Goal: Information Seeking & Learning: Compare options

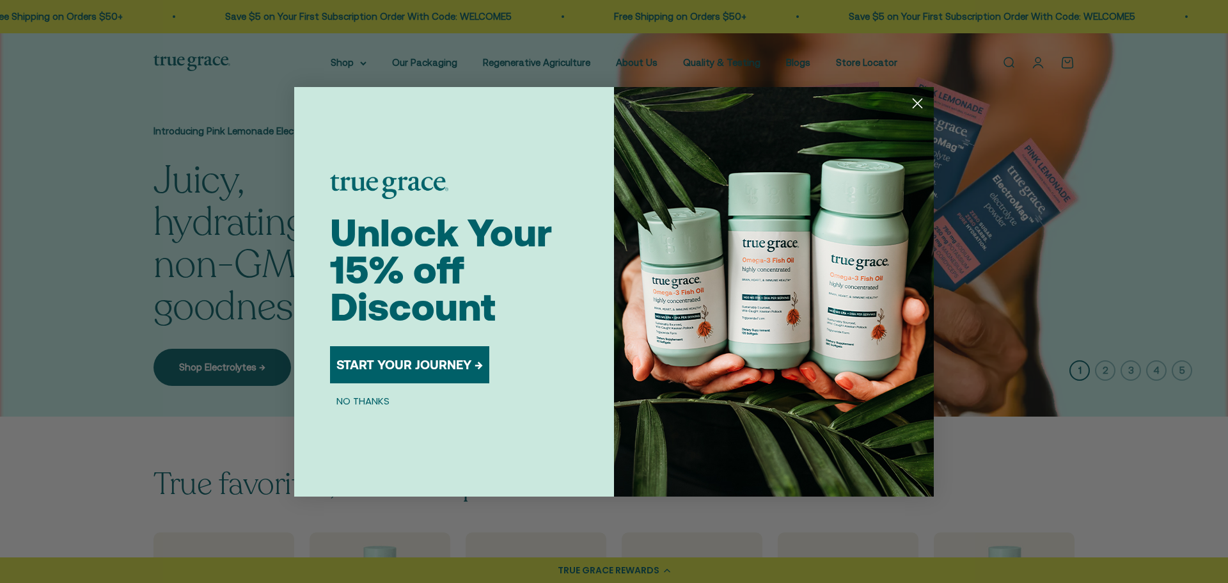
click at [918, 106] on circle "Close dialog" at bounding box center [917, 102] width 21 height 21
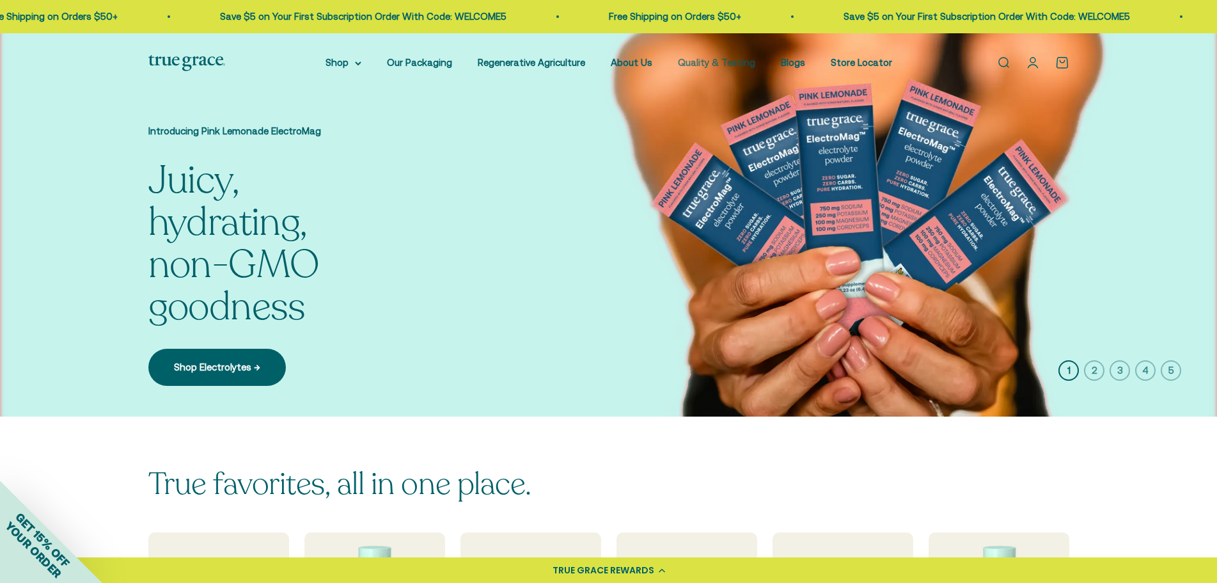
click at [732, 60] on link "Quality & Testing" at bounding box center [716, 62] width 77 height 11
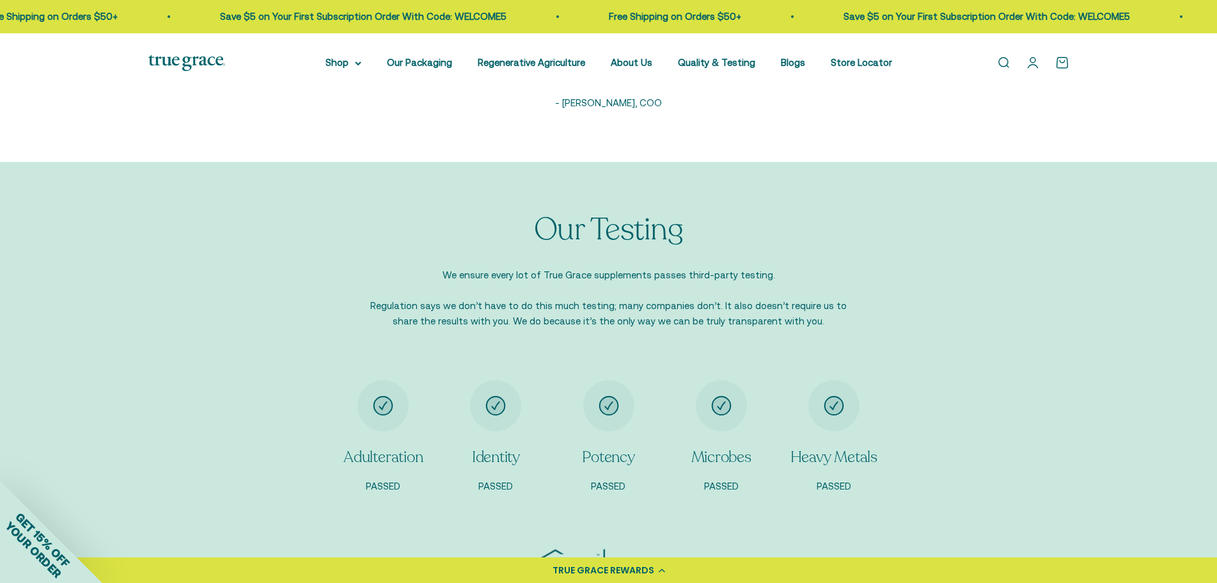
scroll to position [959, 0]
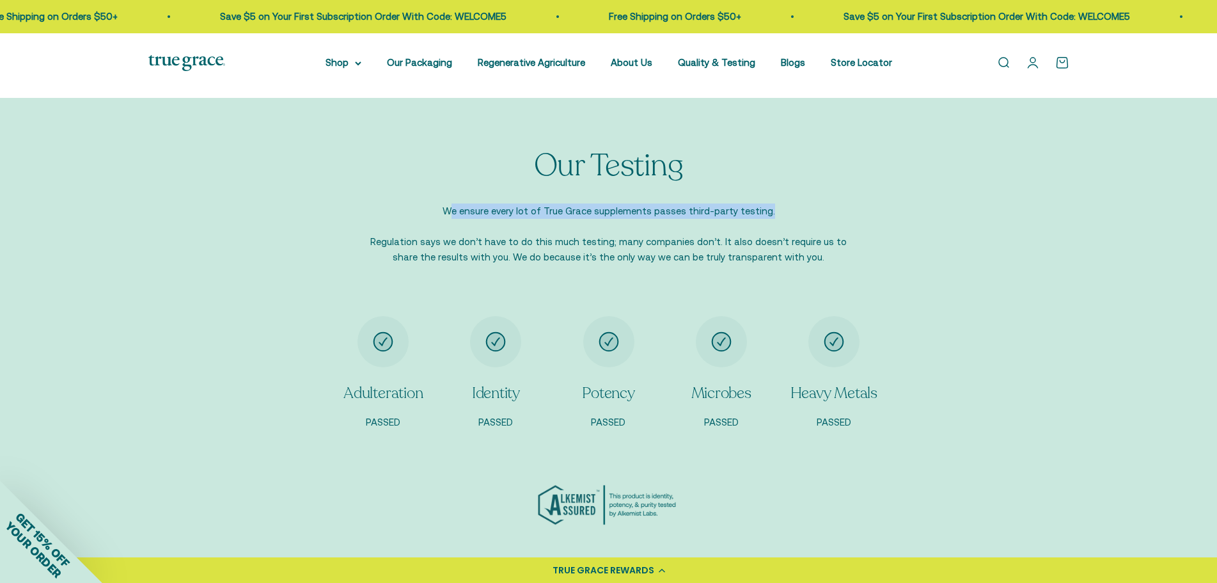
drag, startPoint x: 454, startPoint y: 213, endPoint x: 807, endPoint y: 207, distance: 353.1
click at [807, 207] on p "We ensure every lot of True Grace supplements passes third-party testing. Regul…" at bounding box center [608, 233] width 499 height 61
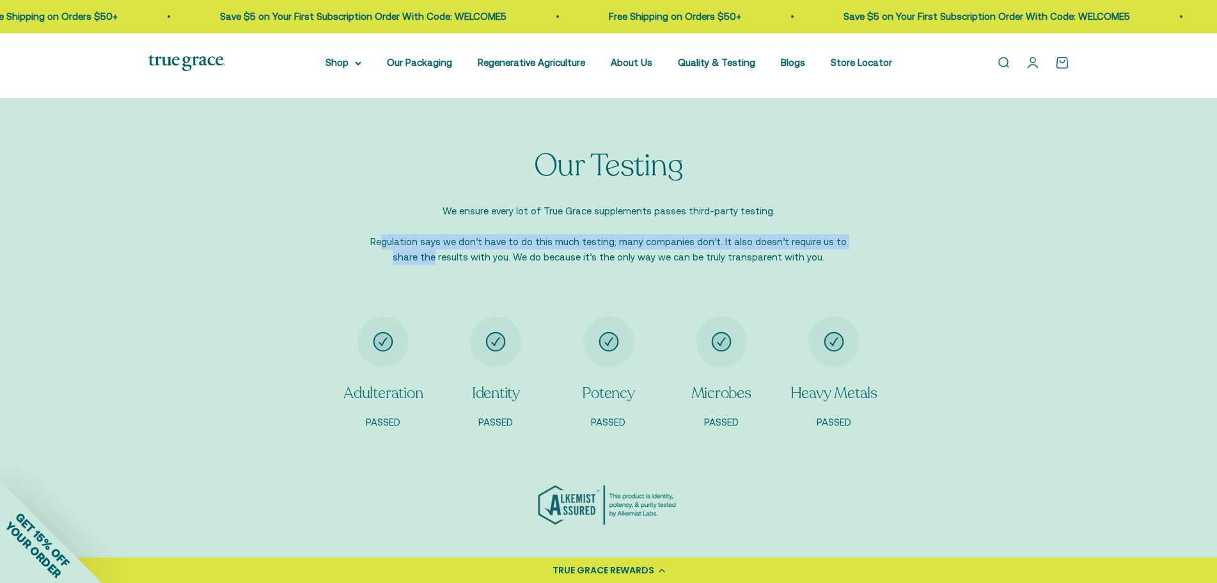
drag, startPoint x: 371, startPoint y: 238, endPoint x: 882, endPoint y: 238, distance: 511.0
click at [882, 238] on div "Our Testing We ensure every lot of True Grace supplements passes third-party te…" at bounding box center [608, 207] width 921 height 116
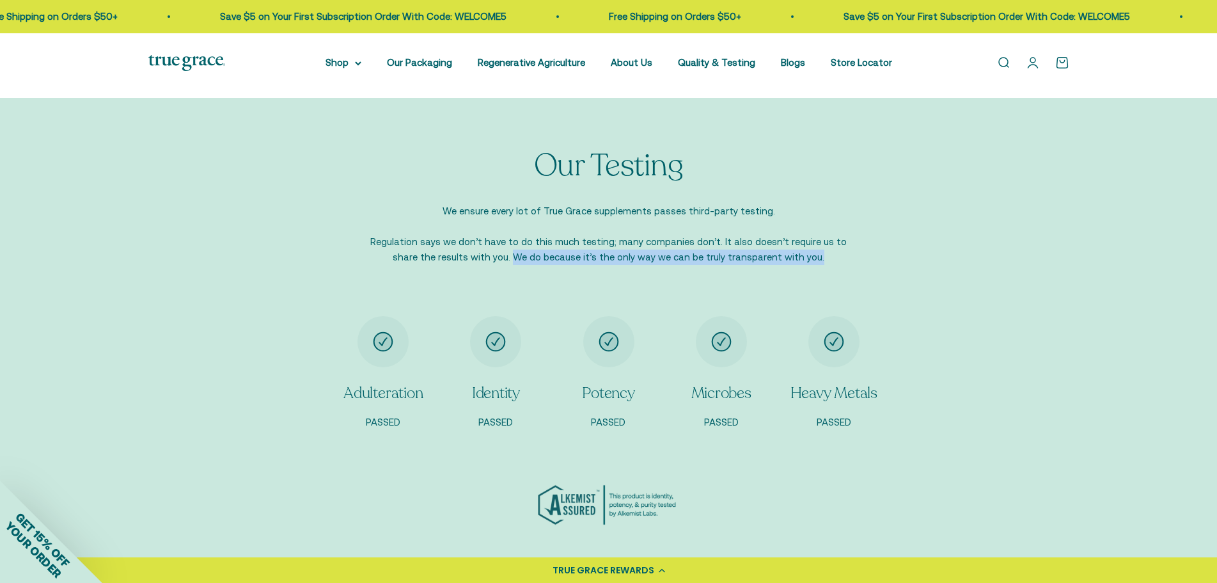
drag, startPoint x: 510, startPoint y: 257, endPoint x: 834, endPoint y: 259, distance: 323.6
click at [834, 259] on p "We ensure every lot of True Grace supplements passes third-party testing. Regul…" at bounding box center [608, 233] width 499 height 61
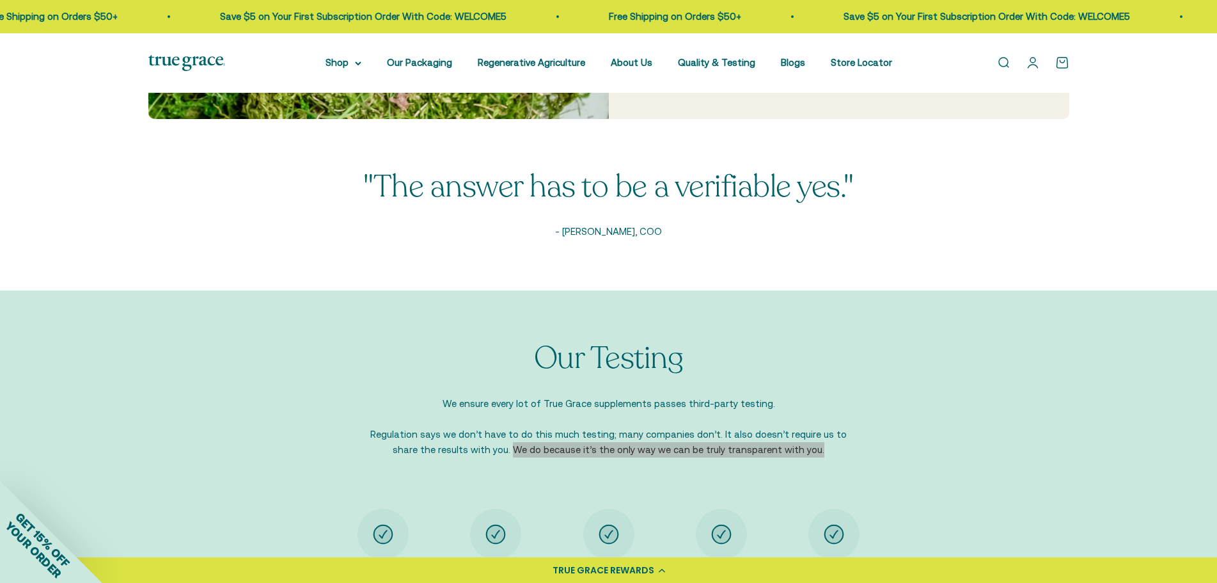
scroll to position [512, 0]
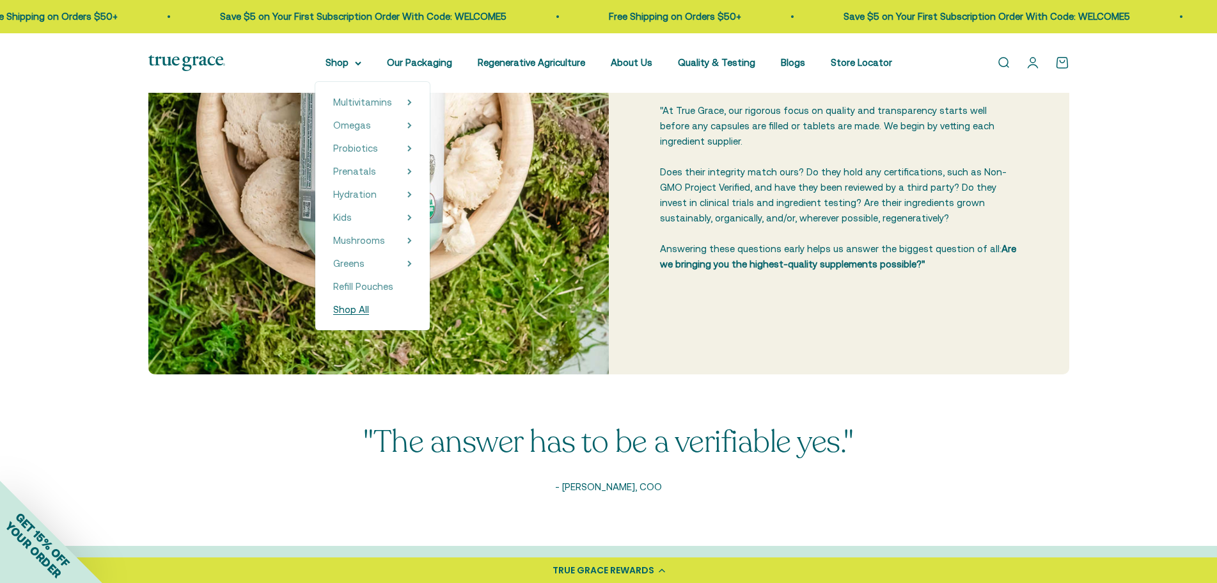
click at [389, 311] on link "Shop All" at bounding box center [372, 309] width 79 height 15
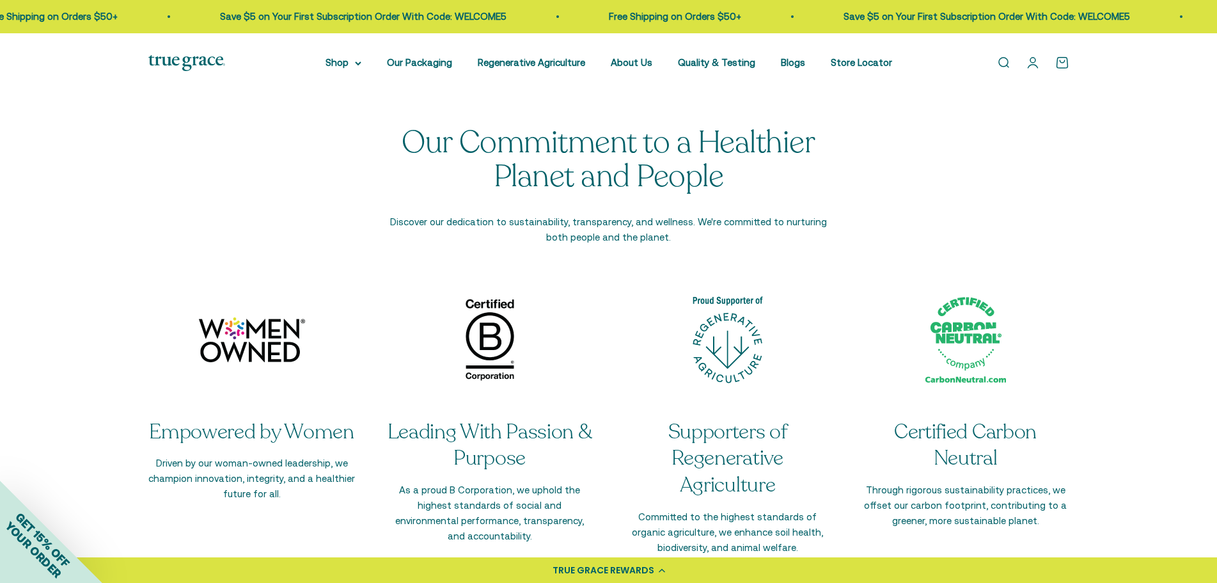
scroll to position [2558, 0]
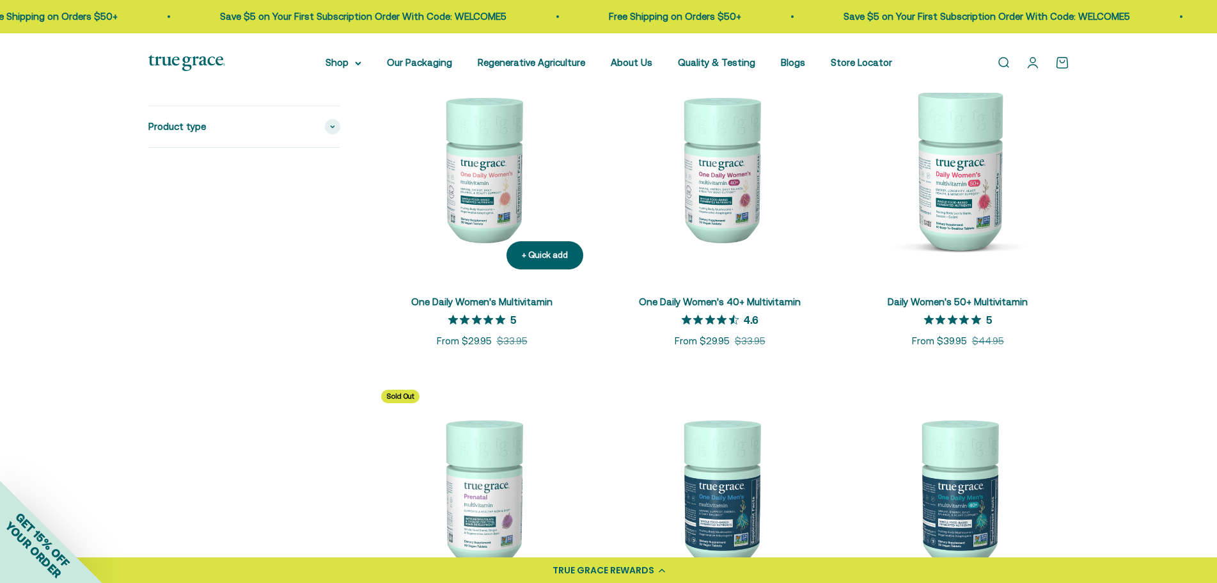
drag, startPoint x: 481, startPoint y: 178, endPoint x: 494, endPoint y: 178, distance: 13.4
click at [481, 178] on img at bounding box center [482, 168] width 223 height 223
click at [718, 180] on img at bounding box center [720, 168] width 223 height 223
click at [957, 171] on img at bounding box center [958, 168] width 223 height 223
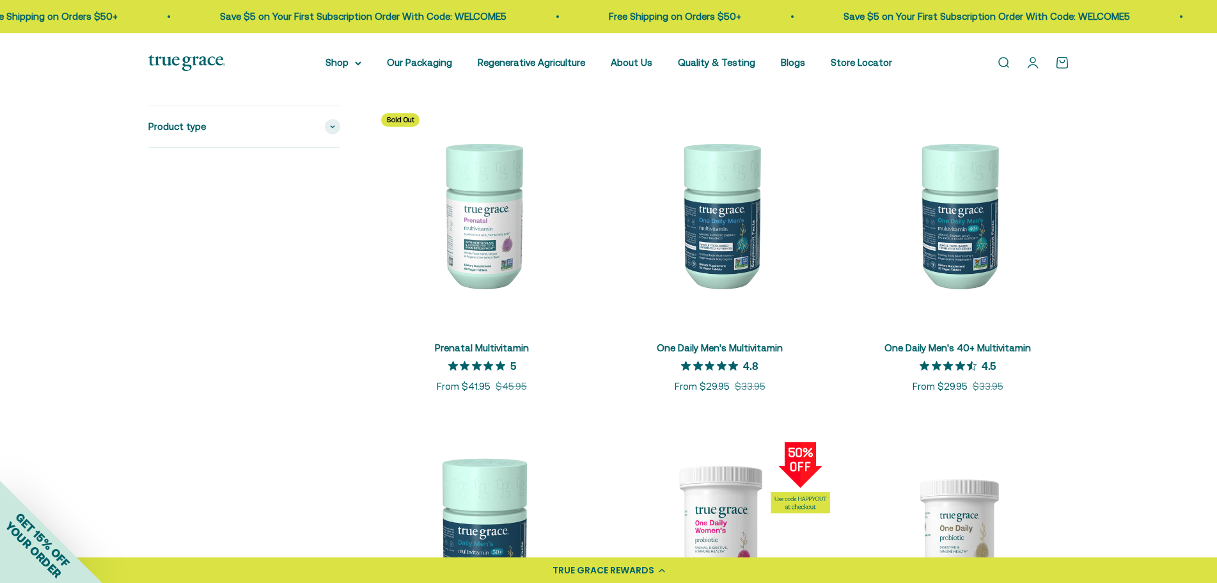
scroll to position [640, 0]
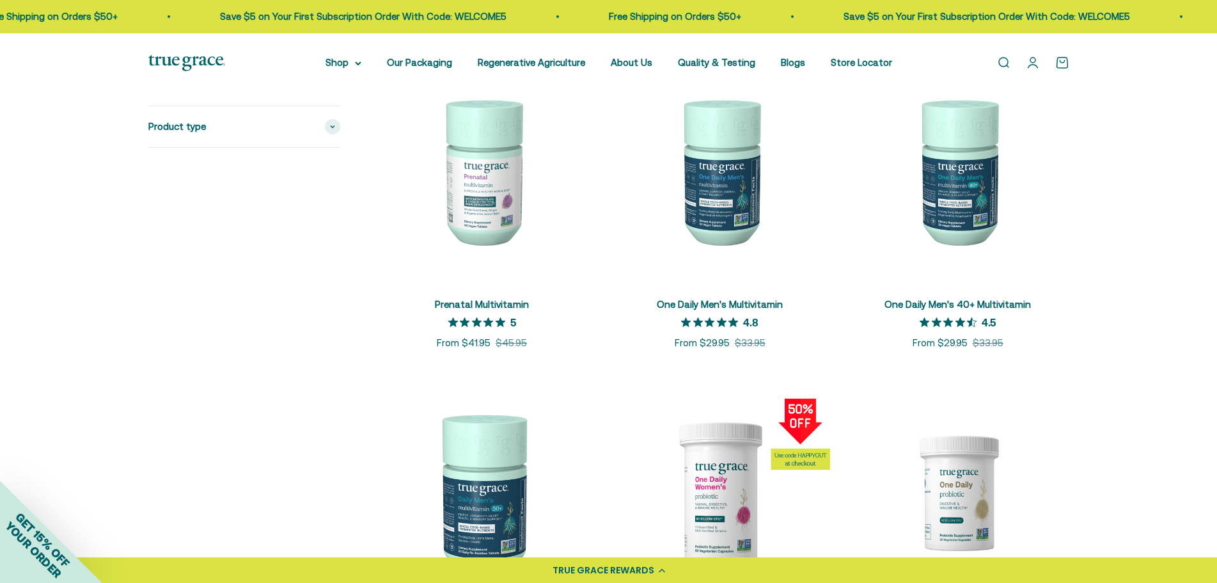
click at [464, 173] on img at bounding box center [482, 170] width 223 height 223
click at [712, 187] on img at bounding box center [720, 170] width 223 height 223
click at [965, 171] on img at bounding box center [958, 170] width 223 height 223
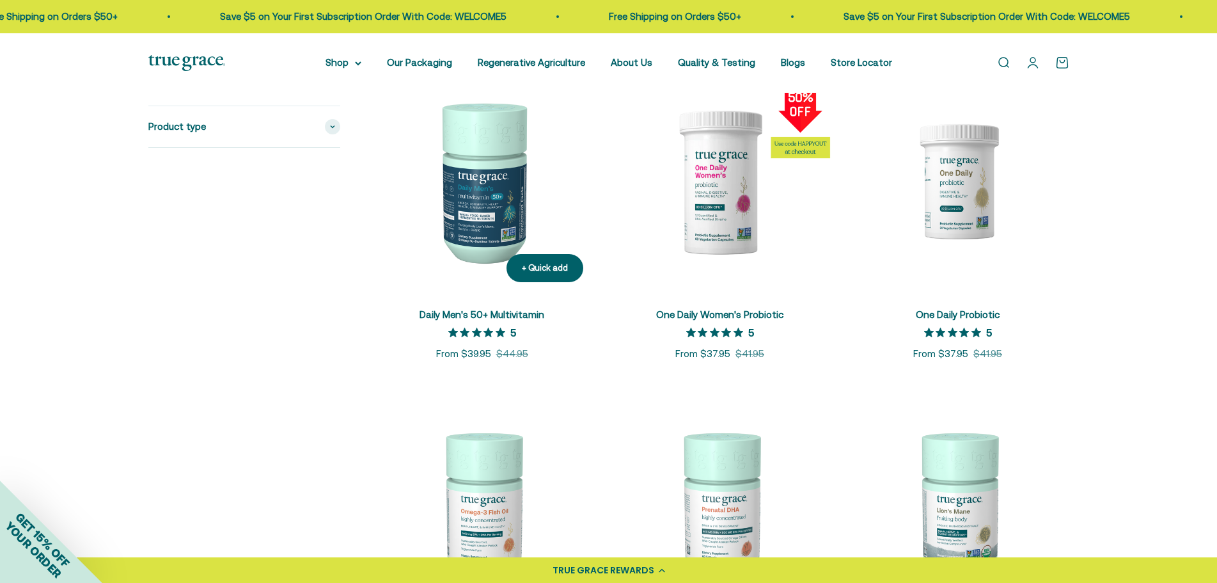
scroll to position [959, 0]
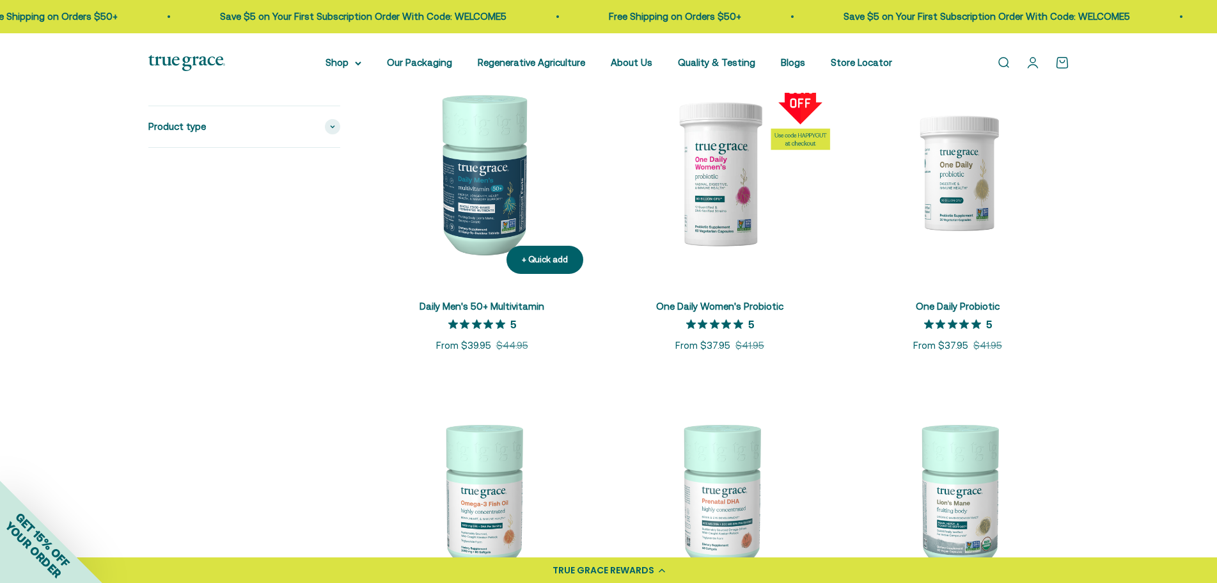
click at [442, 230] on img at bounding box center [482, 172] width 223 height 223
drag, startPoint x: 703, startPoint y: 191, endPoint x: 941, endPoint y: 176, distance: 237.7
click at [705, 191] on img at bounding box center [720, 172] width 223 height 223
click at [957, 174] on img at bounding box center [958, 172] width 223 height 223
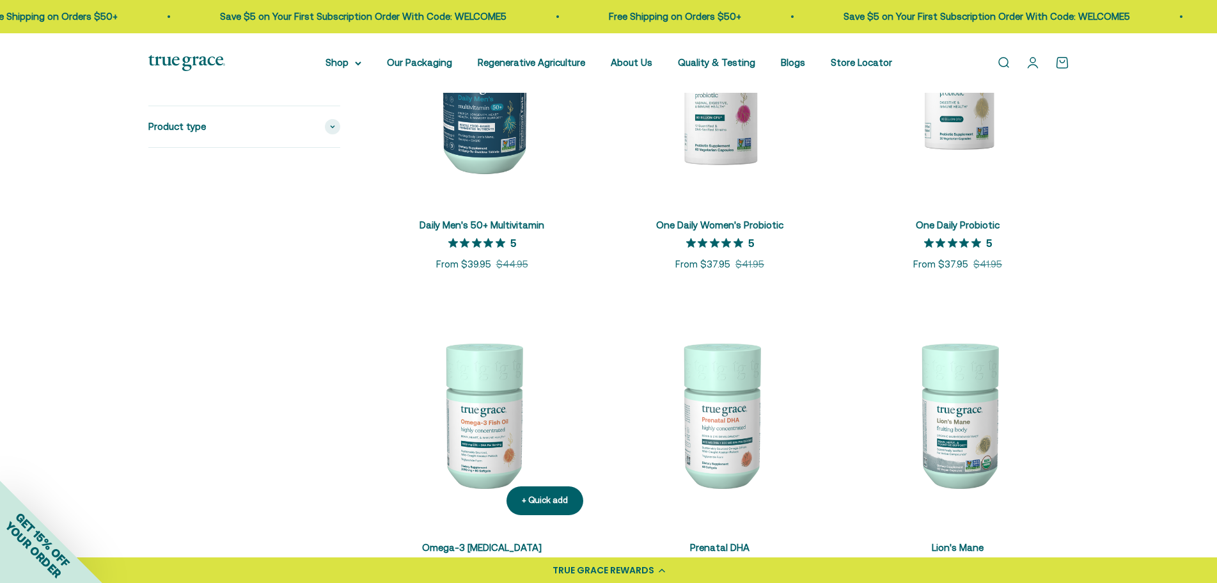
scroll to position [1215, 0]
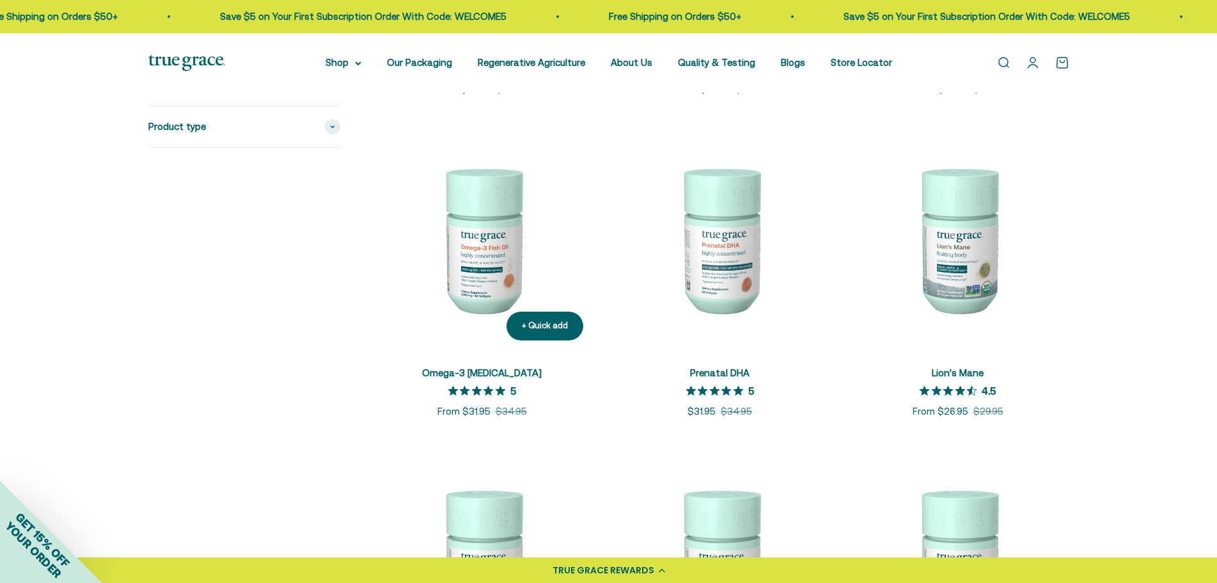
click at [476, 279] on img at bounding box center [482, 239] width 223 height 223
drag, startPoint x: 699, startPoint y: 237, endPoint x: 781, endPoint y: 237, distance: 82.5
click at [700, 237] on img at bounding box center [720, 239] width 223 height 223
click at [984, 233] on img at bounding box center [958, 239] width 223 height 223
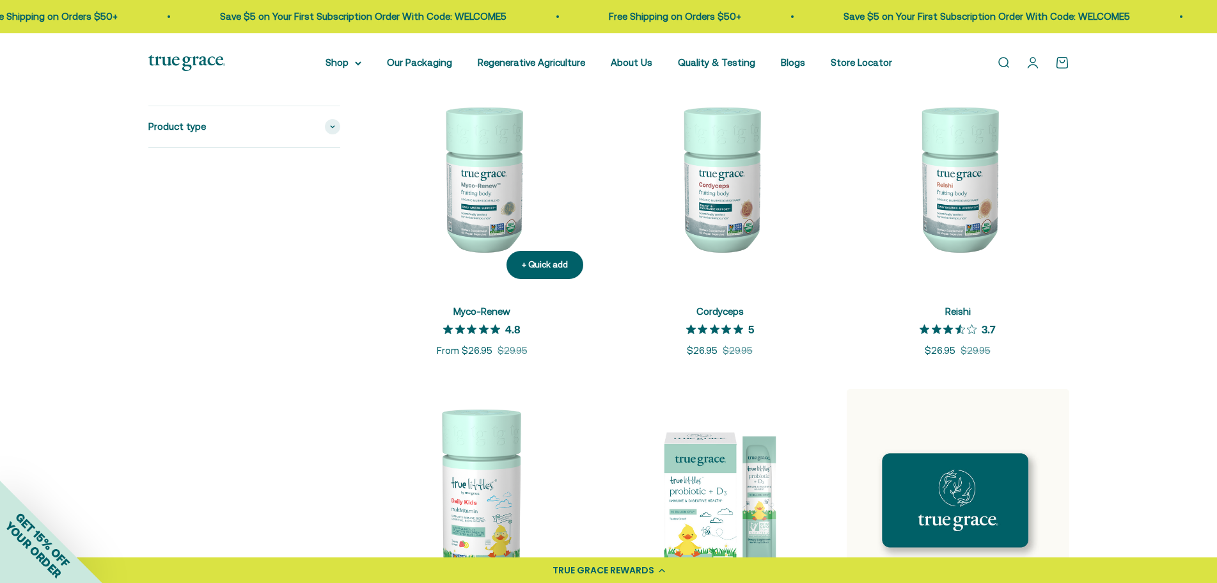
scroll to position [1599, 0]
drag, startPoint x: 502, startPoint y: 183, endPoint x: 576, endPoint y: 194, distance: 74.3
click at [501, 183] on img at bounding box center [482, 177] width 223 height 223
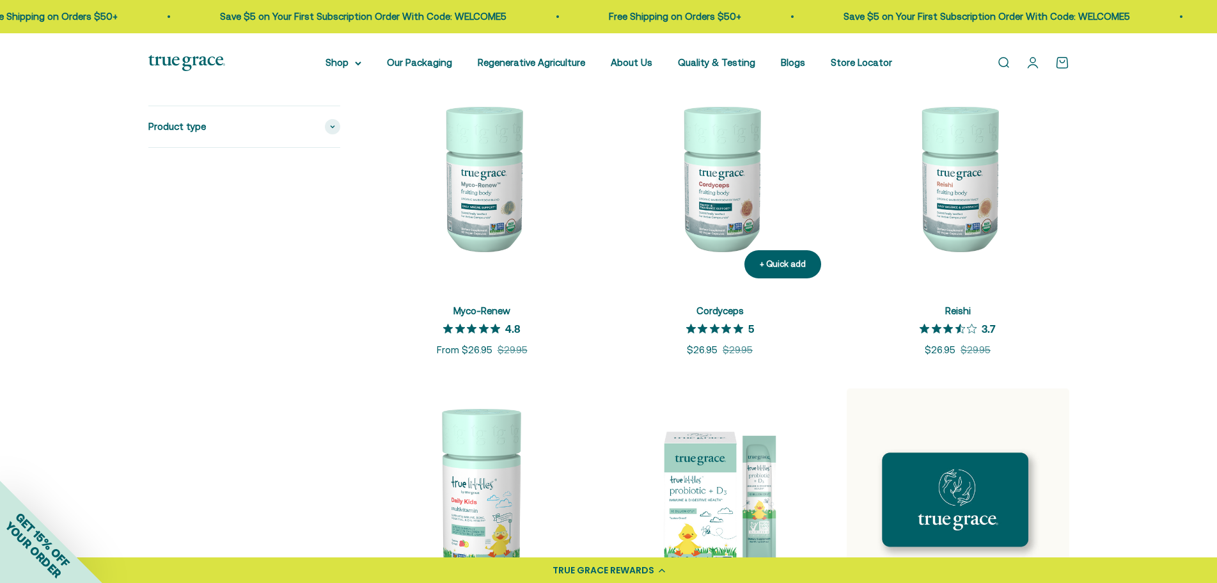
click at [703, 194] on img at bounding box center [720, 177] width 223 height 223
click at [966, 184] on img at bounding box center [958, 177] width 223 height 223
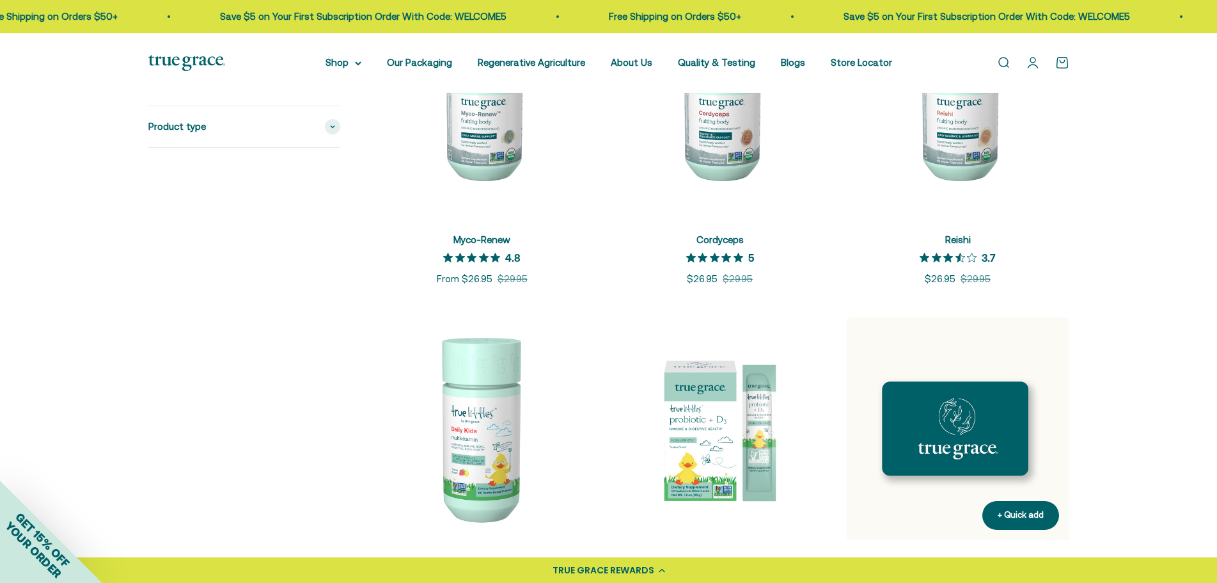
scroll to position [1855, 0]
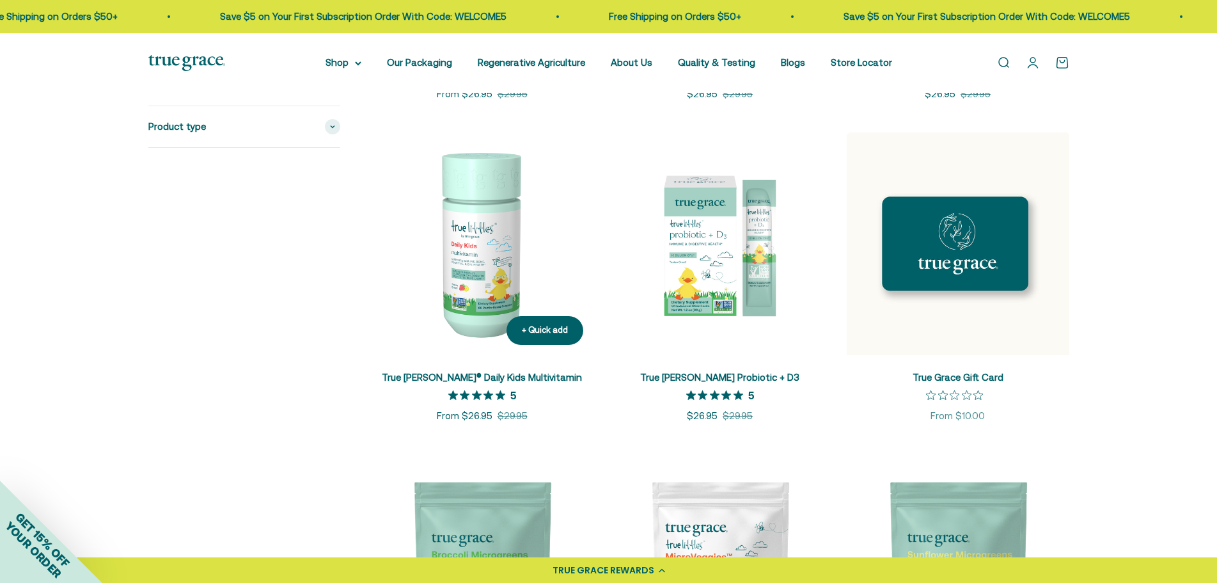
click at [445, 291] on img at bounding box center [482, 243] width 223 height 223
click at [702, 249] on img at bounding box center [720, 243] width 223 height 223
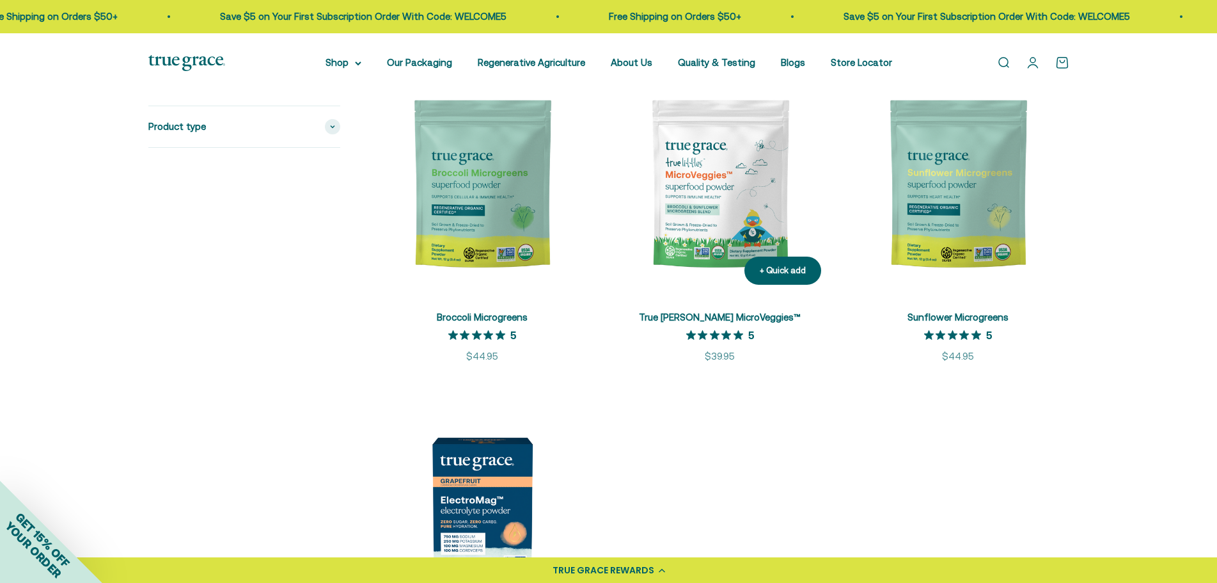
scroll to position [2238, 0]
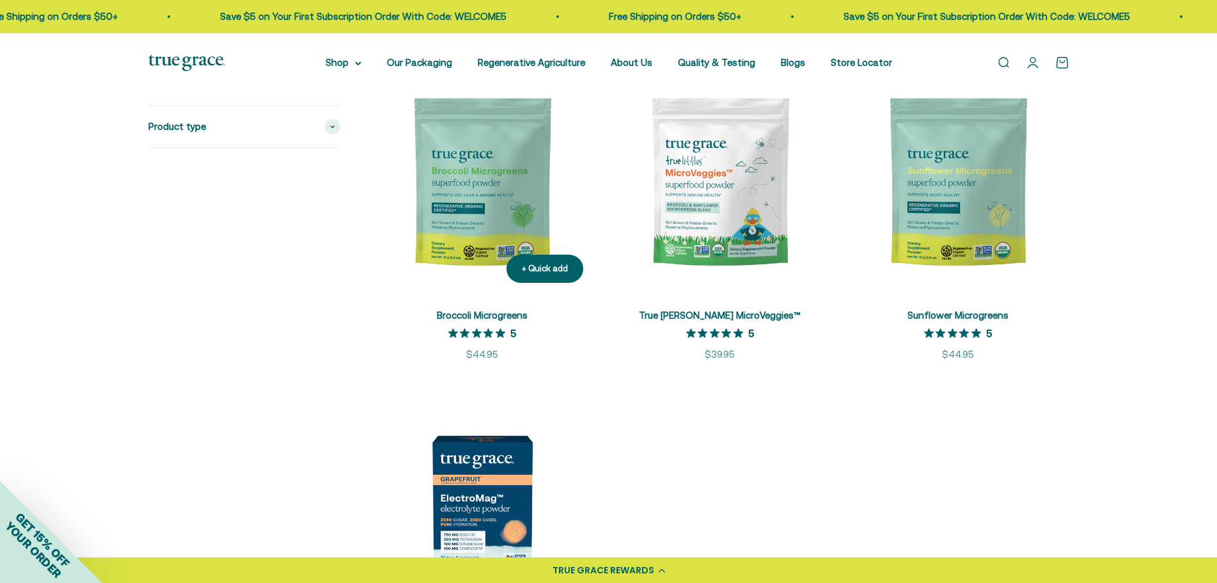
click at [510, 159] on img at bounding box center [482, 181] width 223 height 223
click at [727, 171] on img at bounding box center [720, 181] width 223 height 223
click at [953, 164] on img at bounding box center [958, 181] width 223 height 223
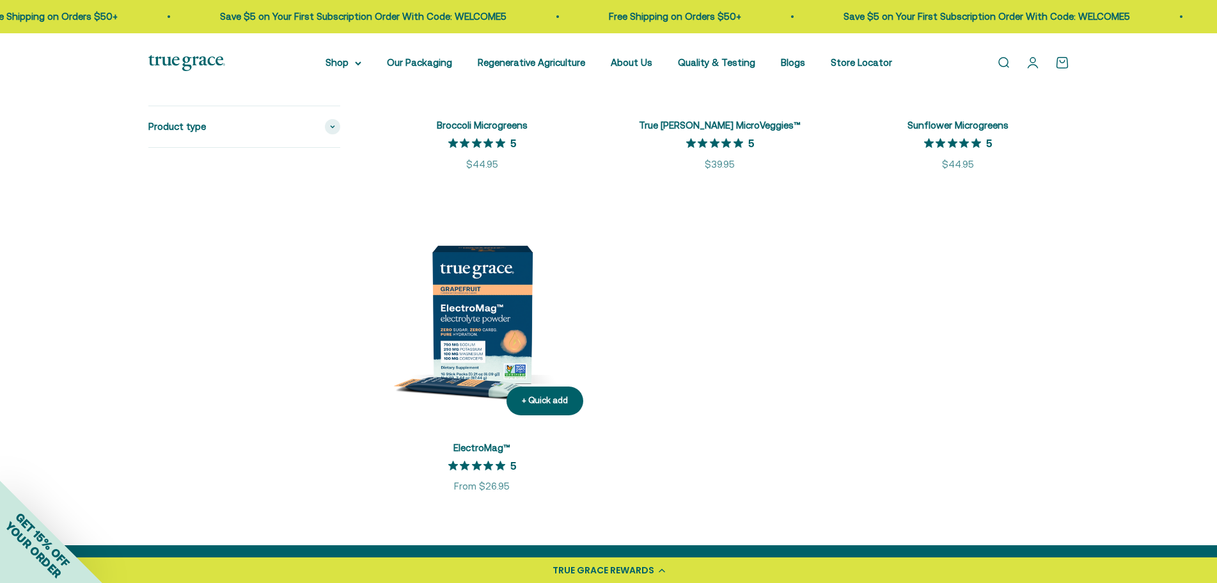
scroll to position [2430, 0]
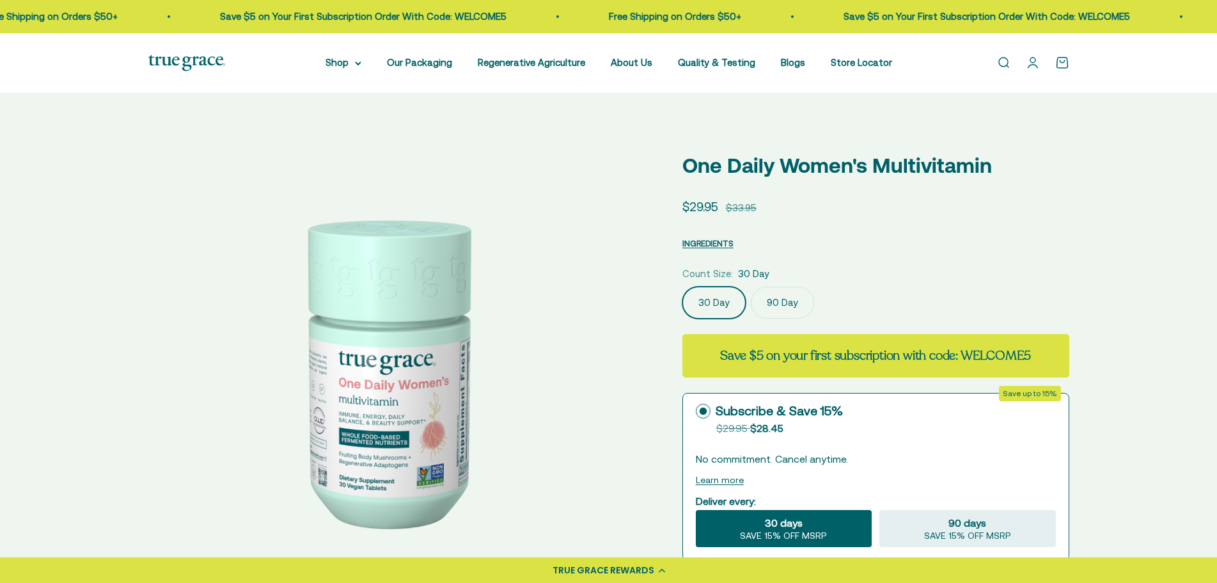
select select "3"
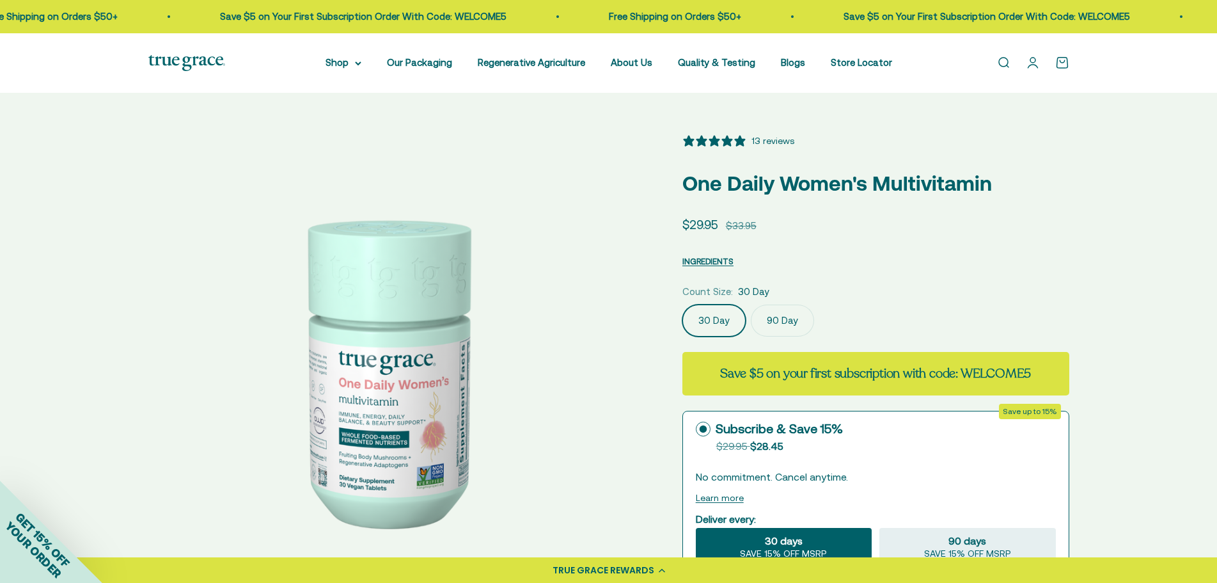
click at [539, 329] on img at bounding box center [384, 370] width 473 height 473
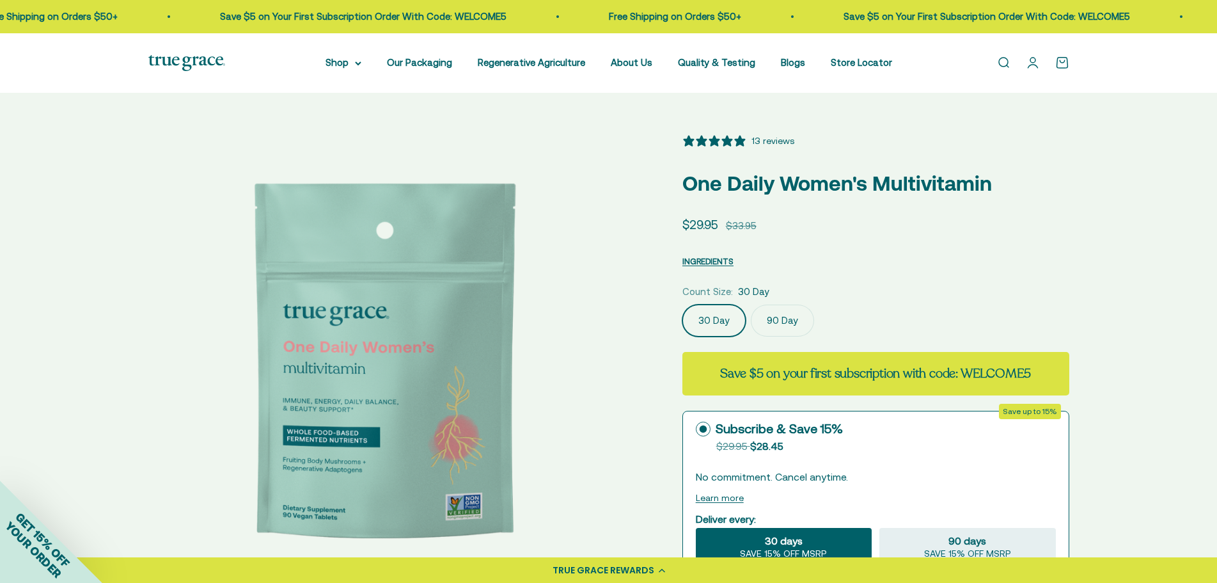
click at [539, 329] on img at bounding box center [384, 370] width 473 height 473
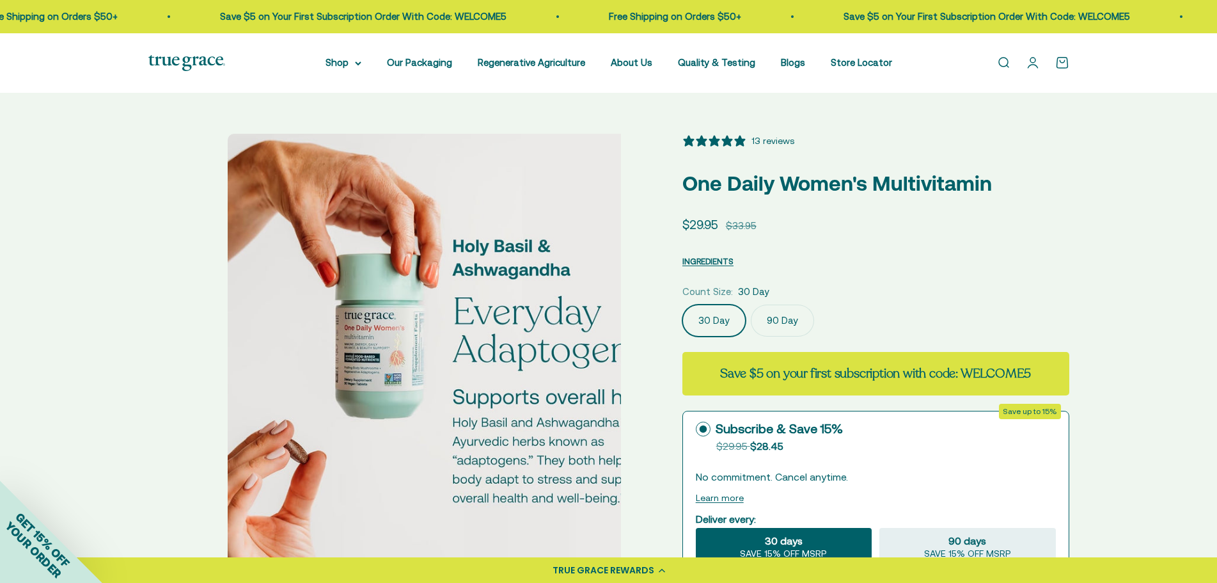
scroll to position [0, 976]
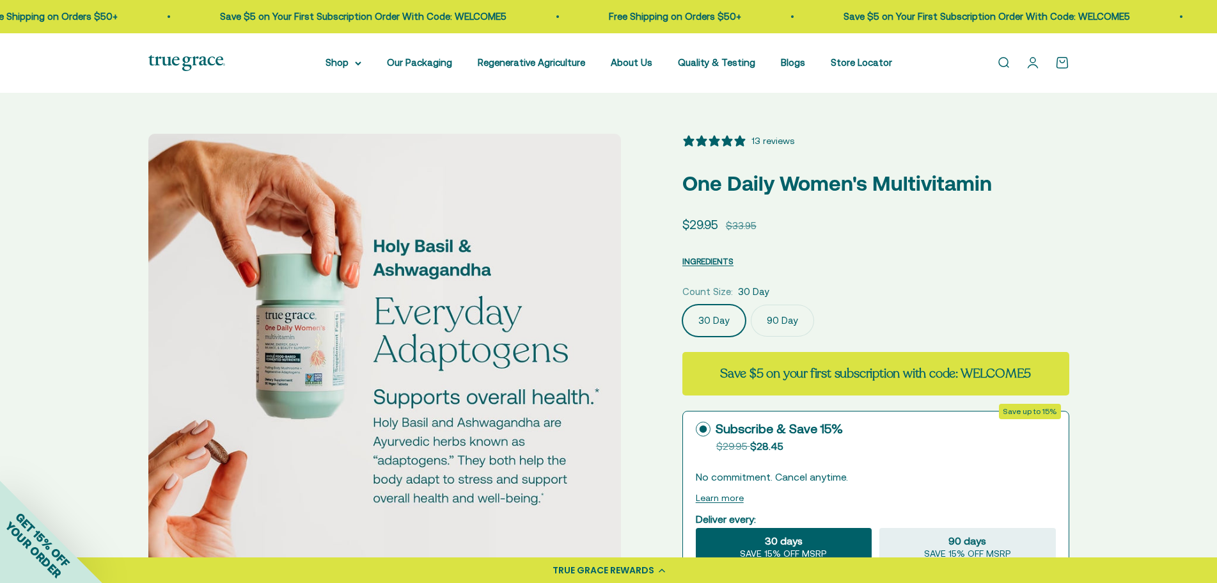
click at [539, 329] on img at bounding box center [384, 370] width 473 height 473
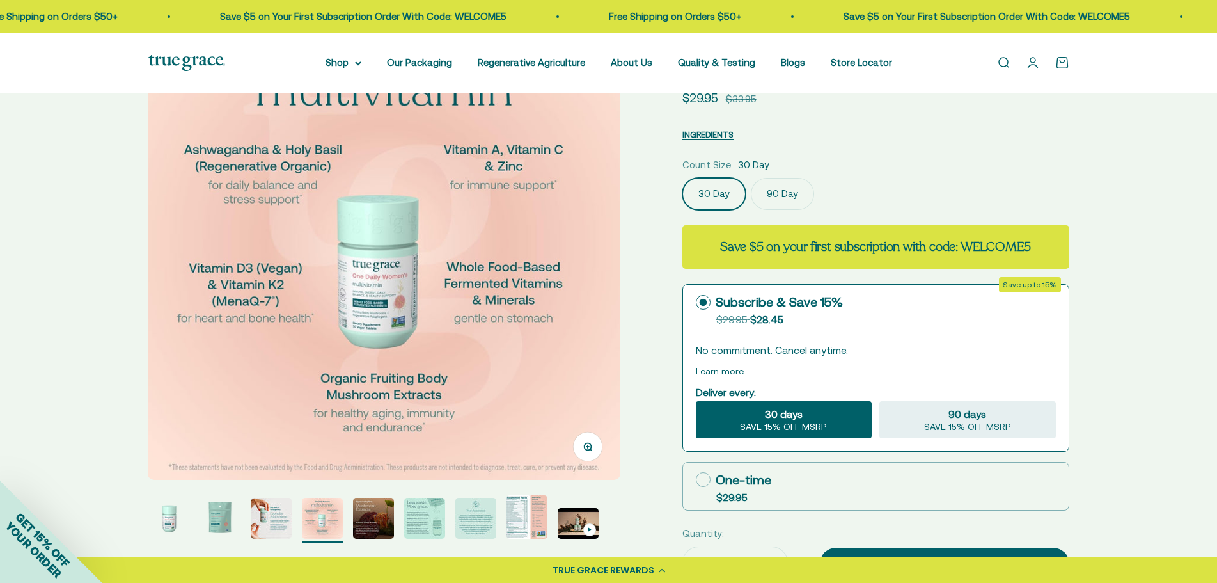
scroll to position [128, 0]
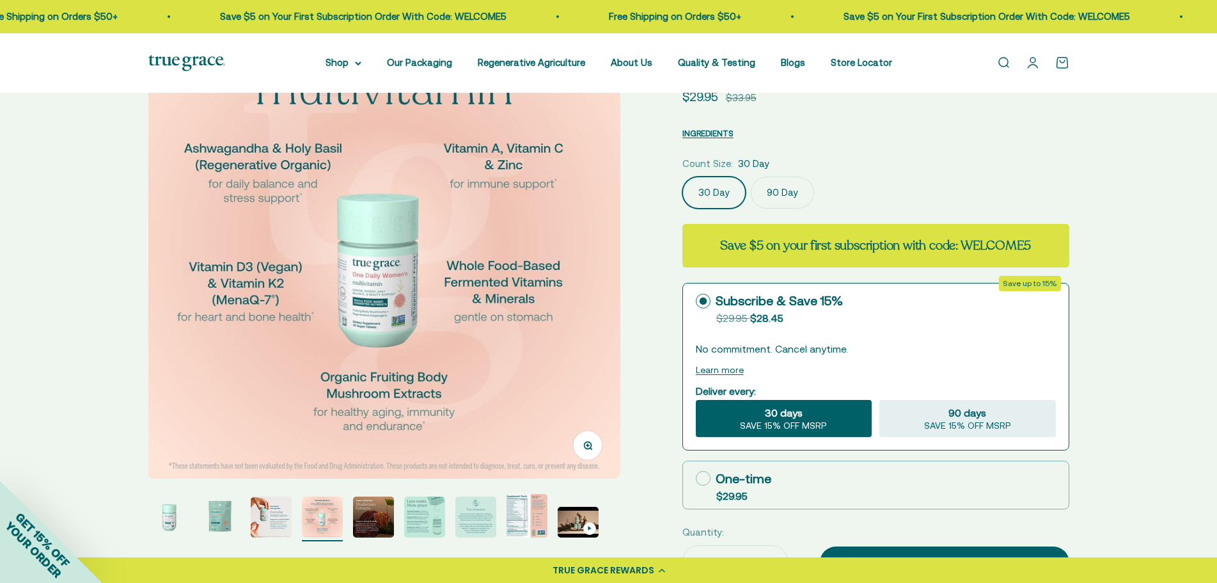
click at [558, 283] on img at bounding box center [384, 242] width 473 height 473
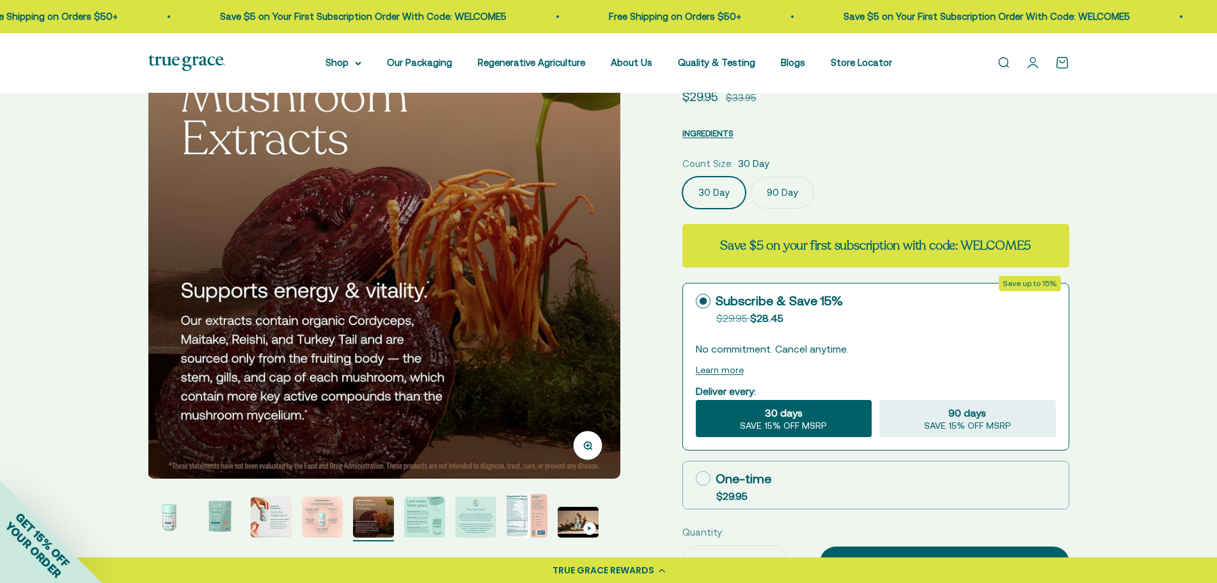
click at [558, 283] on img at bounding box center [384, 242] width 473 height 473
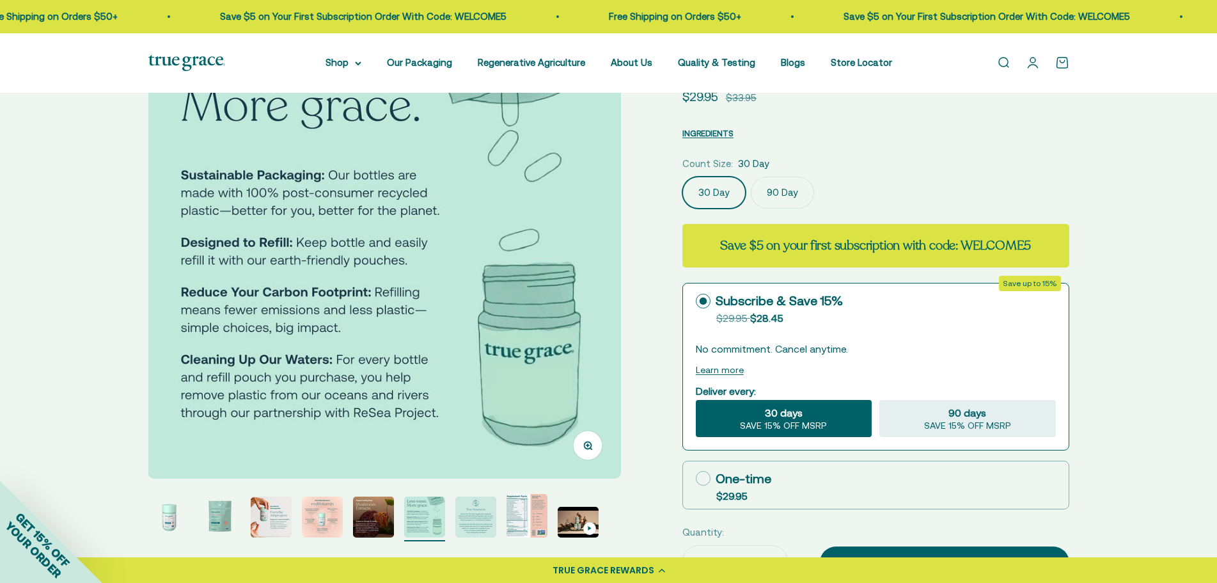
click at [558, 283] on img at bounding box center [384, 242] width 473 height 473
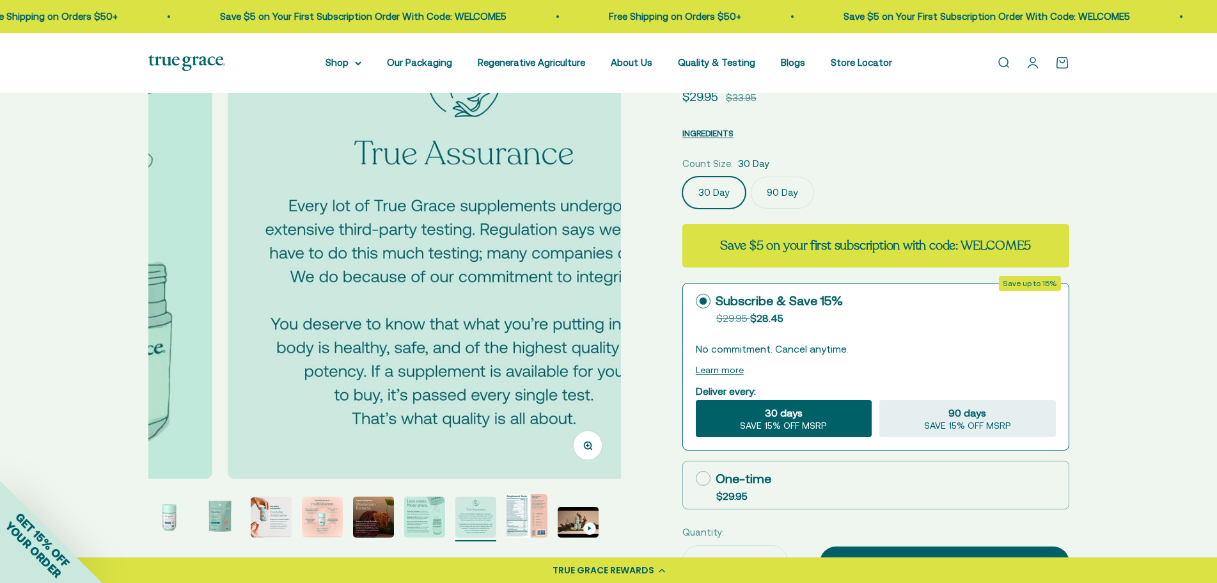
scroll to position [0, 2928]
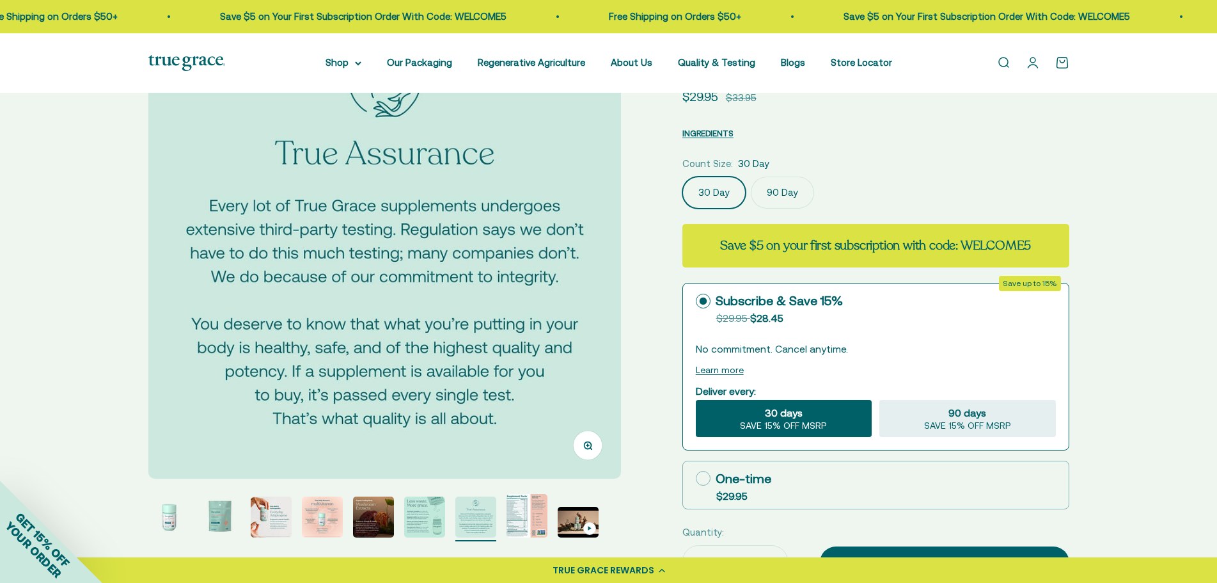
click at [558, 283] on img at bounding box center [384, 242] width 473 height 473
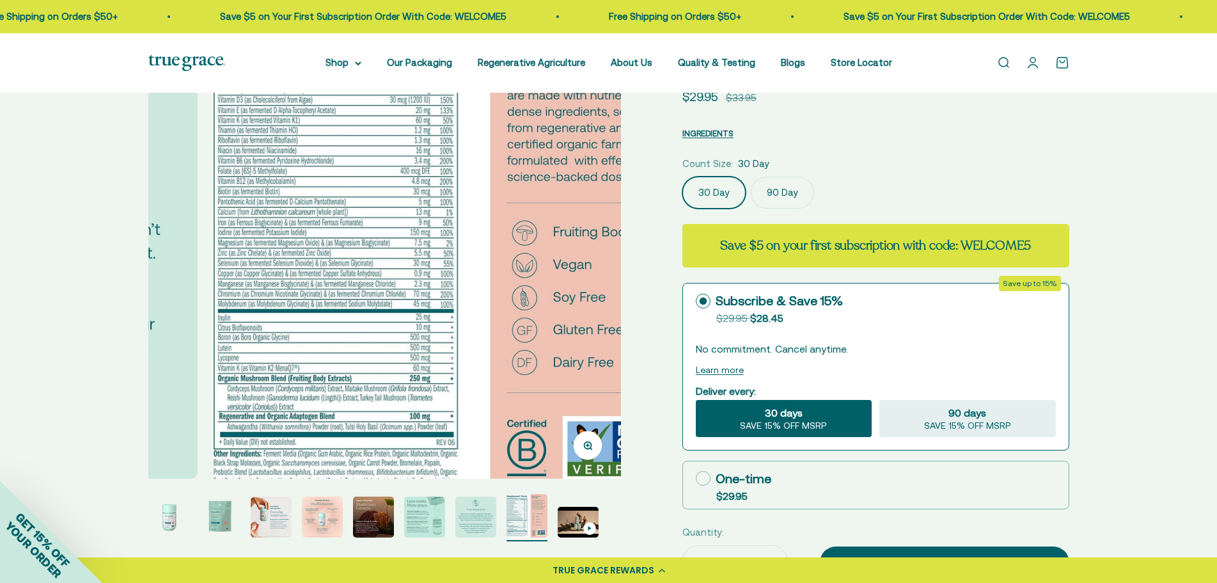
scroll to position [0, 3416]
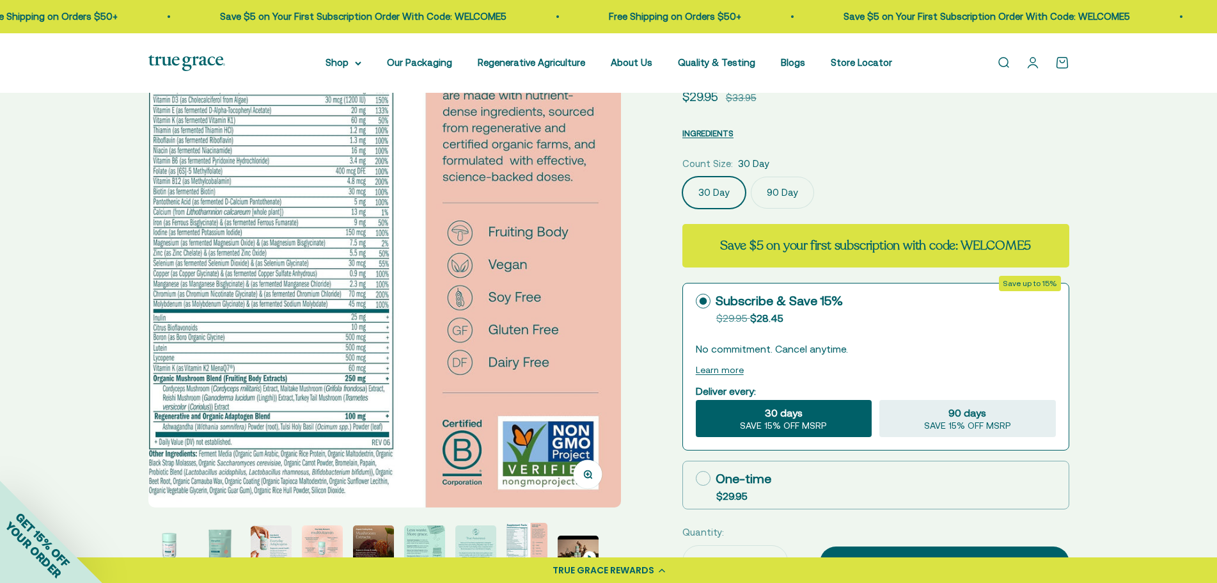
click at [242, 234] on img at bounding box center [384, 256] width 473 height 501
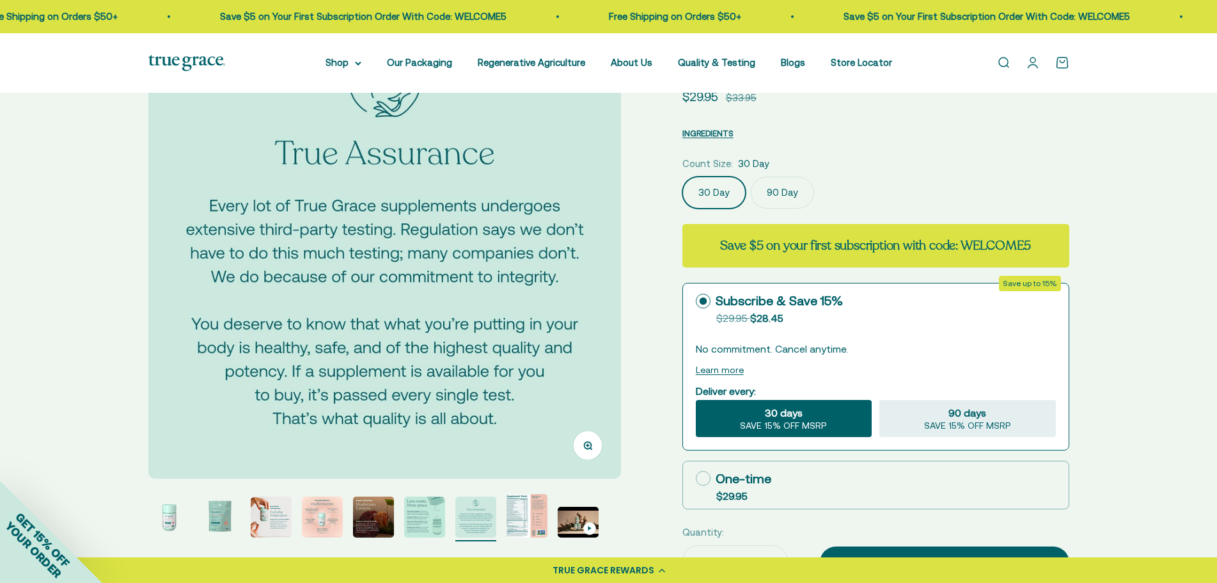
scroll to position [64, 0]
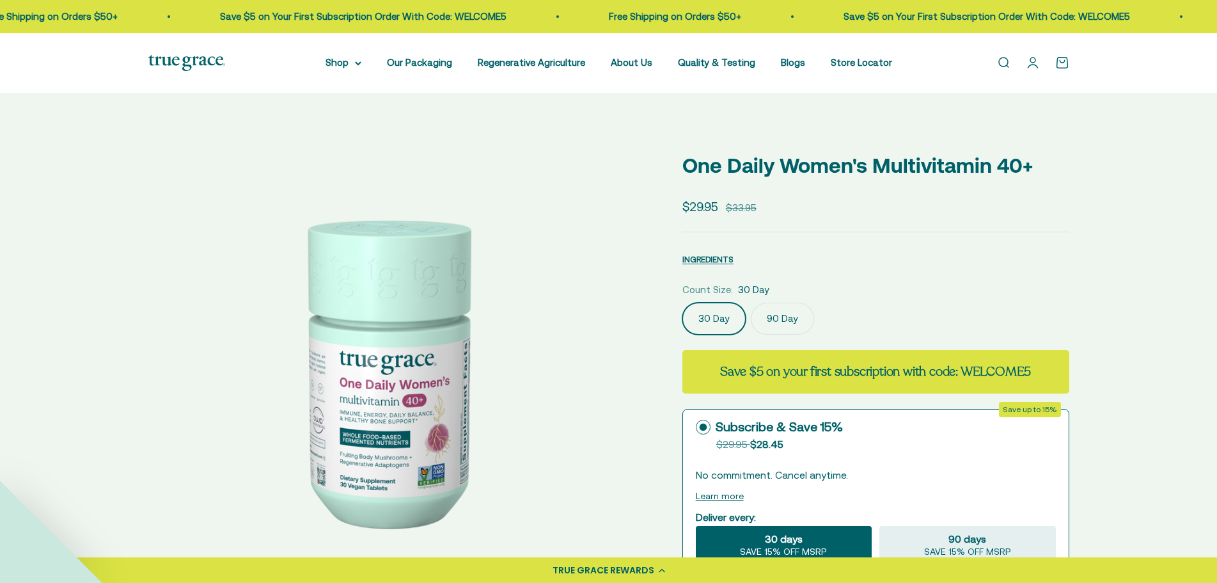
select select "3"
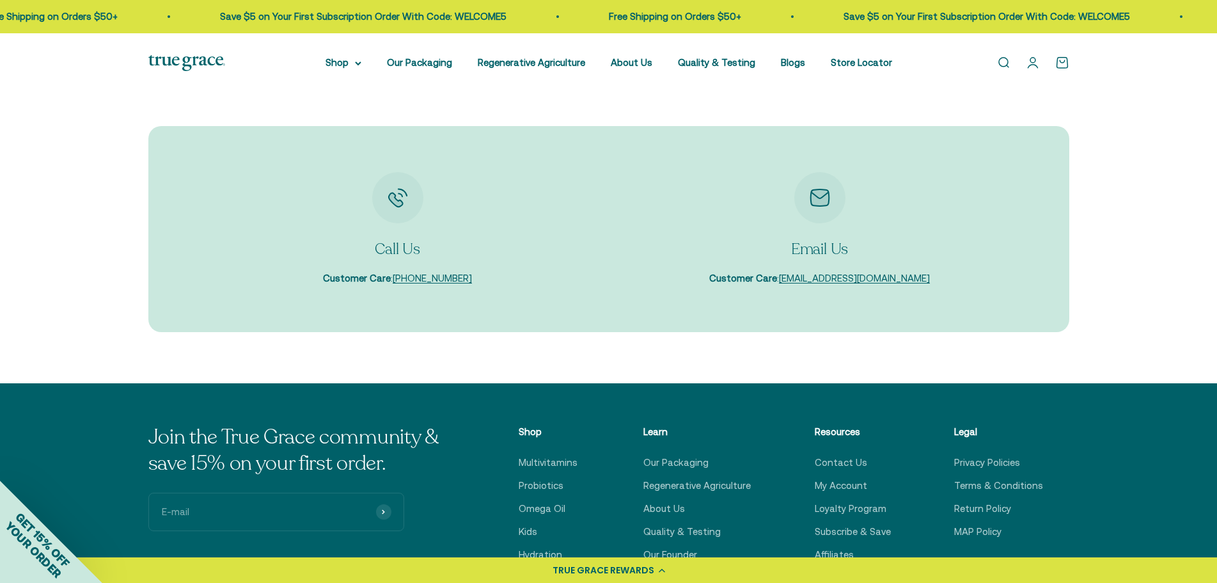
scroll to position [3965, 0]
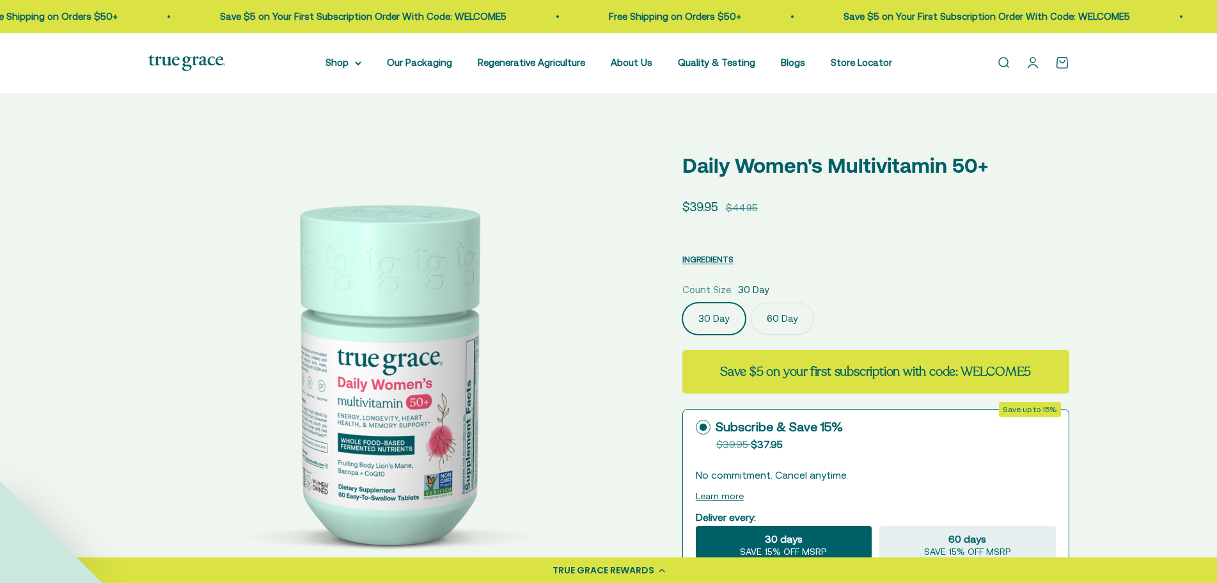
select select "3"
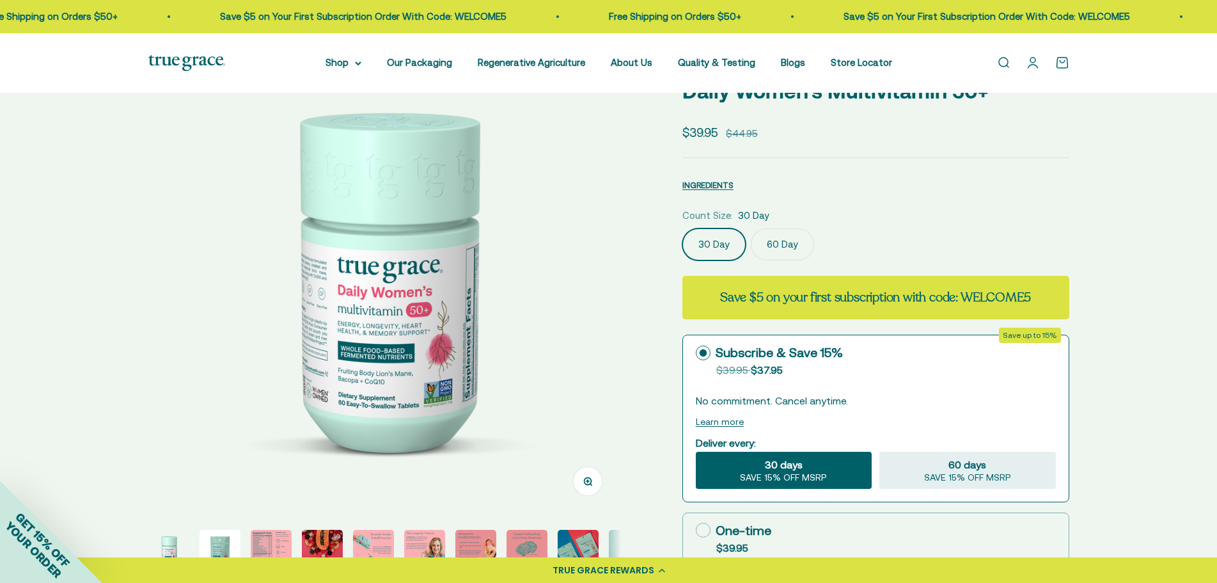
scroll to position [320, 0]
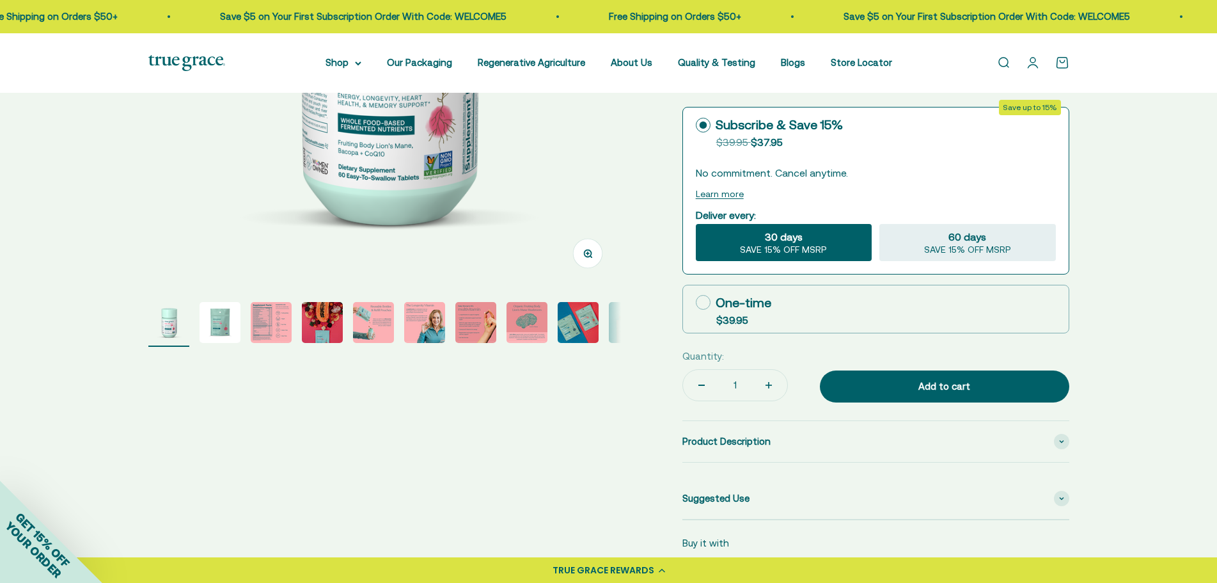
click at [264, 317] on img "Go to item 3" at bounding box center [271, 322] width 41 height 41
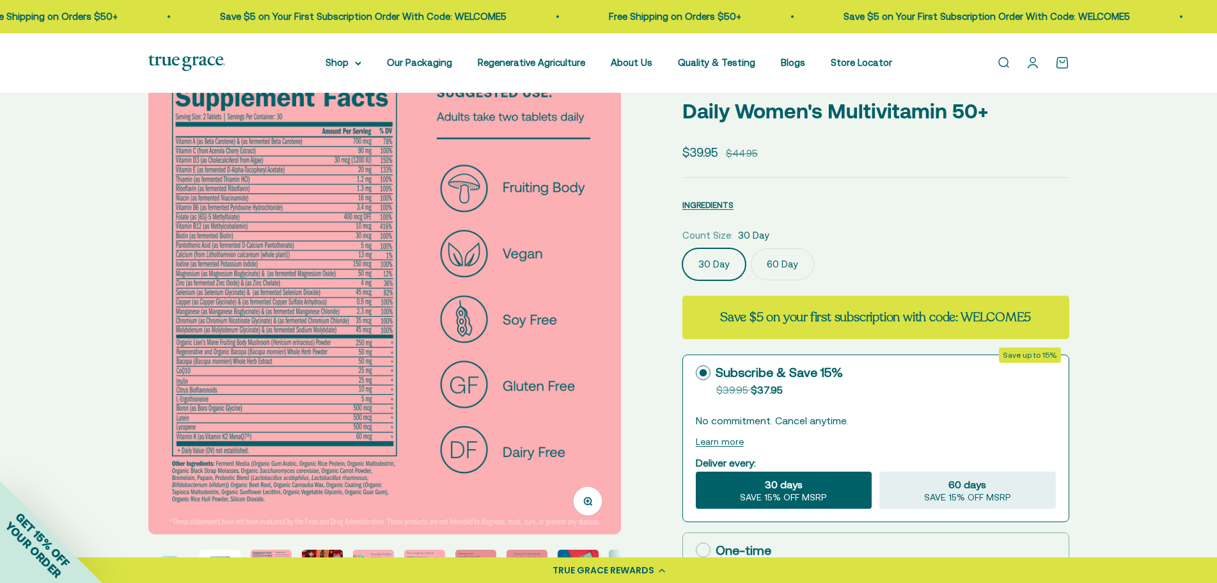
scroll to position [64, 0]
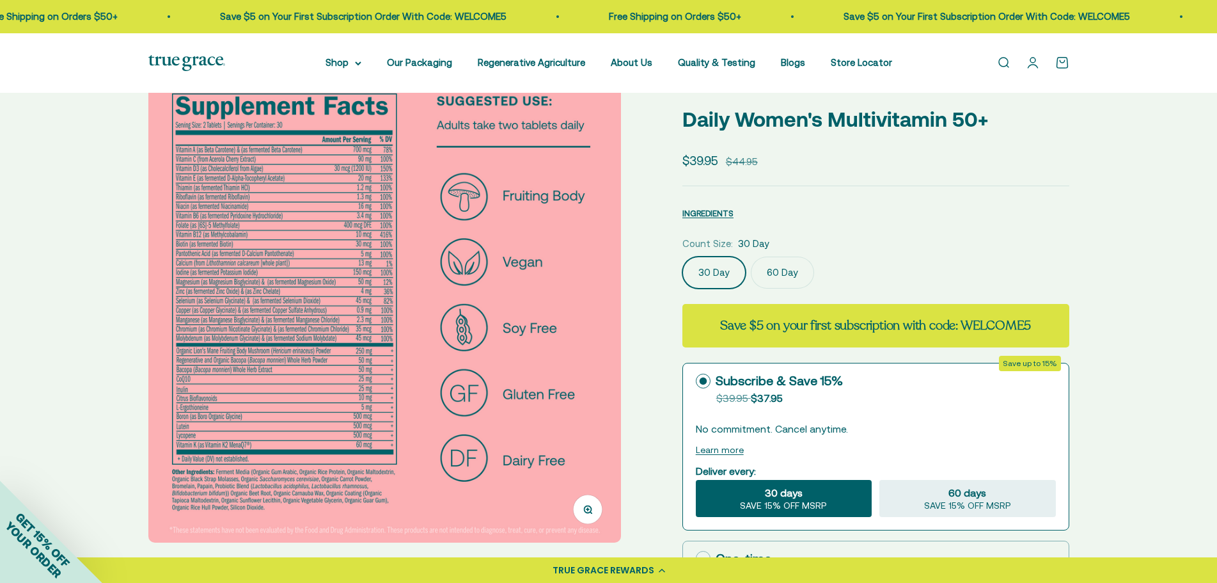
click at [606, 300] on img at bounding box center [384, 306] width 473 height 473
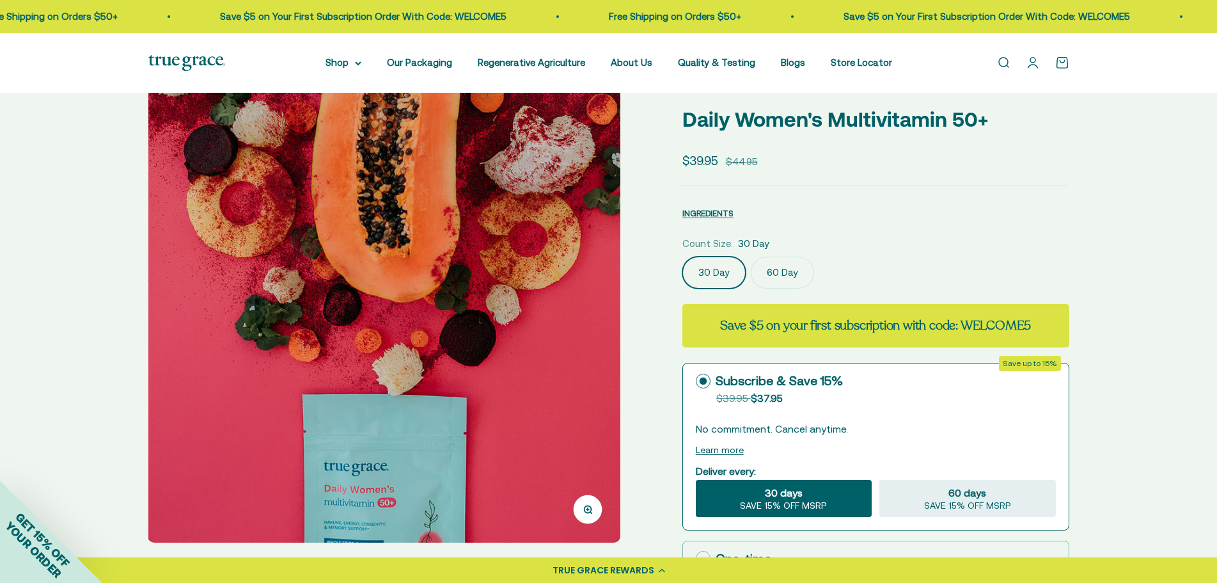
click at [606, 300] on img at bounding box center [384, 306] width 473 height 473
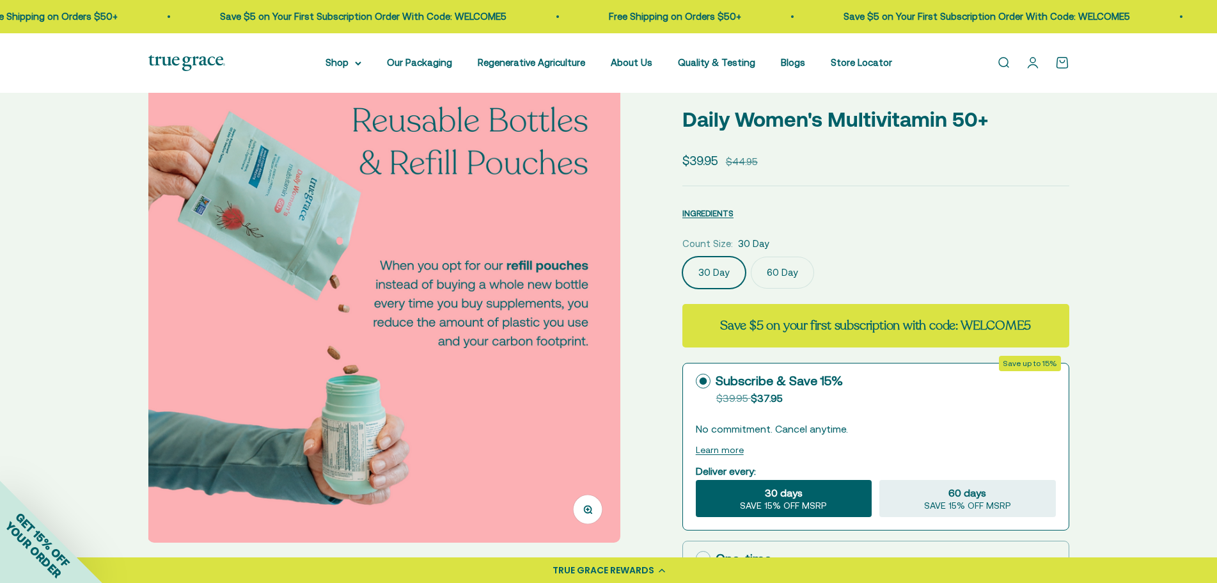
click at [606, 300] on img at bounding box center [384, 306] width 473 height 473
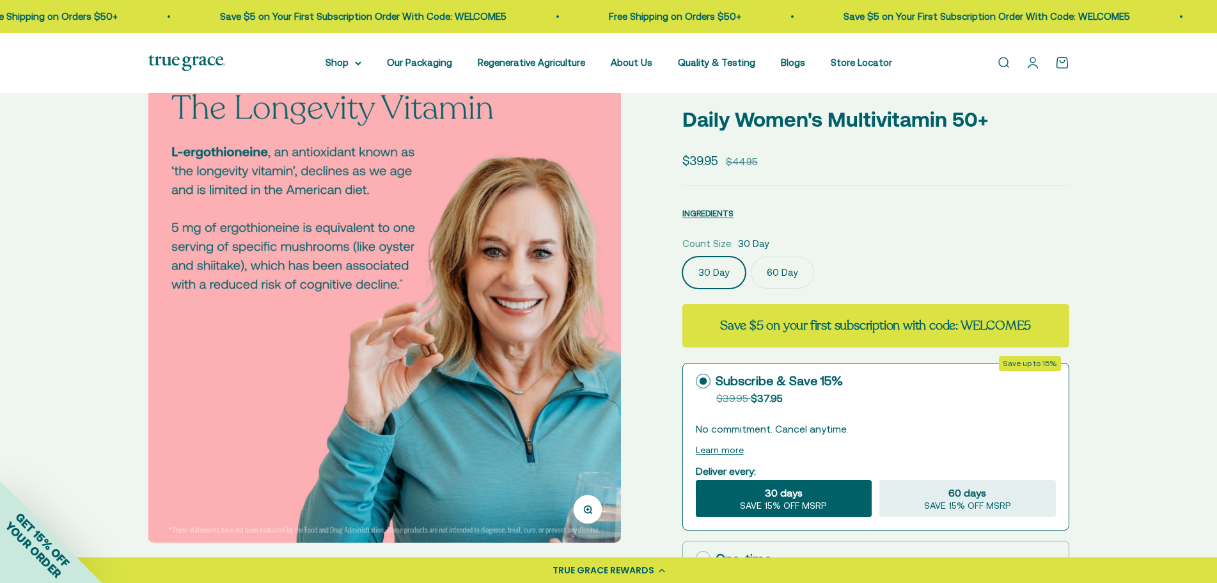
click at [606, 300] on img at bounding box center [384, 306] width 473 height 473
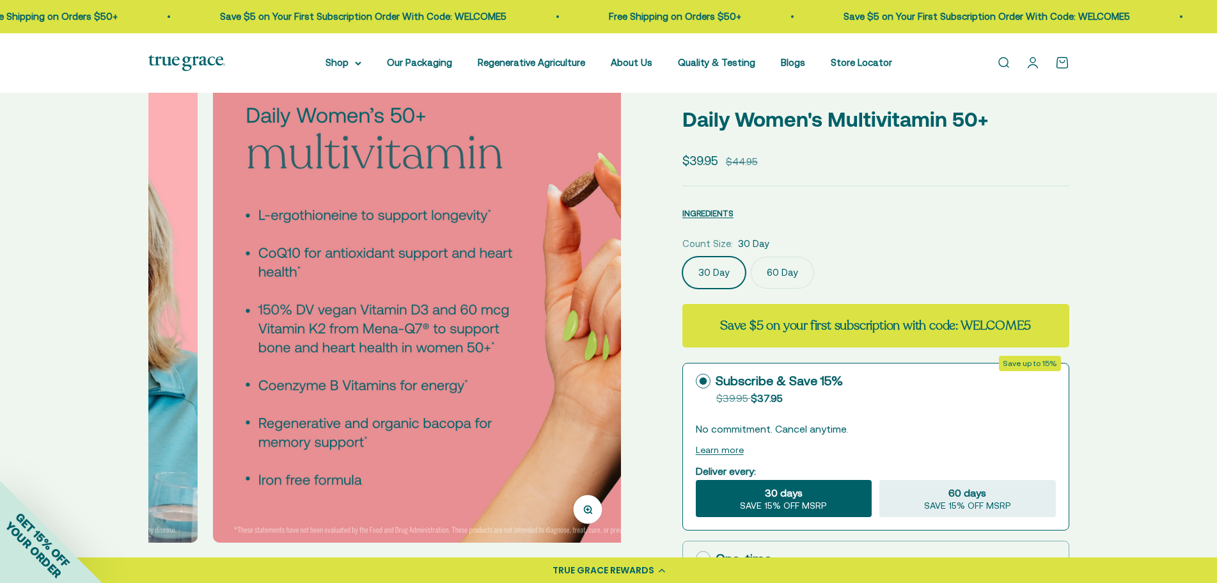
scroll to position [0, 2928]
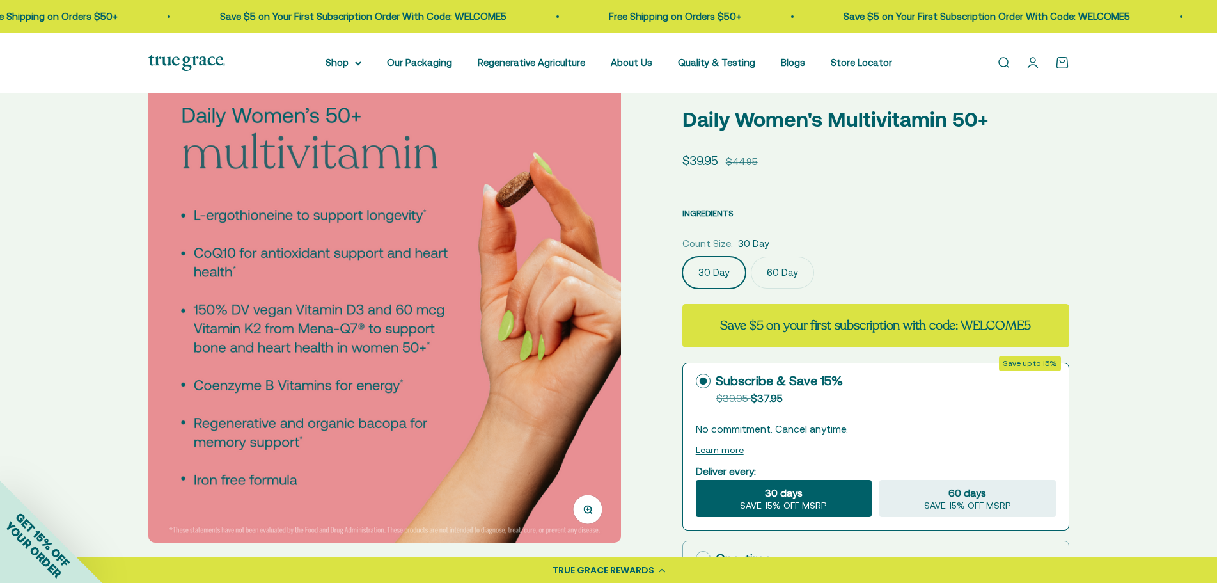
click at [606, 300] on img at bounding box center [384, 306] width 473 height 473
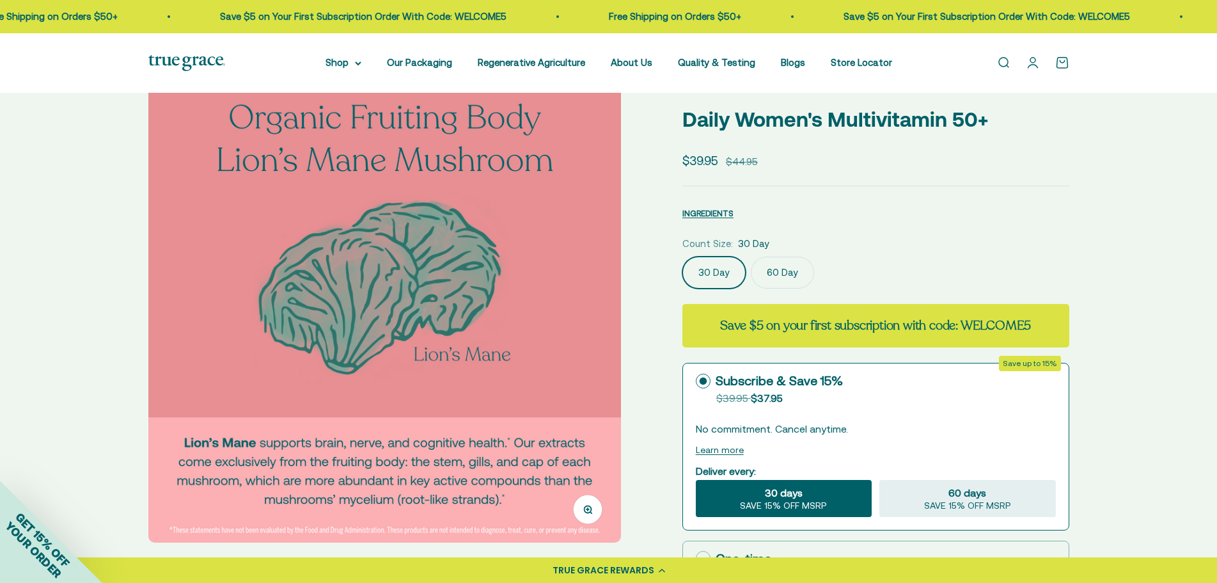
click at [606, 300] on img at bounding box center [384, 306] width 473 height 473
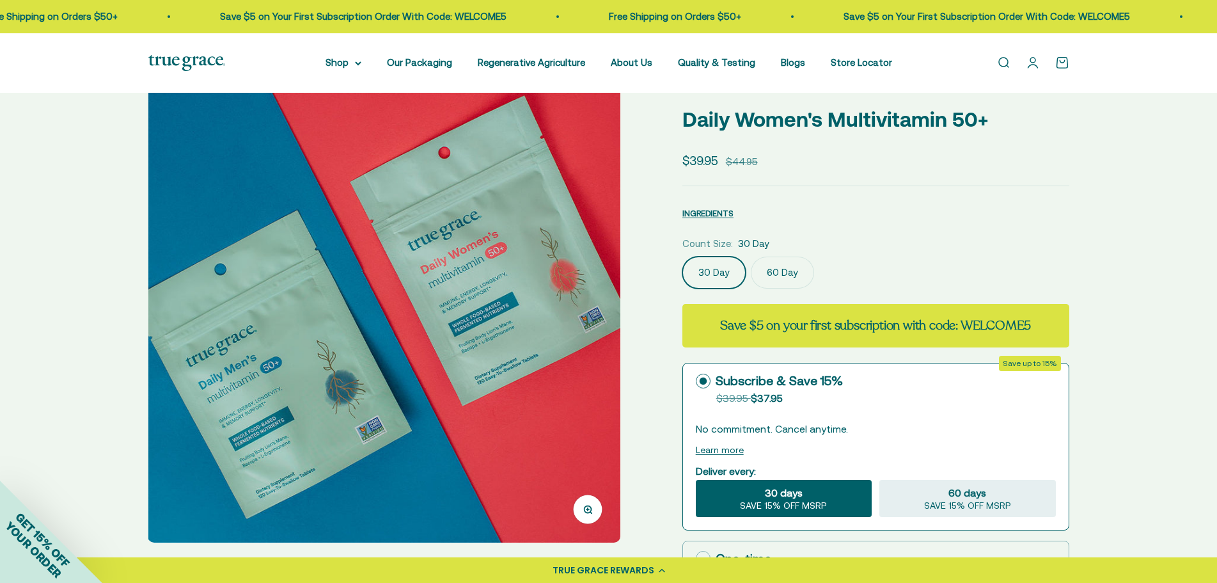
click at [606, 300] on img at bounding box center [384, 306] width 473 height 473
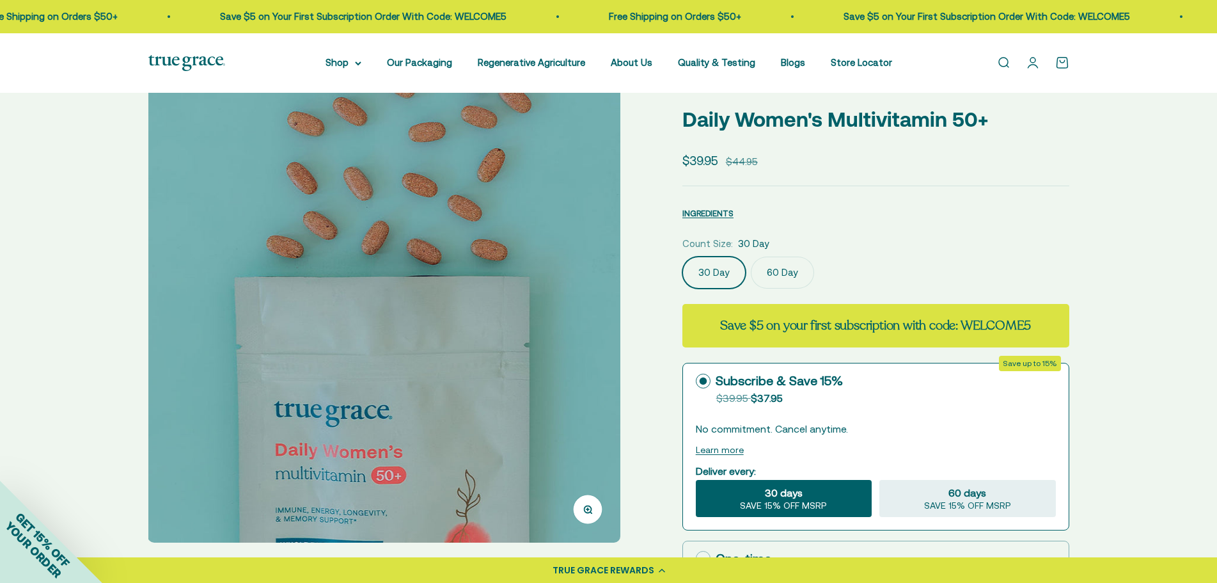
click at [606, 300] on img at bounding box center [384, 306] width 473 height 473
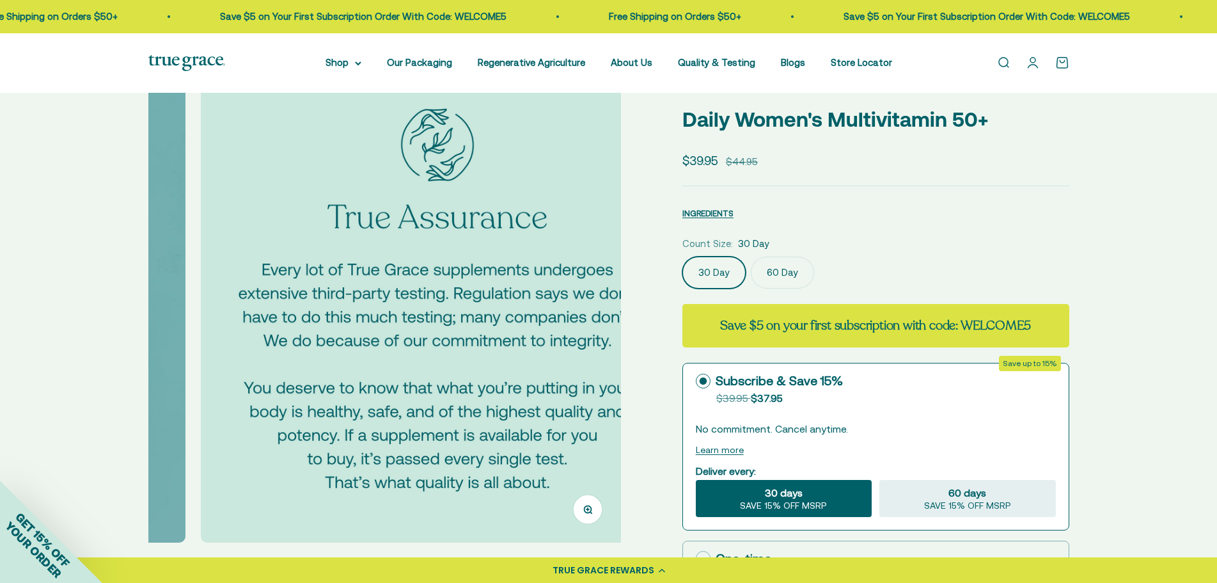
scroll to position [0, 4881]
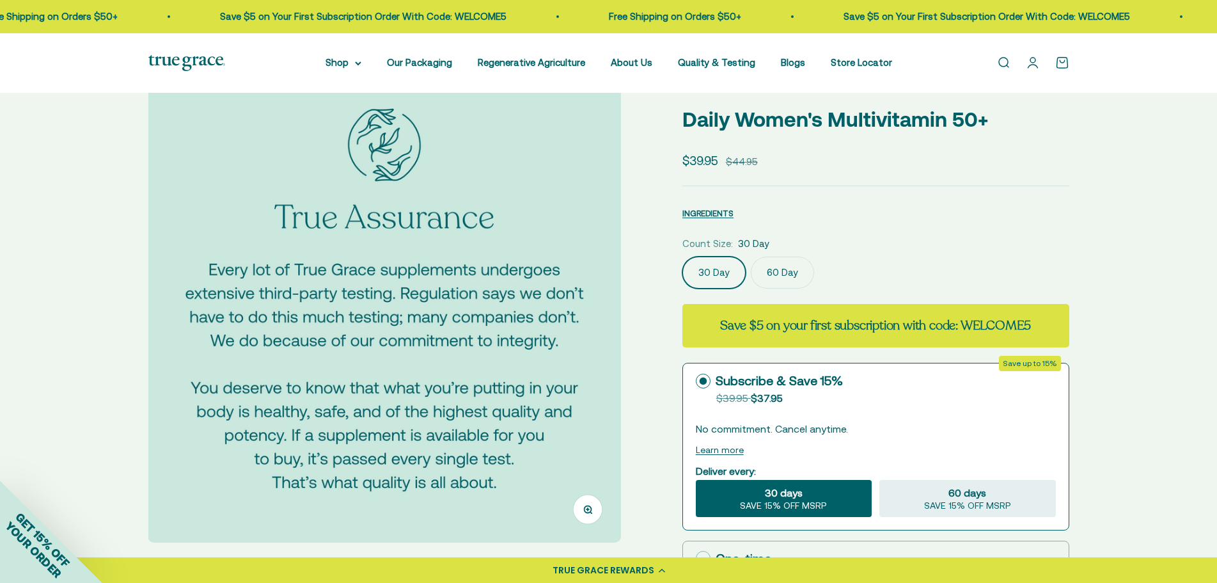
click at [606, 300] on img at bounding box center [384, 306] width 473 height 473
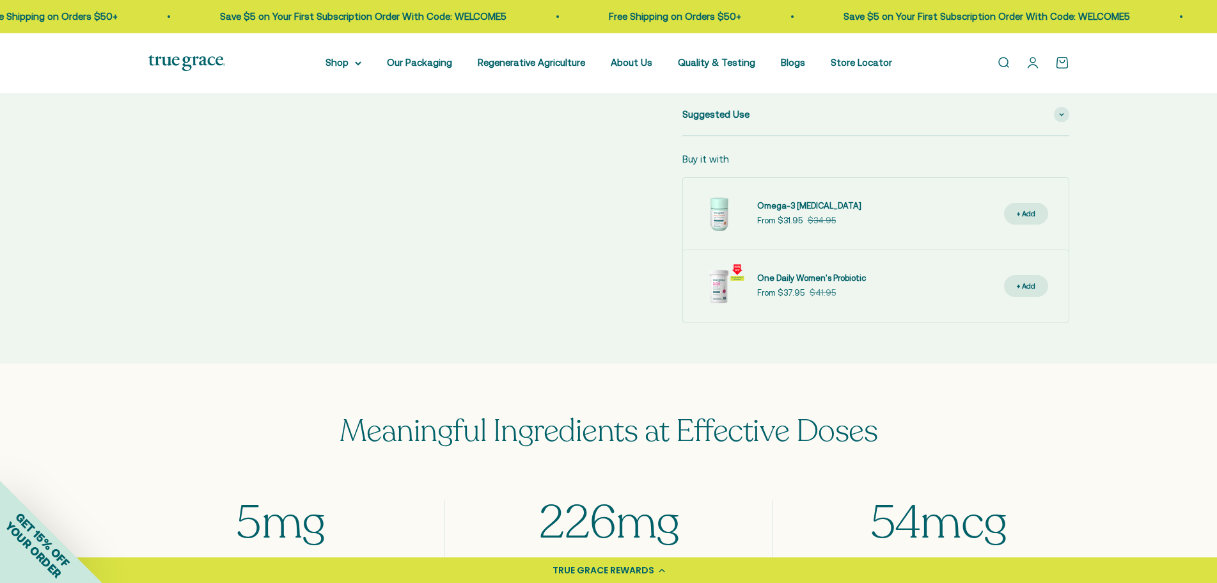
scroll to position [512, 0]
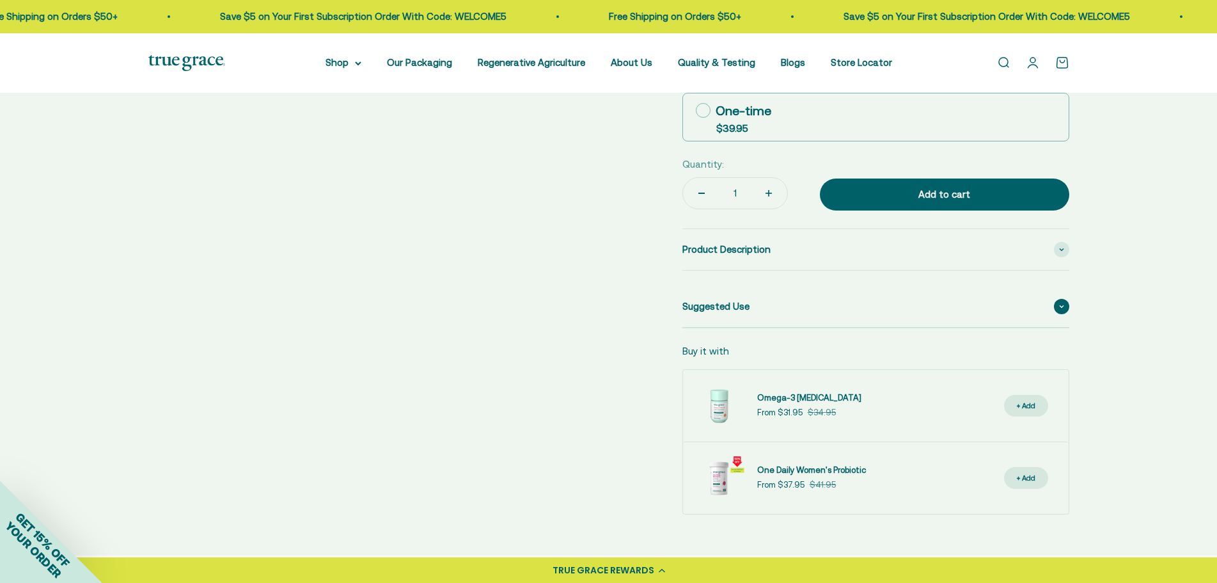
click at [781, 299] on div "Suggested Use" at bounding box center [875, 306] width 387 height 41
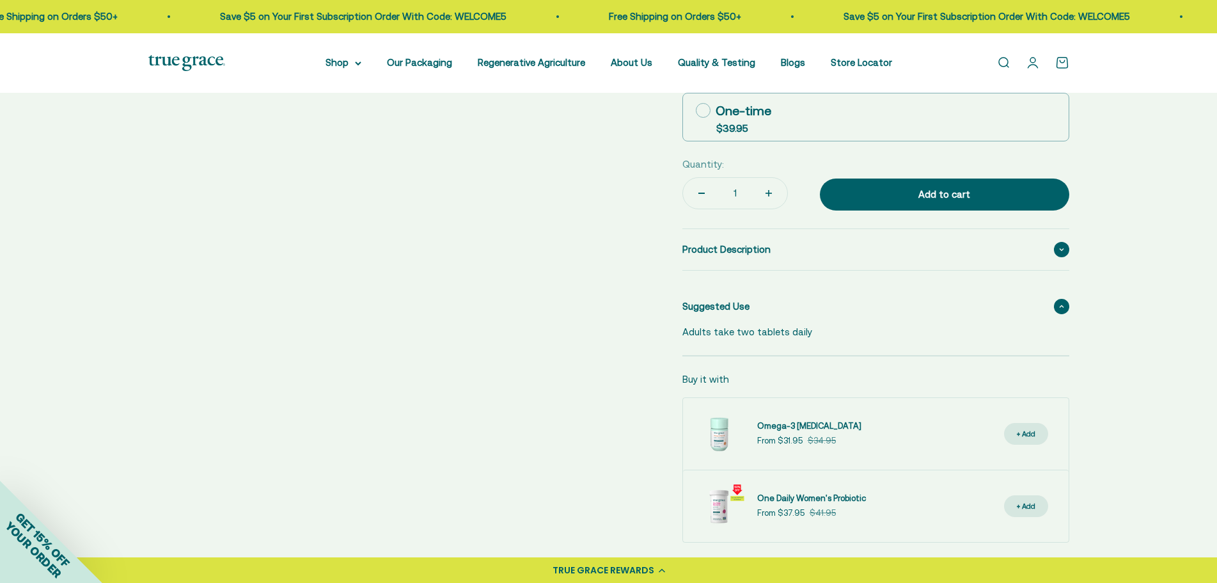
click at [785, 256] on div "Product Description" at bounding box center [875, 249] width 387 height 41
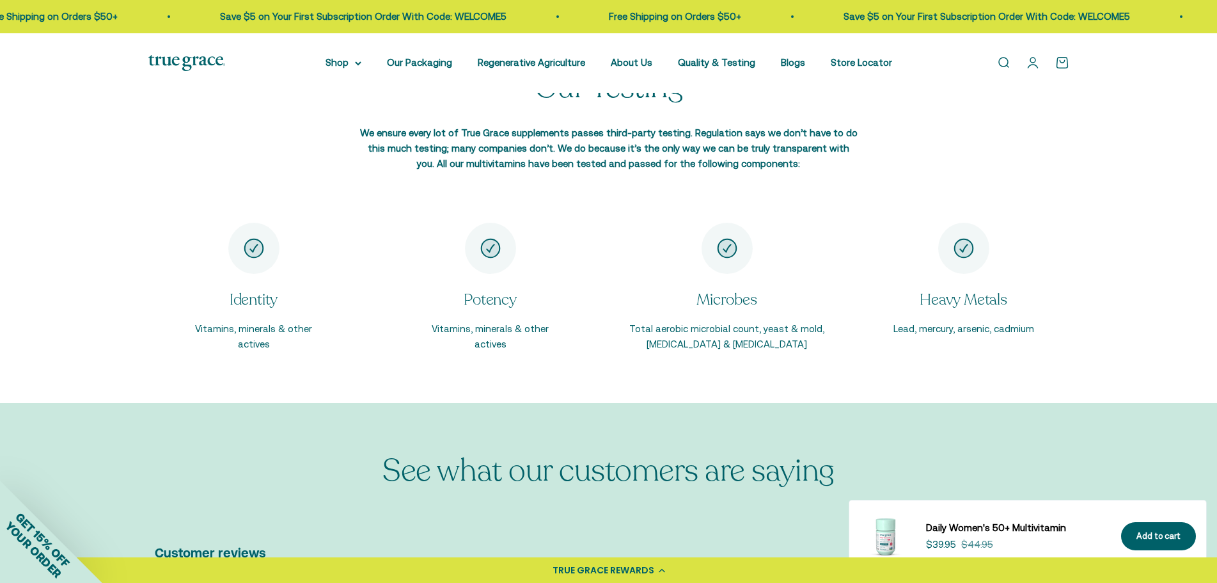
scroll to position [2366, 0]
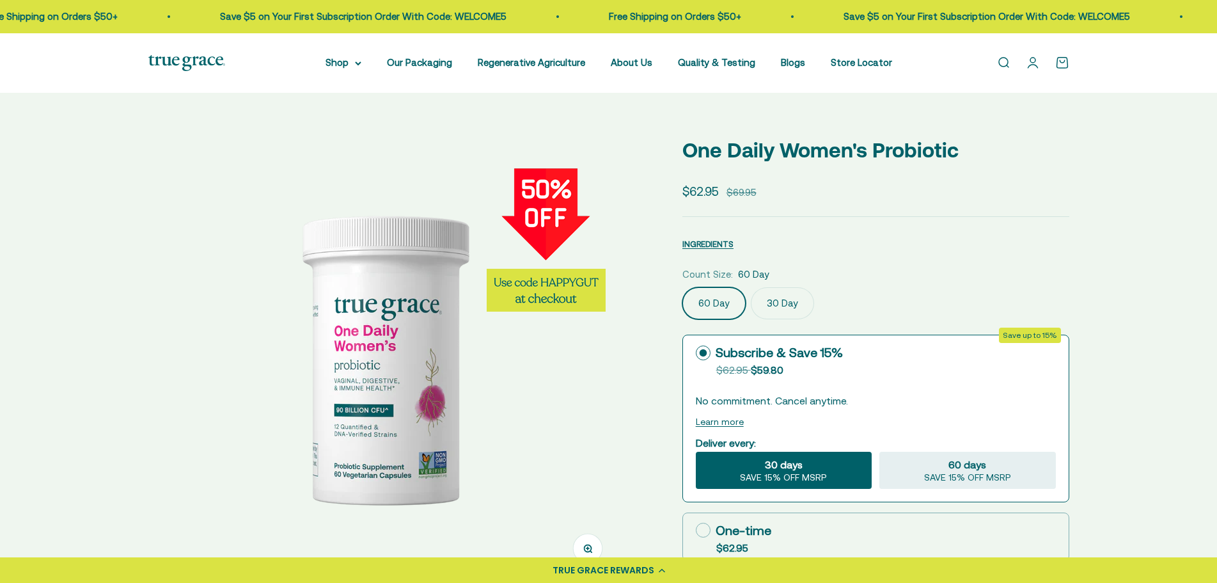
select select "3"
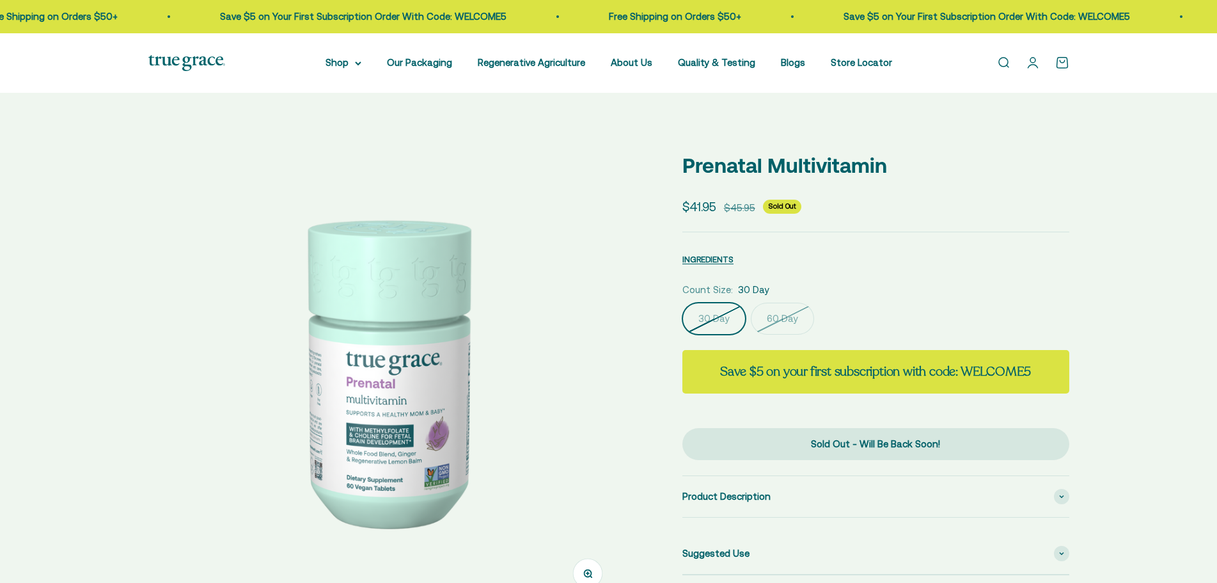
select select "3"
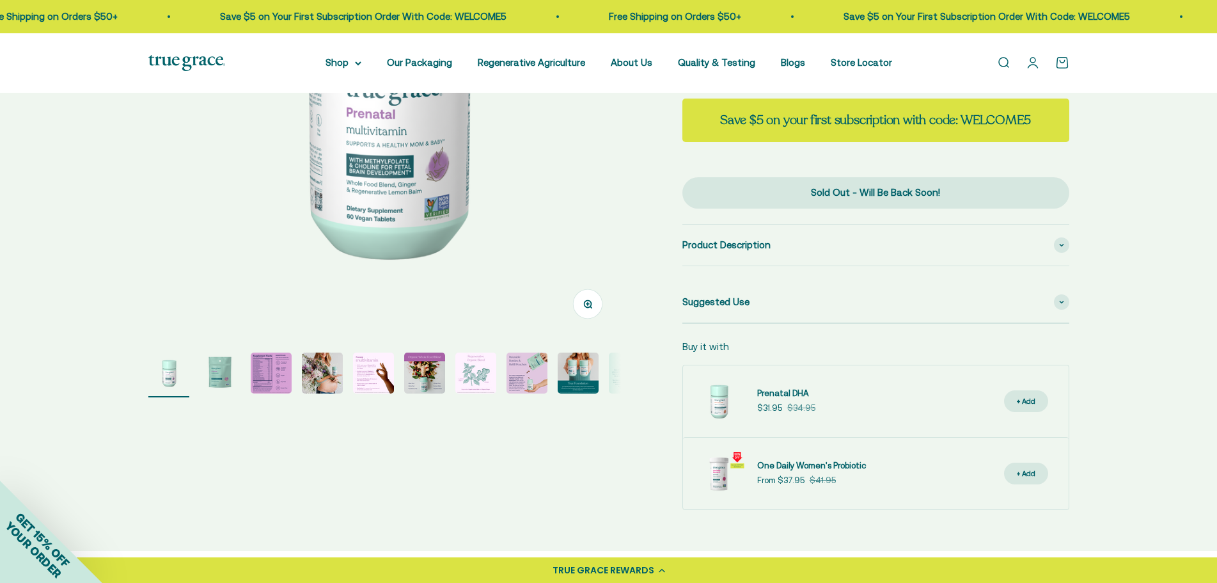
scroll to position [320, 0]
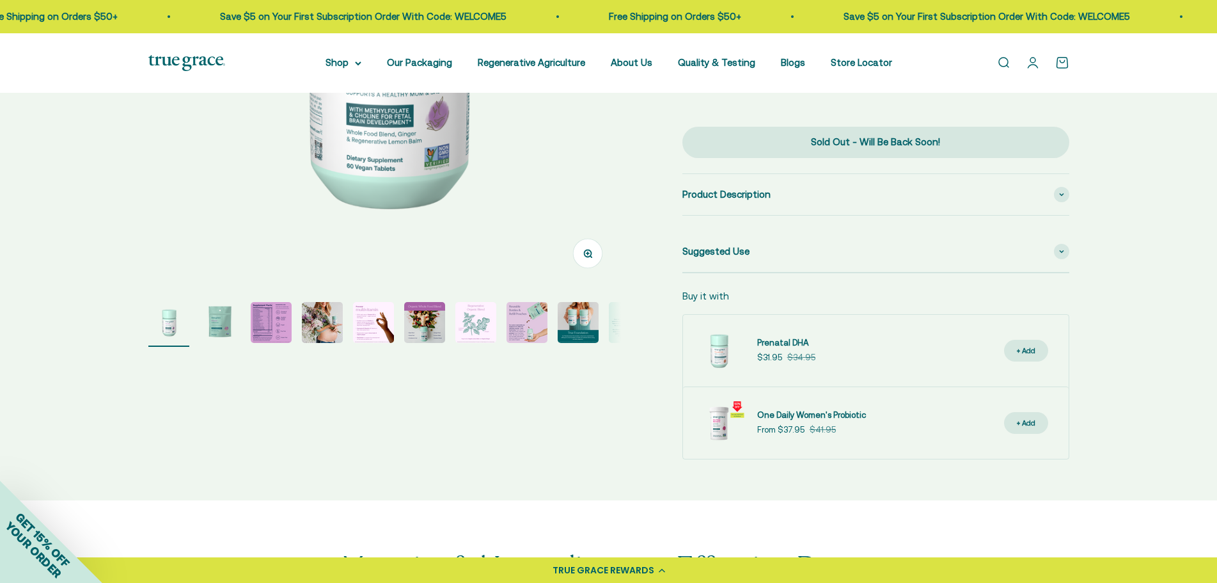
click at [256, 324] on img "Go to item 3" at bounding box center [271, 322] width 41 height 41
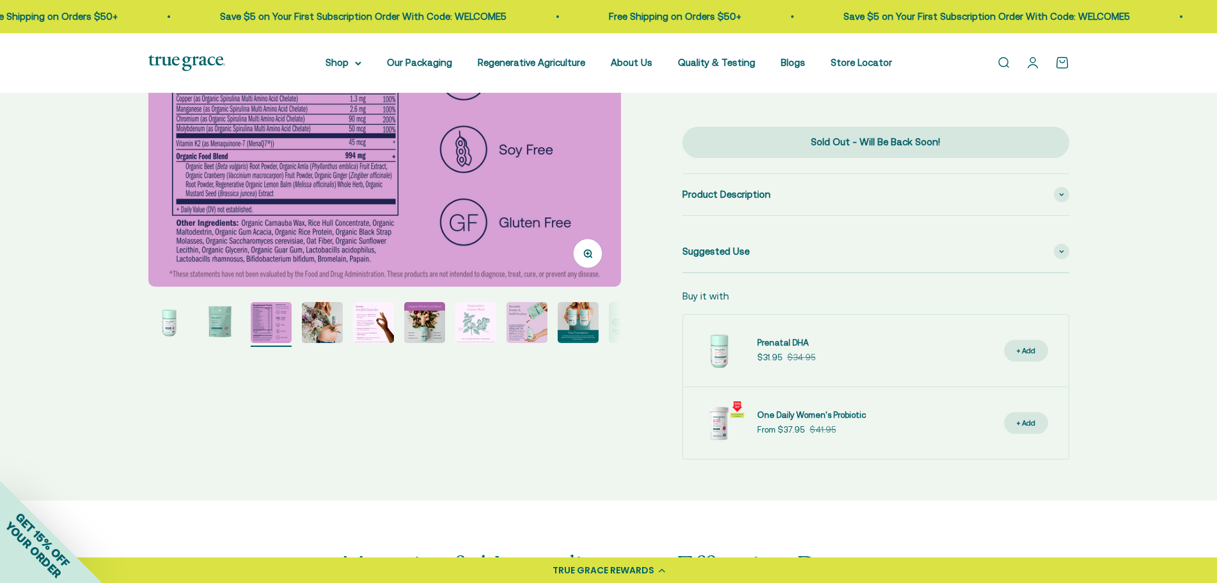
click at [370, 333] on img "Go to item 5" at bounding box center [373, 322] width 41 height 41
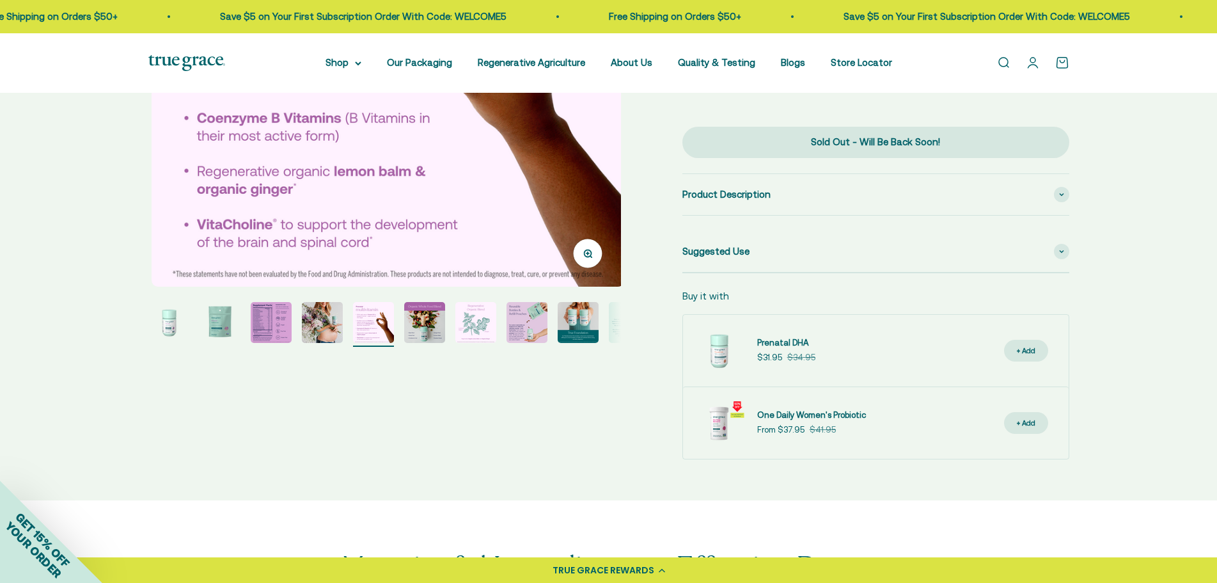
scroll to position [0, 1952]
click at [403, 328] on page-dots at bounding box center [384, 324] width 473 height 45
click at [485, 333] on img "Go to item 7" at bounding box center [475, 322] width 41 height 41
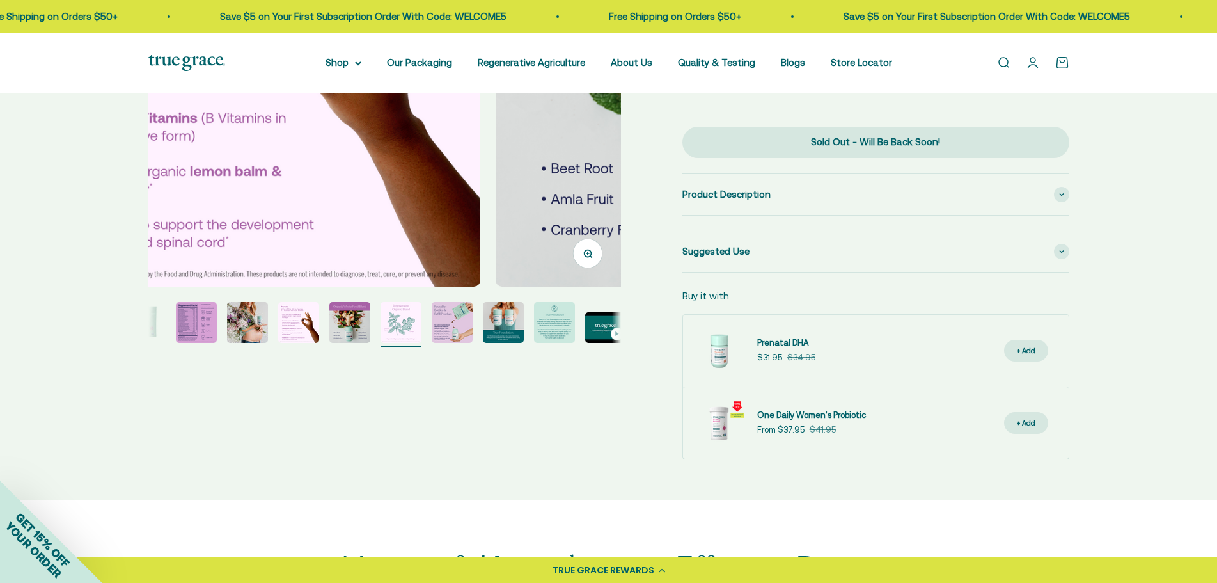
scroll to position [0, 80]
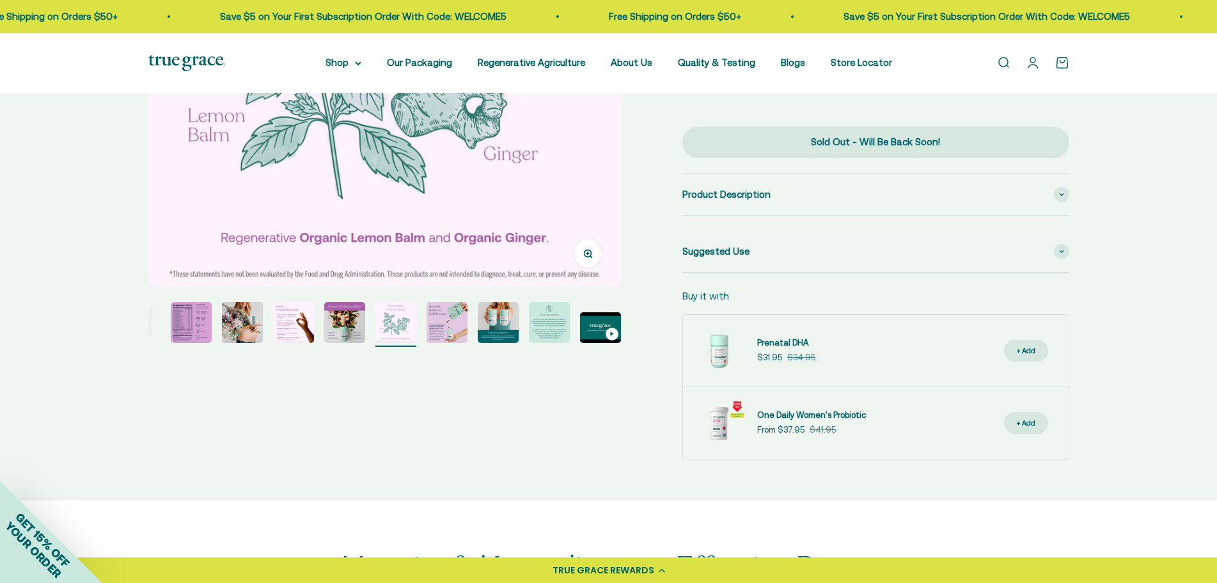
click at [541, 328] on img "Go to item 10" at bounding box center [549, 322] width 41 height 41
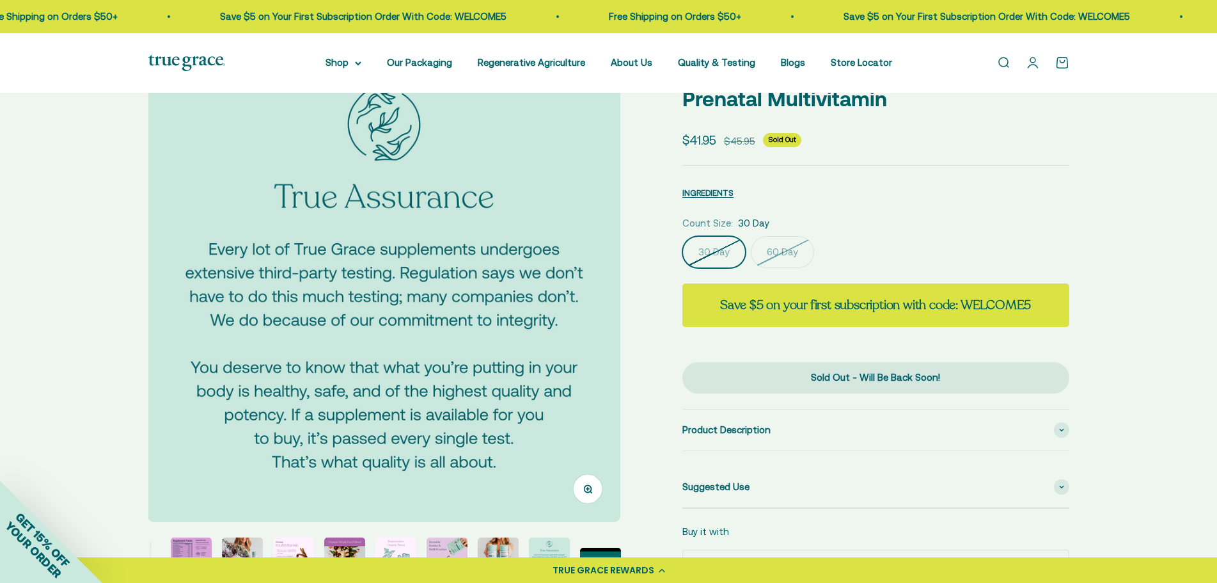
scroll to position [64, 0]
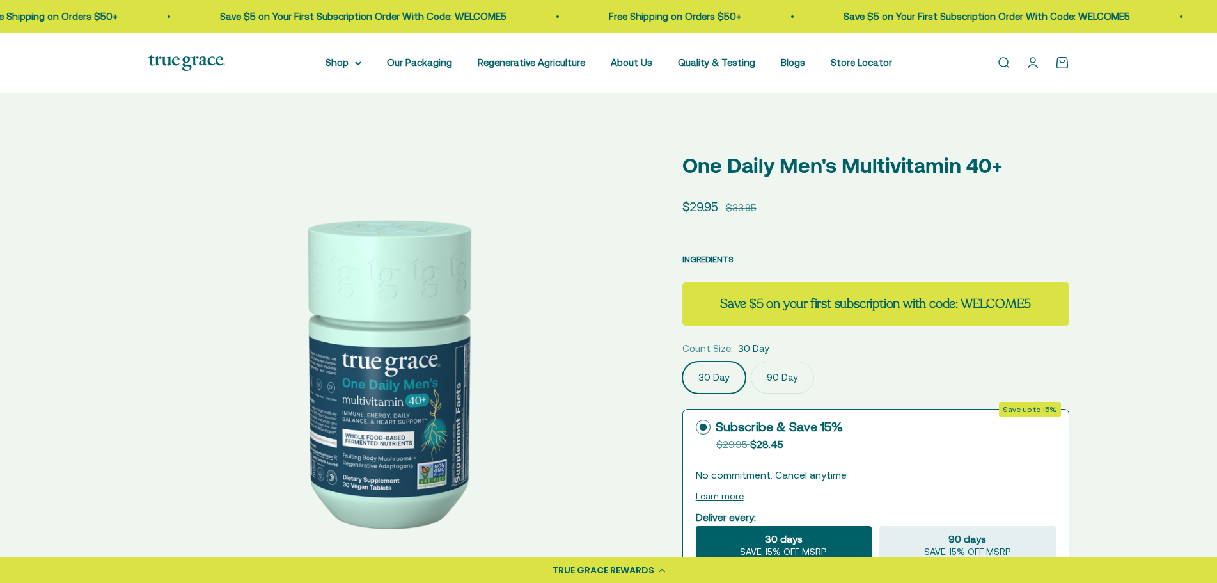
select select "3"
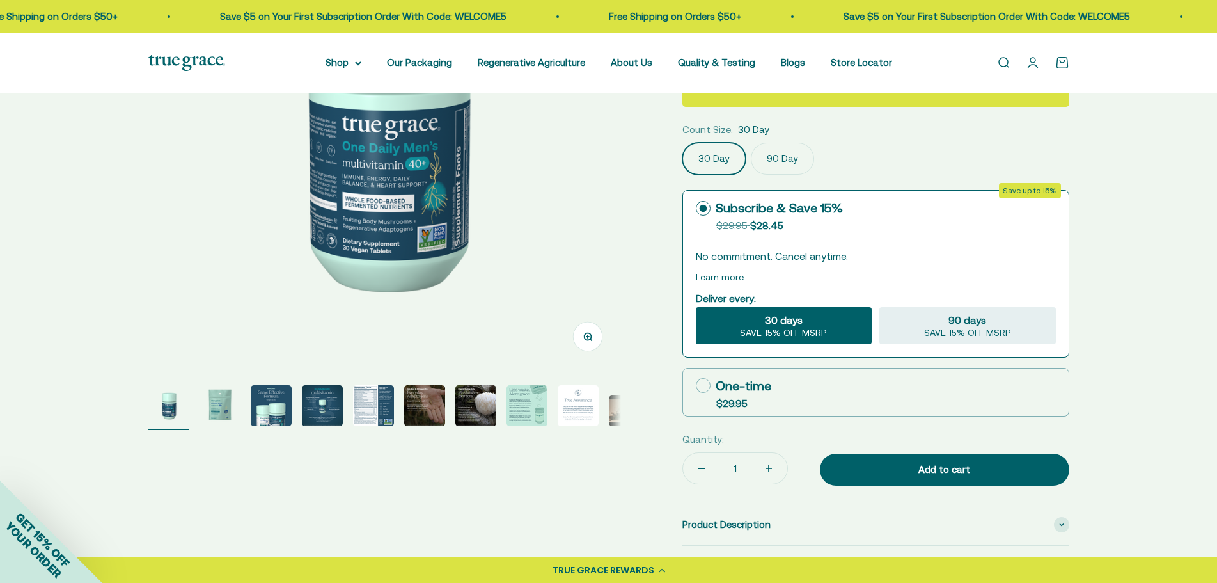
scroll to position [256, 0]
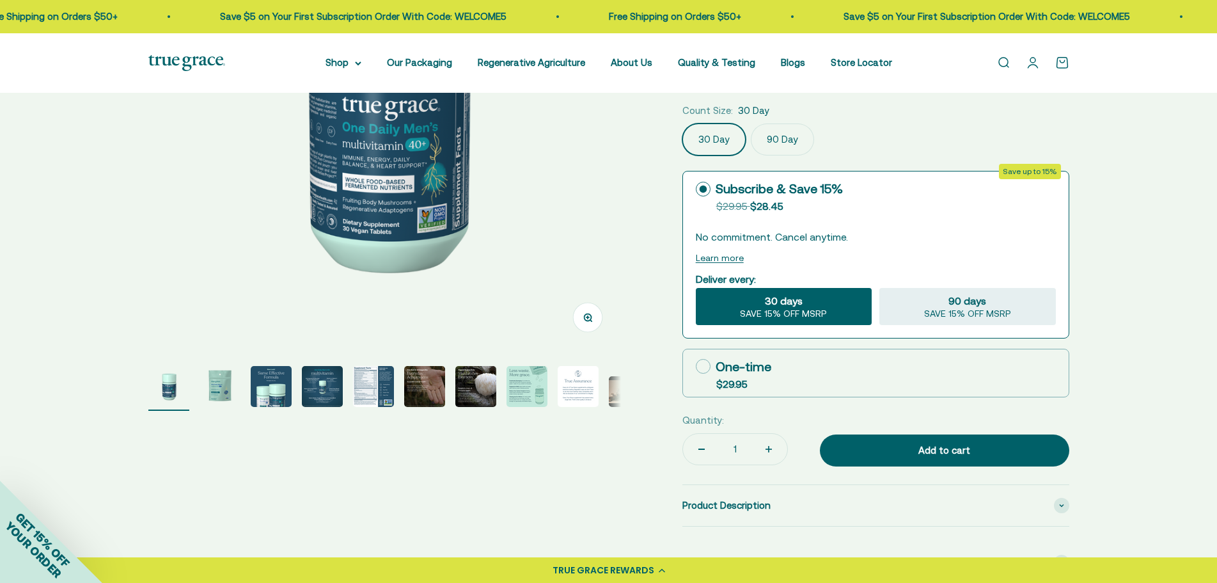
click at [333, 389] on img "Go to item 4" at bounding box center [322, 386] width 41 height 41
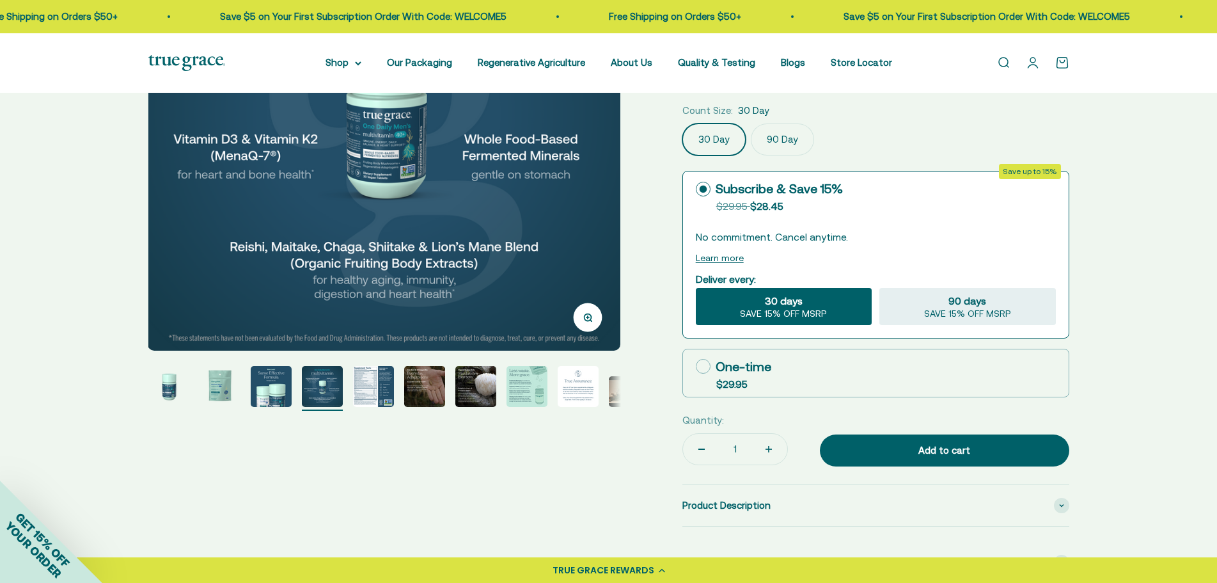
click at [374, 397] on img "Go to item 5" at bounding box center [373, 386] width 41 height 41
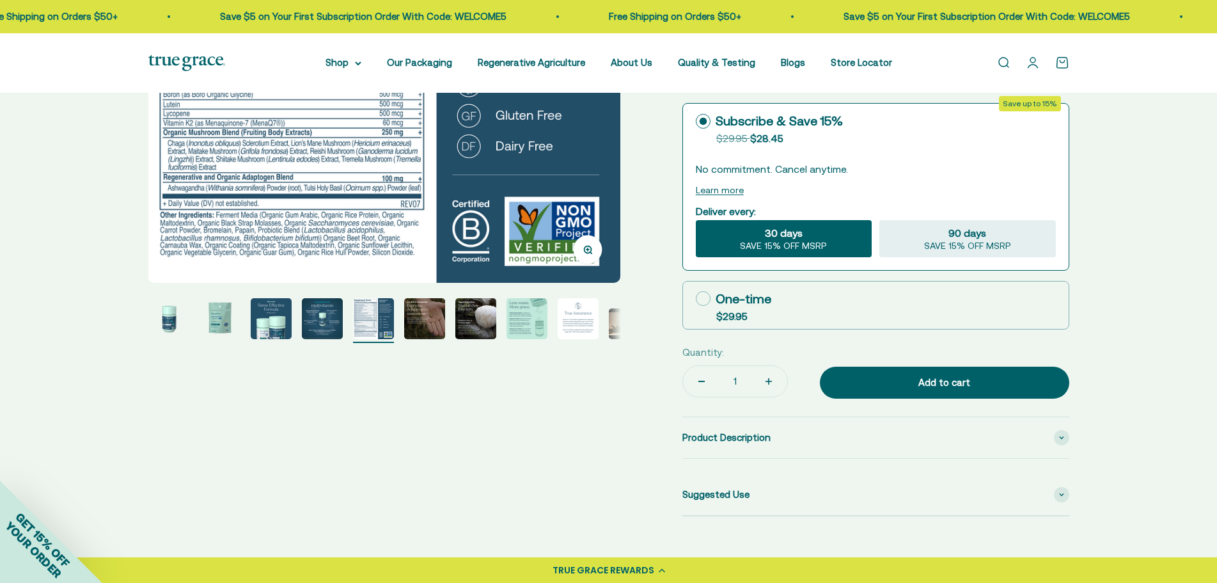
scroll to position [384, 0]
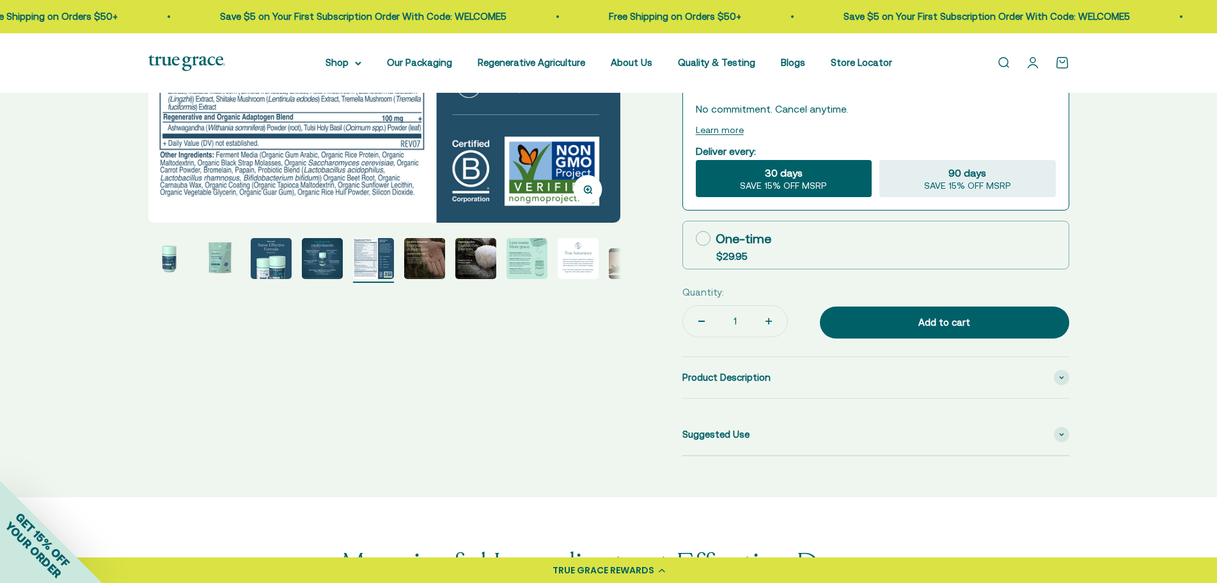
click at [432, 251] on img "Go to item 6" at bounding box center [424, 258] width 41 height 41
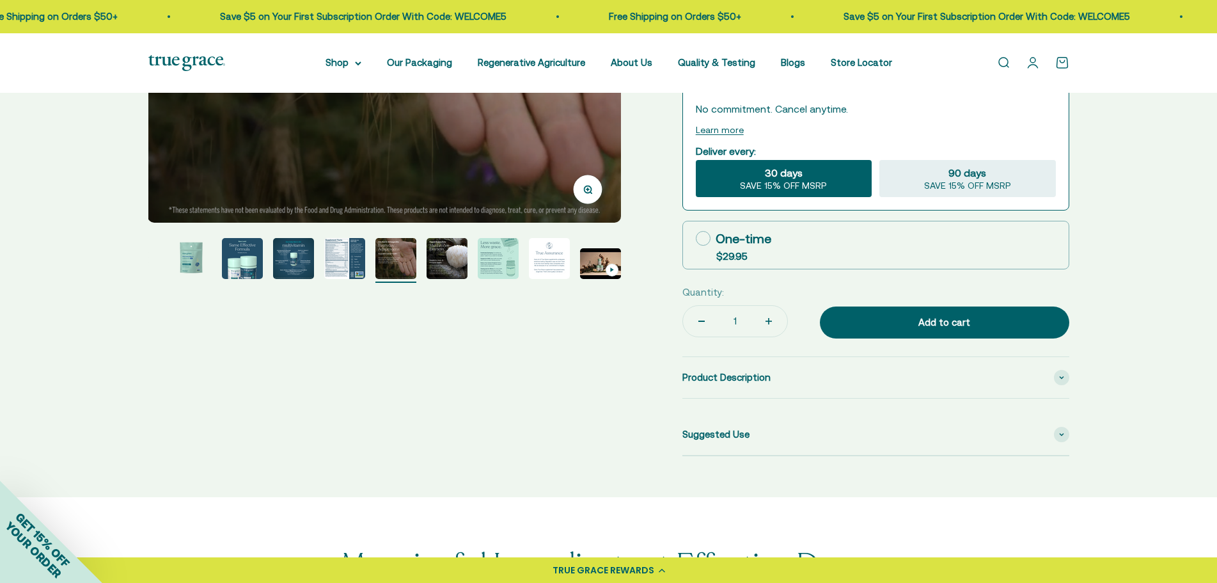
click at [453, 251] on img "Go to item 7" at bounding box center [447, 258] width 41 height 41
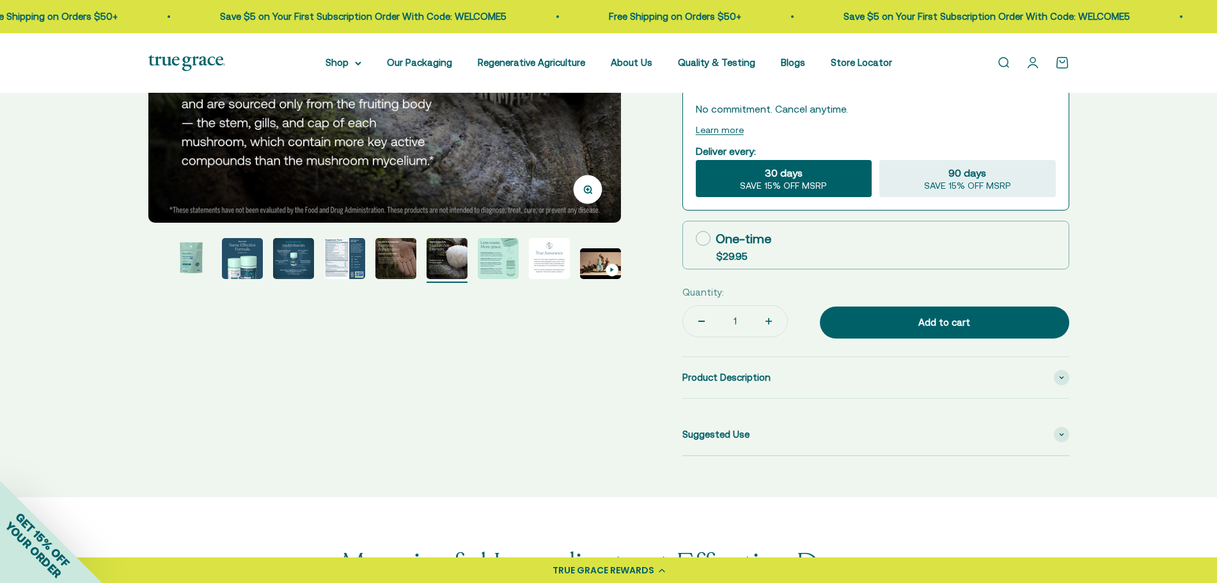
click at [505, 269] on img "Go to item 8" at bounding box center [498, 258] width 41 height 41
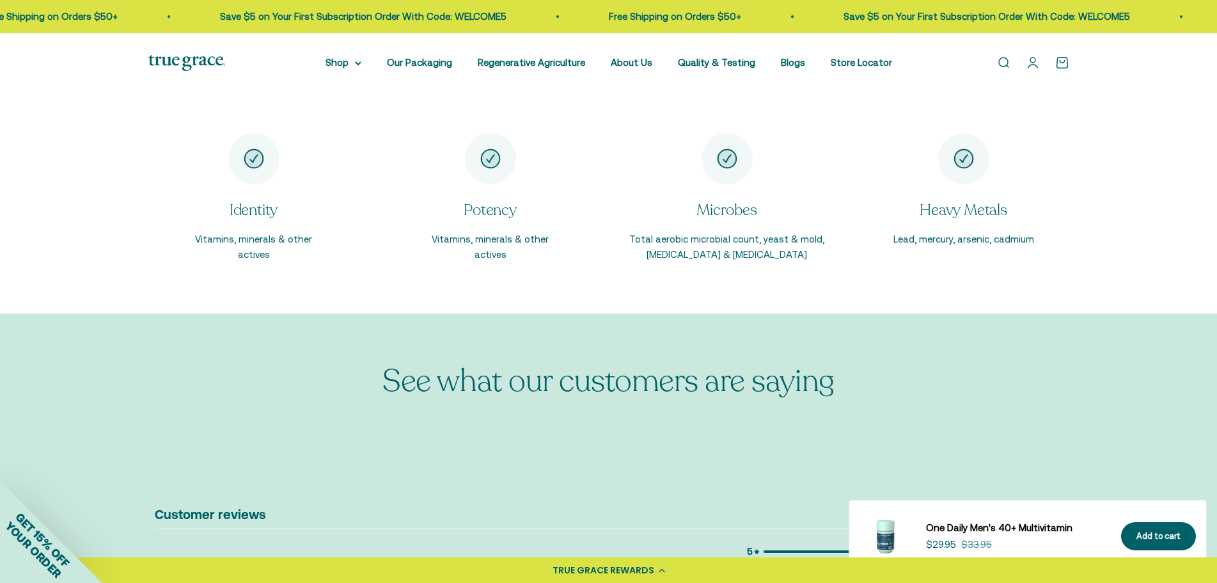
scroll to position [2238, 0]
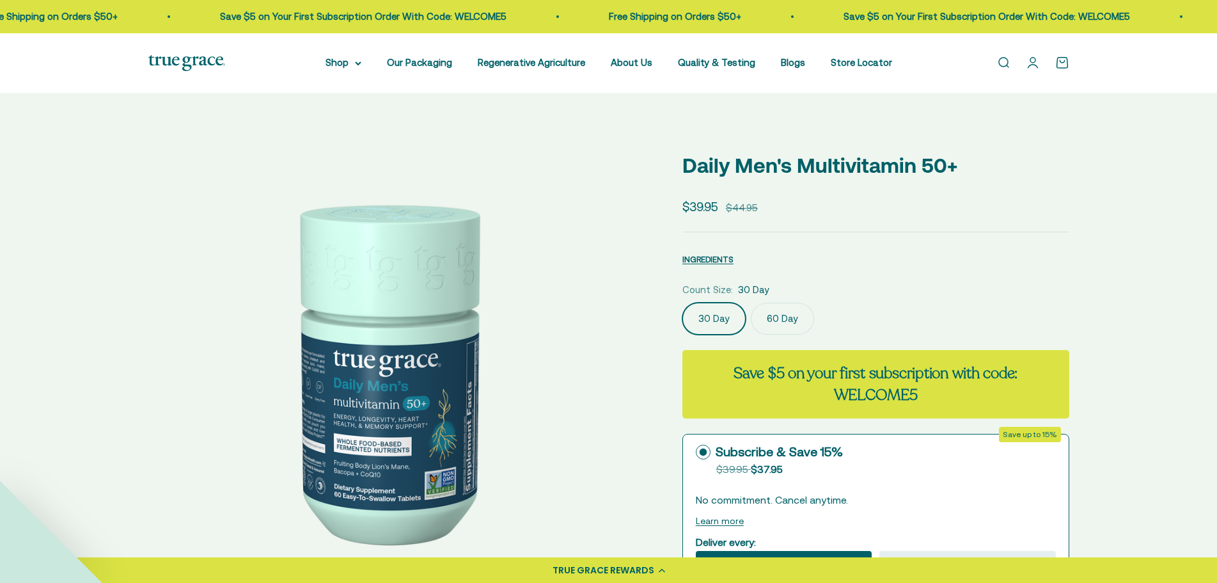
select select "3"
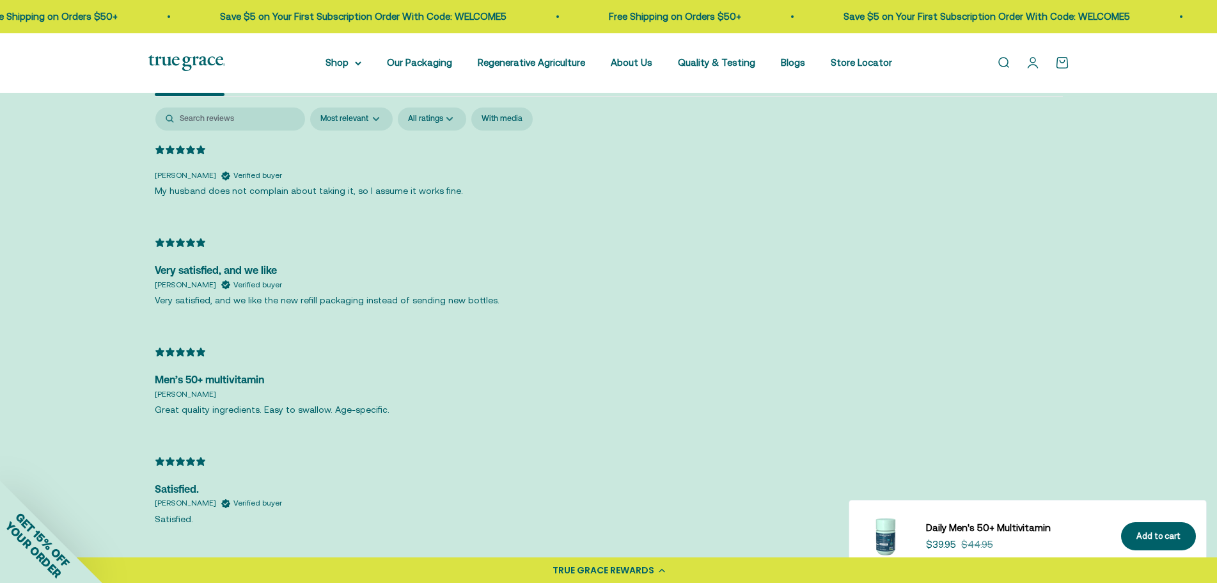
scroll to position [2750, 0]
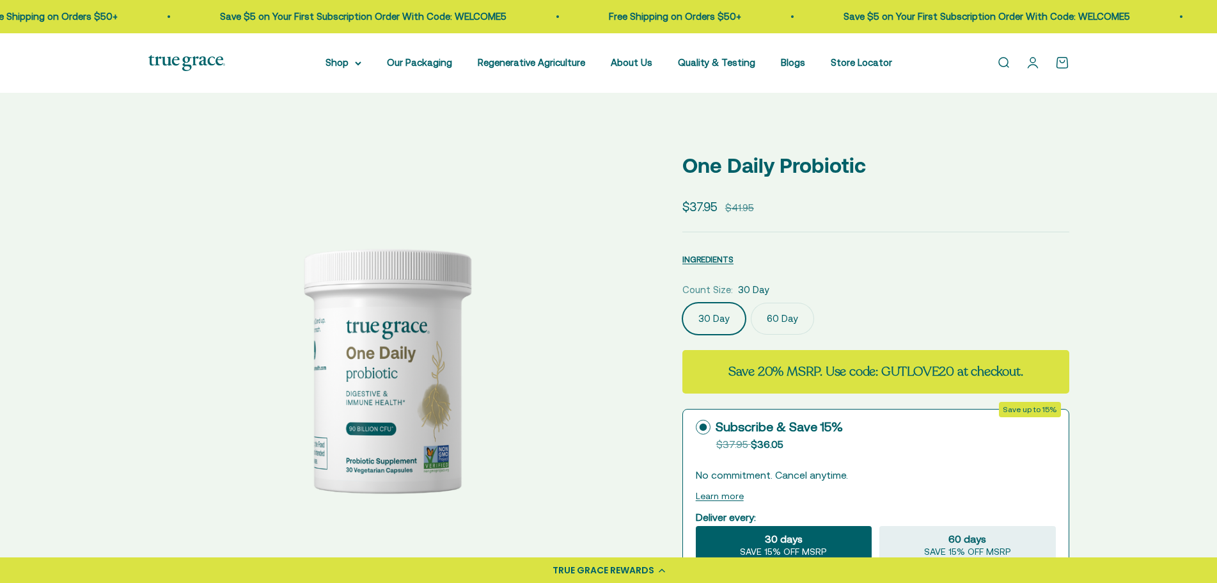
select select "3"
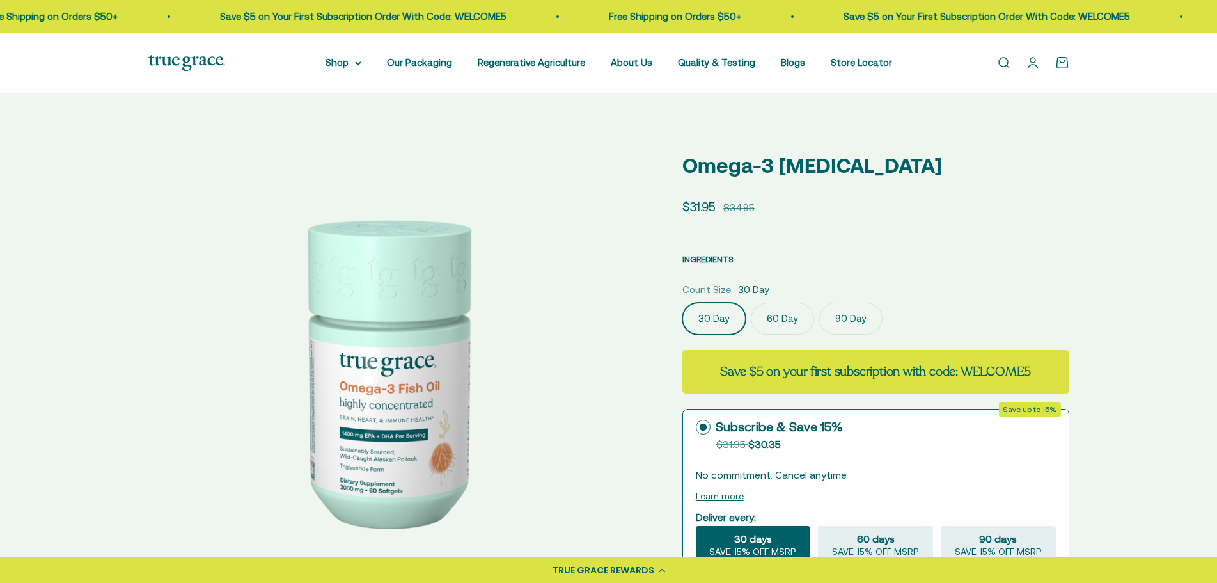
select select "3"
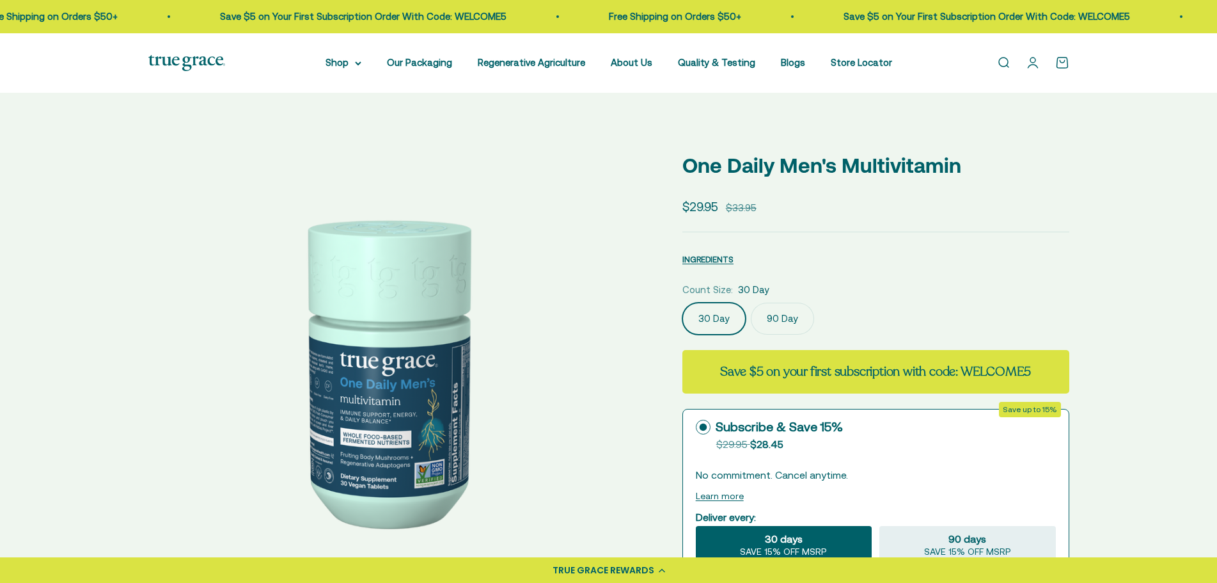
select select "3"
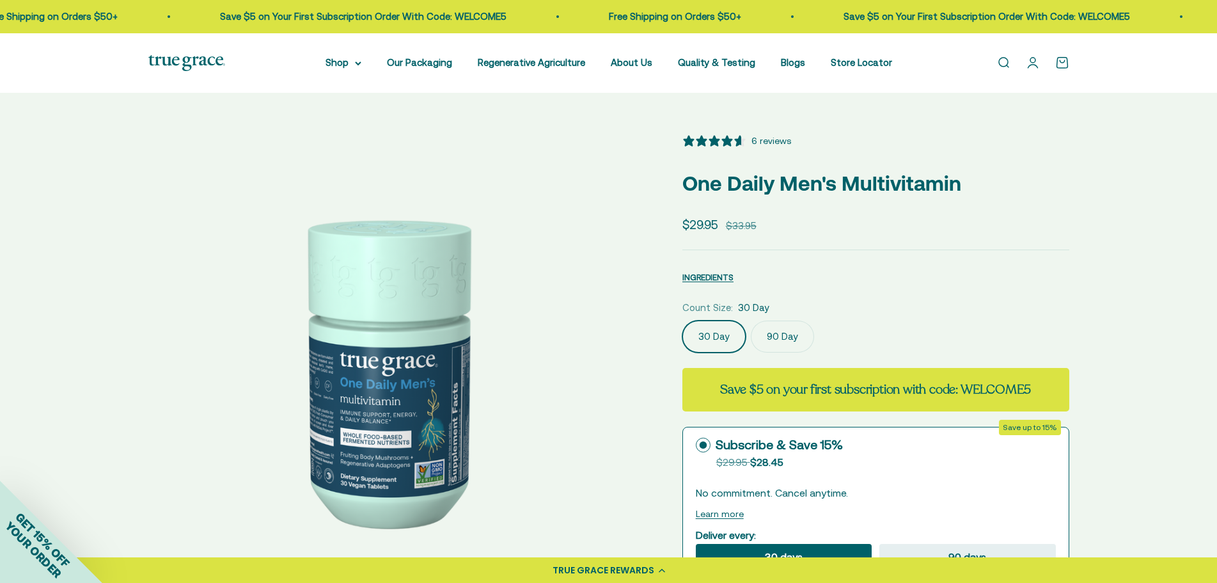
click at [396, 465] on img at bounding box center [384, 370] width 473 height 473
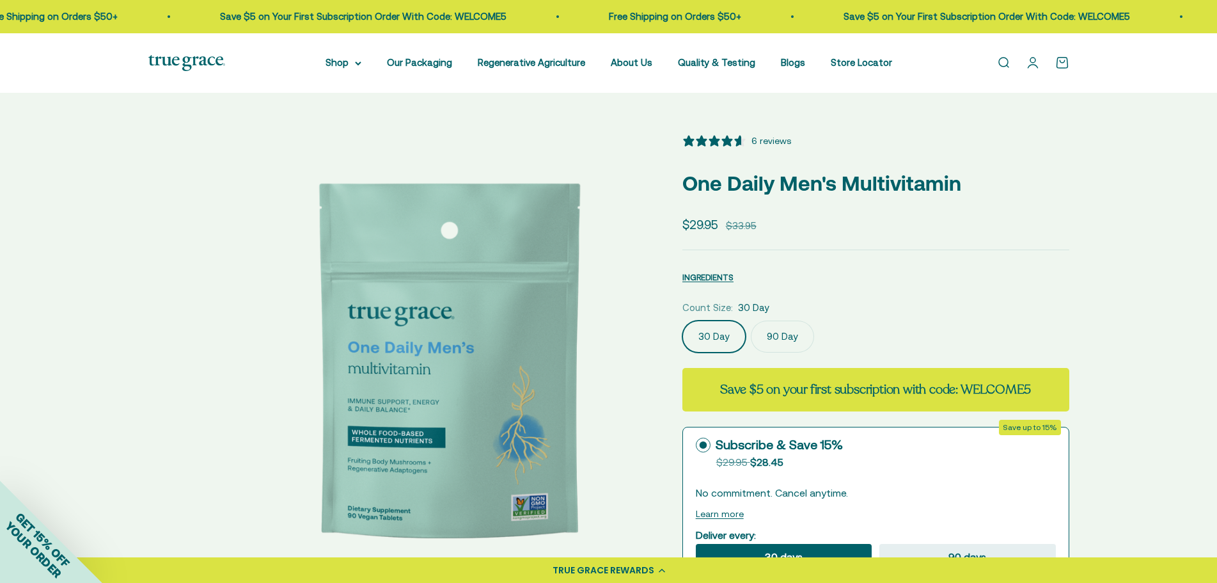
scroll to position [0, 488]
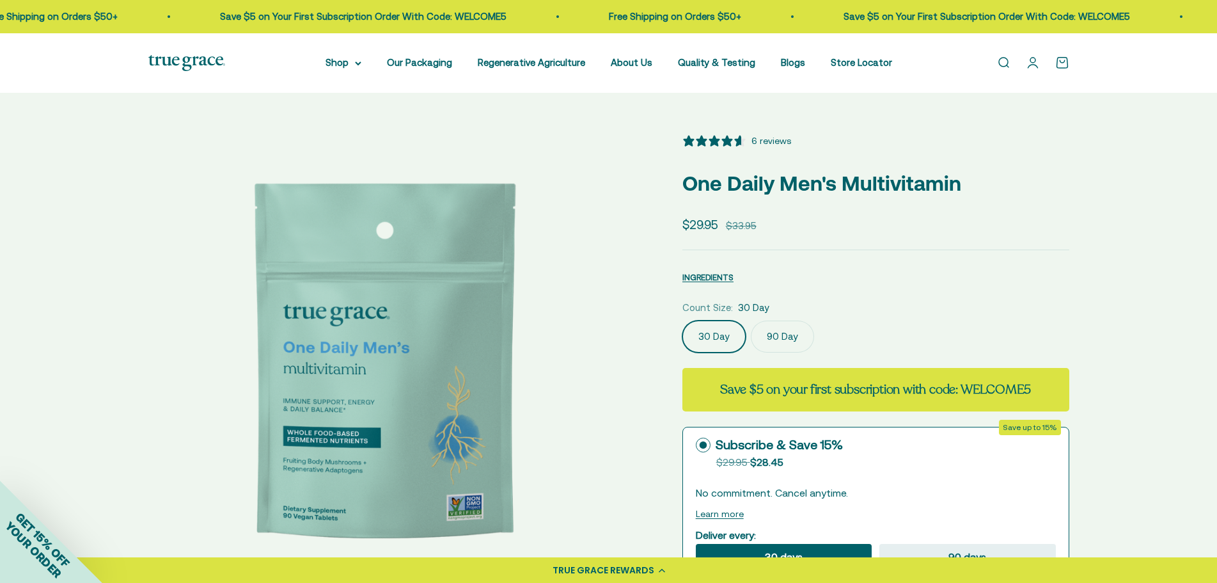
click at [130, 388] on div "Zoom Go to item 1 Go to item 2 Go to item 3 Go to item 4 Go to item 5 Go to ite…" at bounding box center [608, 580] width 1217 height 974
click at [200, 409] on img at bounding box center [384, 370] width 473 height 473
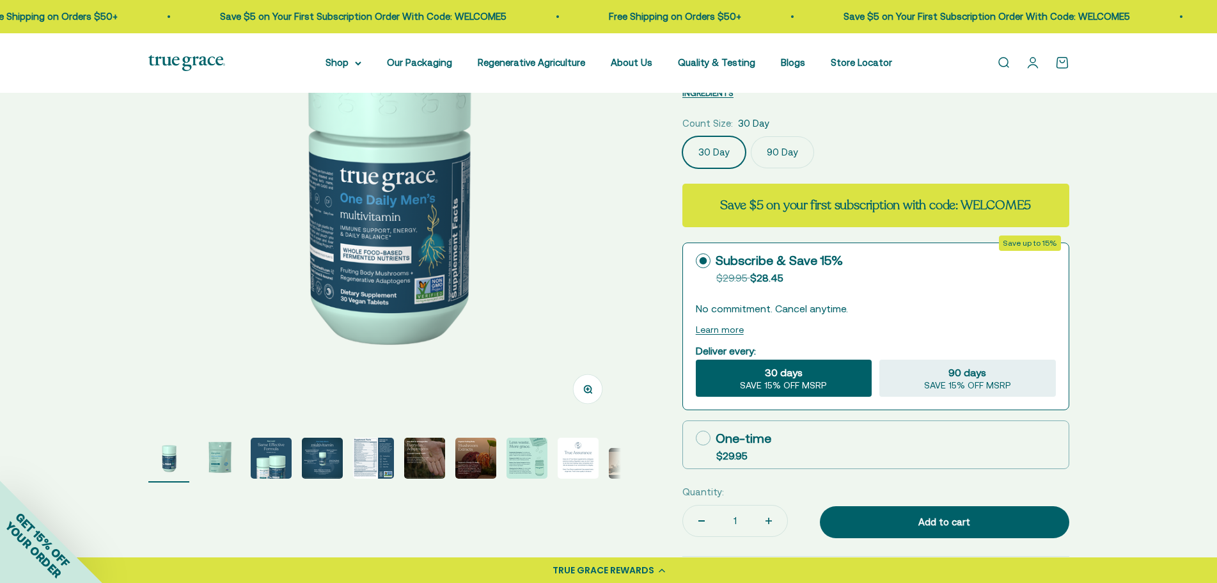
scroll to position [256, 0]
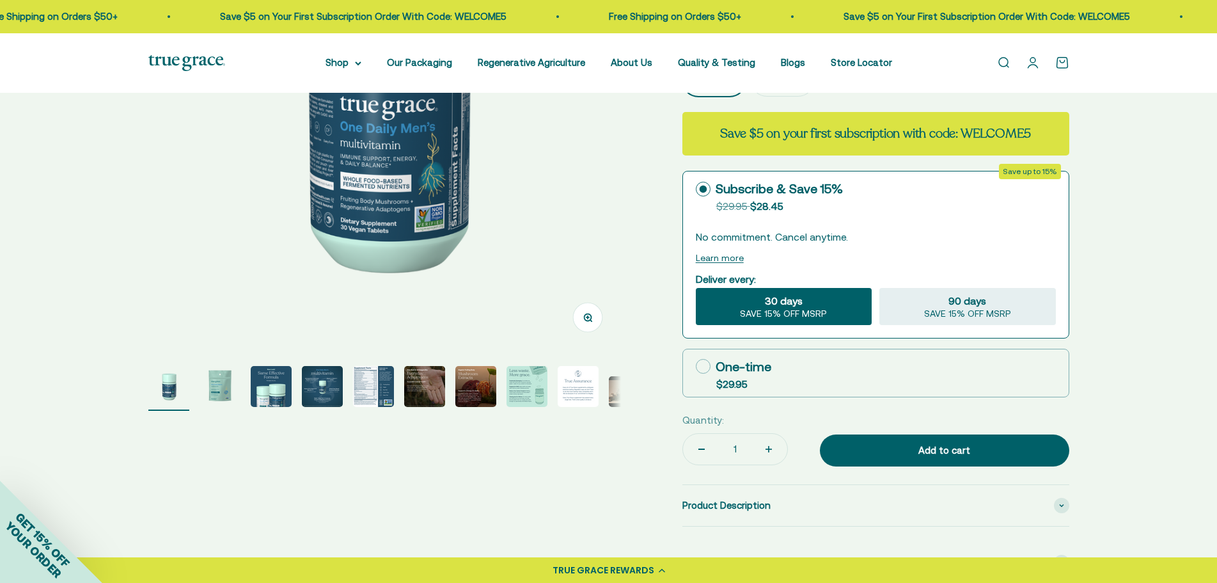
drag, startPoint x: 365, startPoint y: 182, endPoint x: 583, endPoint y: 316, distance: 255.8
click at [583, 316] on icon "button" at bounding box center [587, 317] width 9 height 9
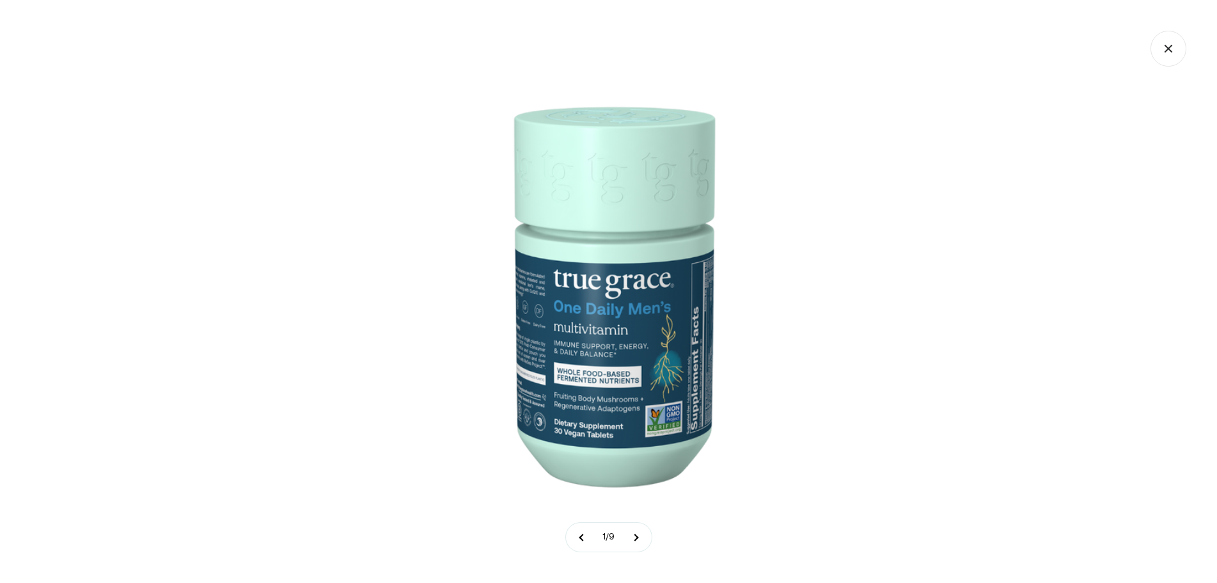
click at [591, 323] on img at bounding box center [608, 291] width 583 height 583
click at [562, 414] on img at bounding box center [608, 291] width 583 height 583
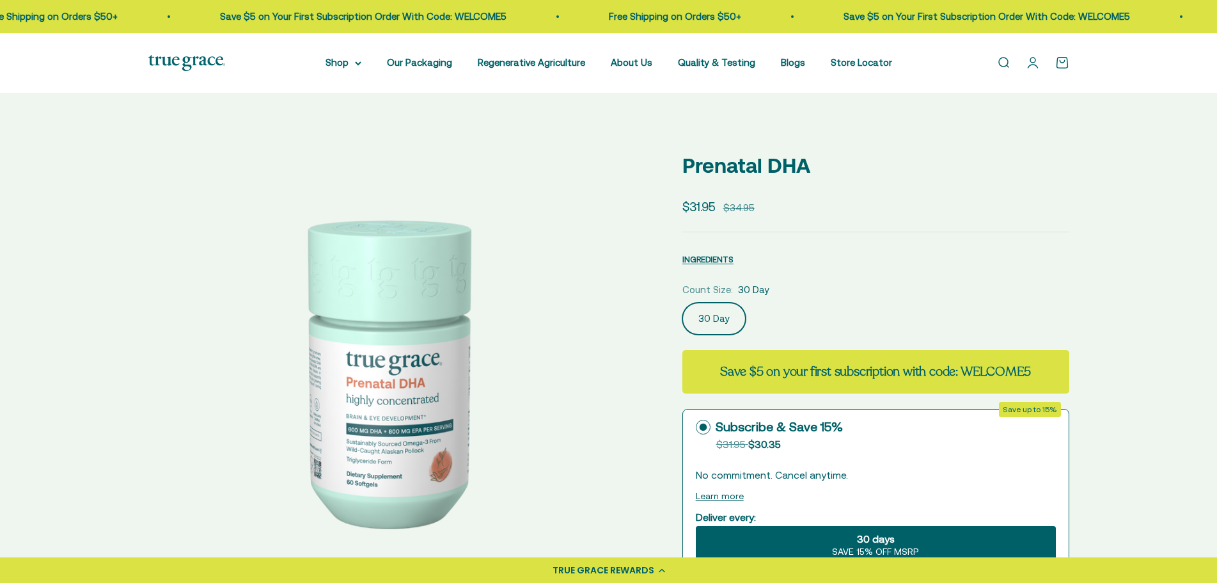
select select "3"
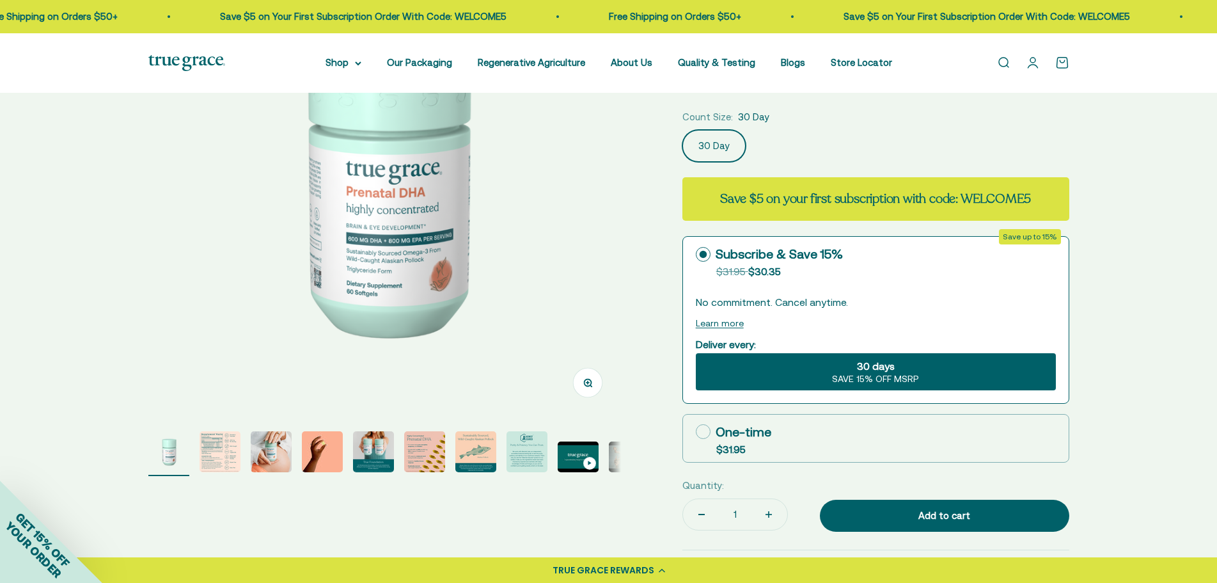
scroll to position [192, 0]
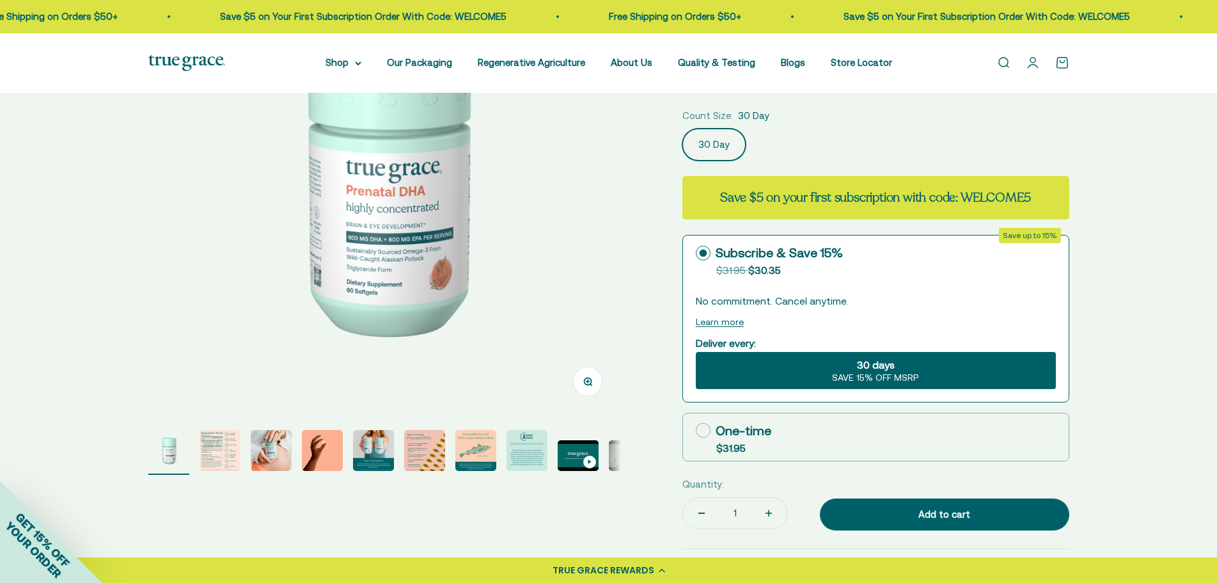
click at [272, 452] on img "Go to item 3" at bounding box center [271, 450] width 41 height 41
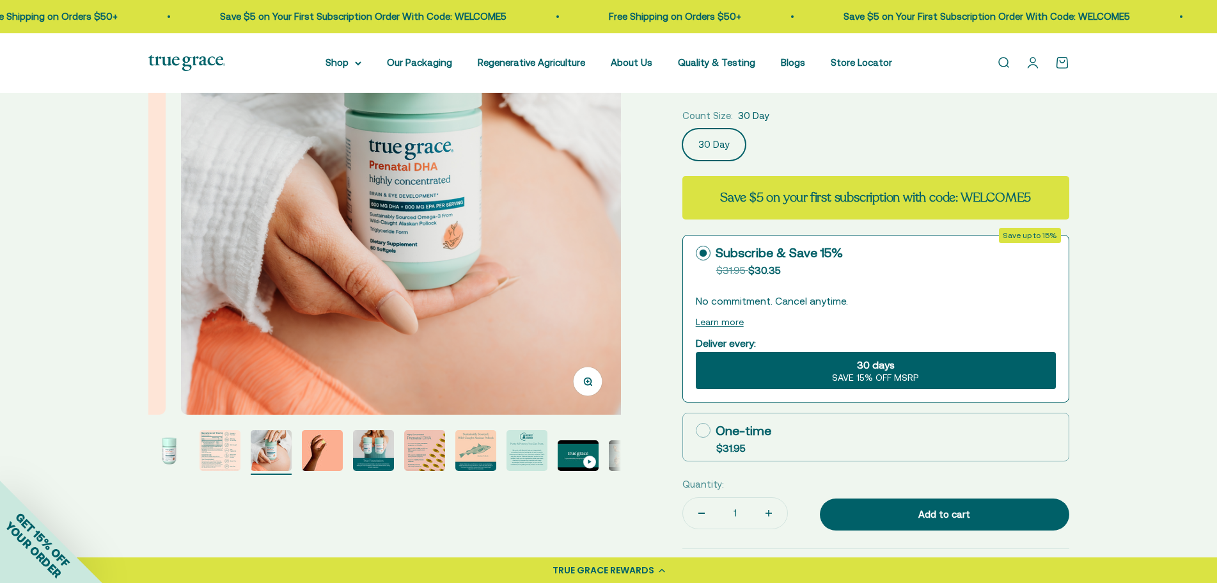
scroll to position [0, 976]
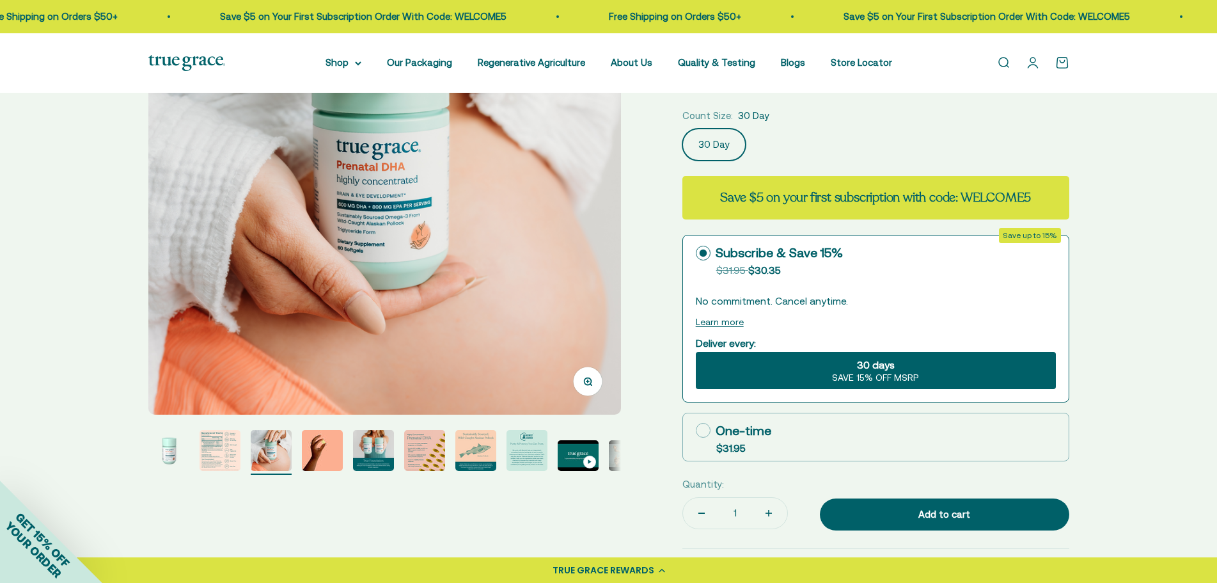
click at [590, 380] on icon "button" at bounding box center [587, 381] width 9 height 9
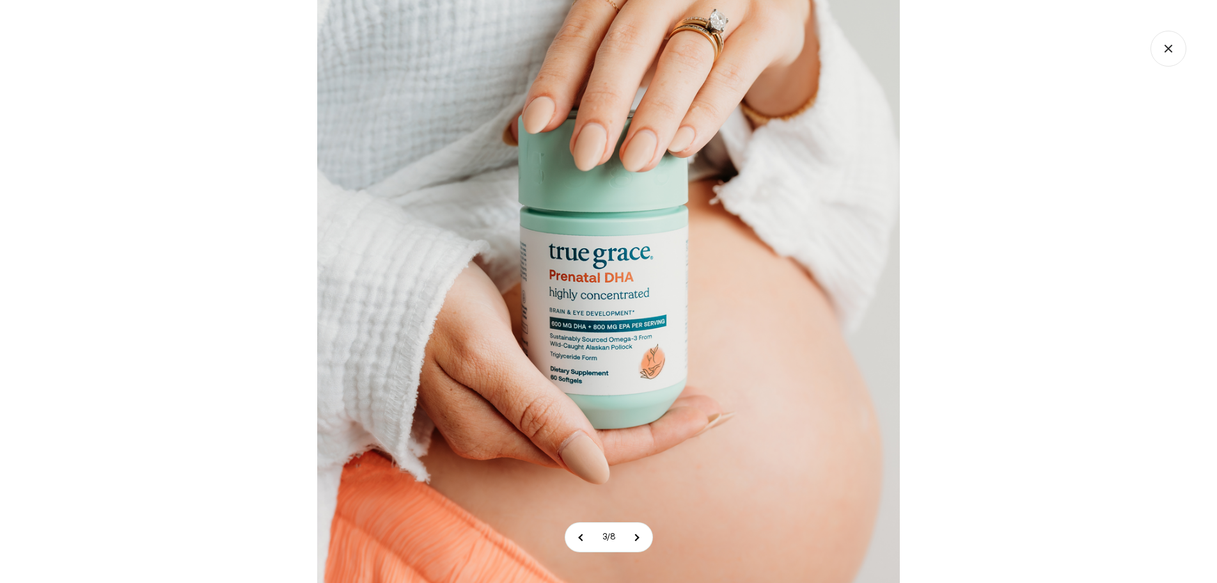
click at [628, 304] on img at bounding box center [608, 291] width 583 height 583
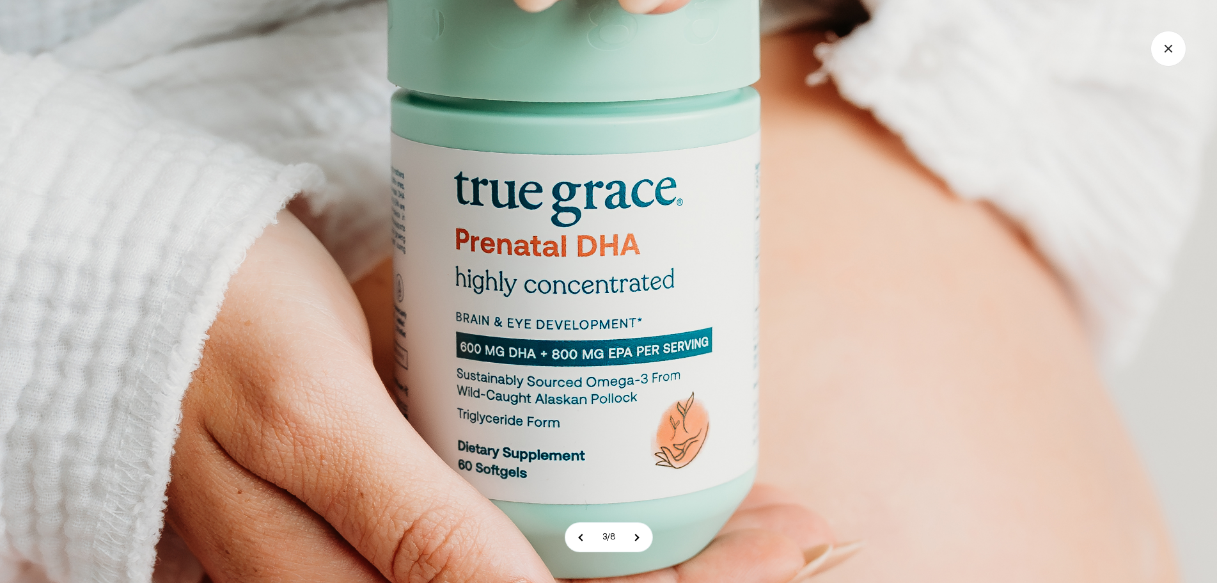
click at [628, 304] on img at bounding box center [585, 276] width 1279 height 1279
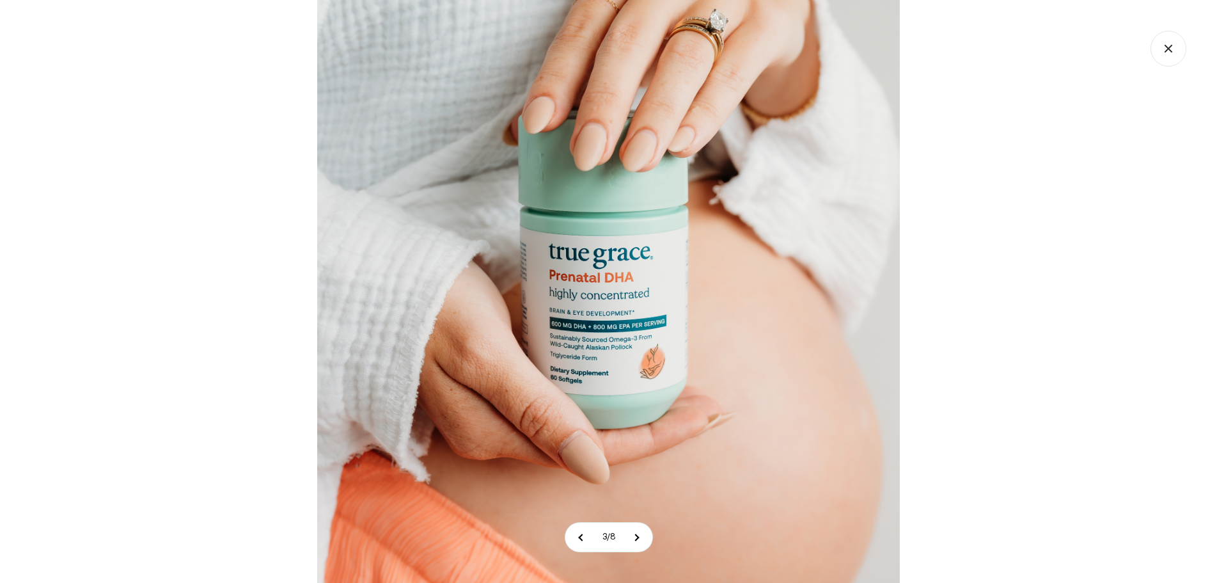
click at [1158, 49] on icon "Close gallery" at bounding box center [1169, 49] width 36 height 36
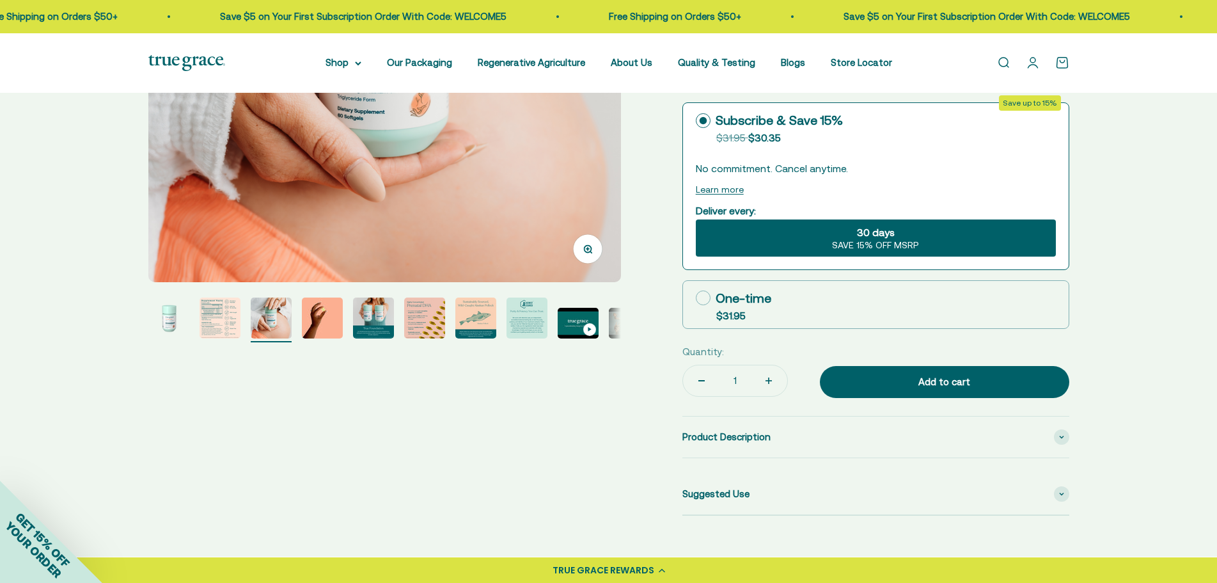
scroll to position [128, 0]
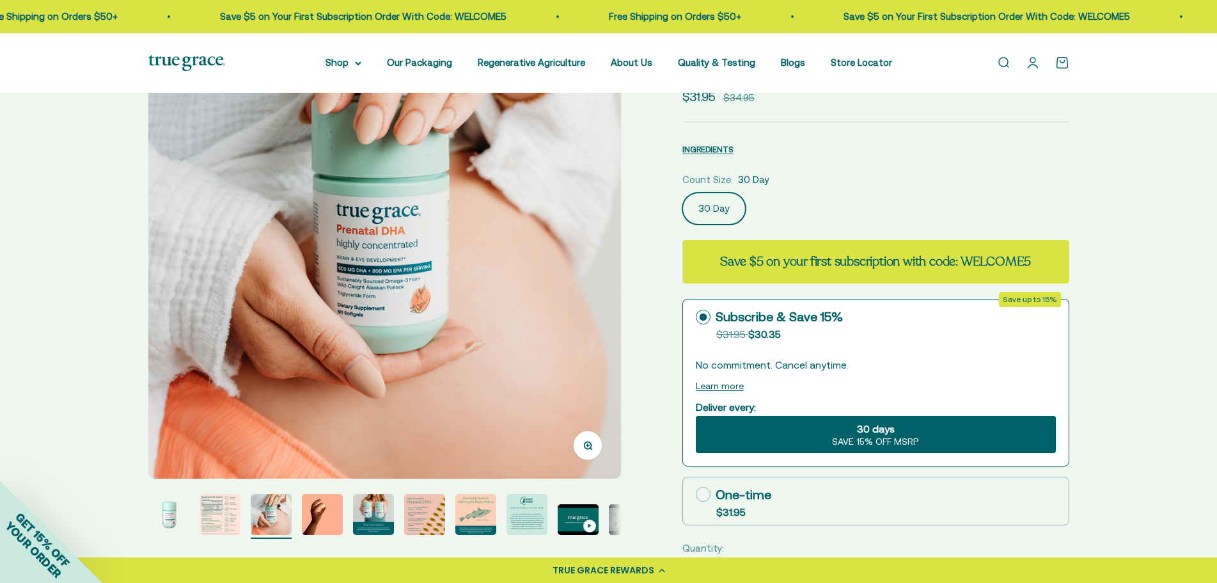
click at [230, 523] on img "Go to item 2" at bounding box center [220, 514] width 41 height 41
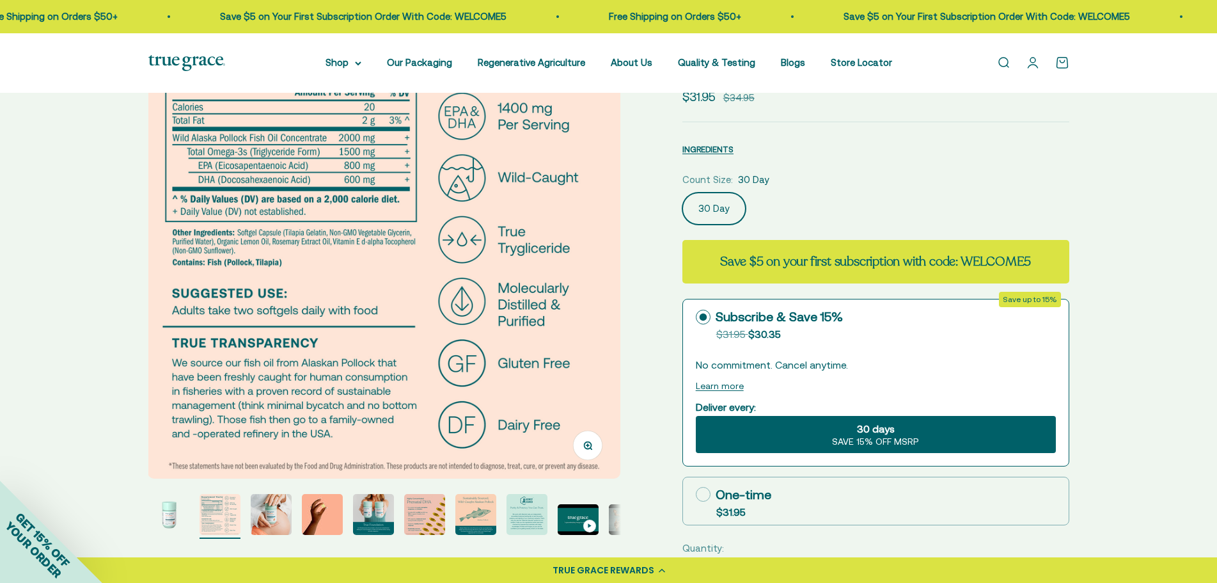
scroll to position [0, 488]
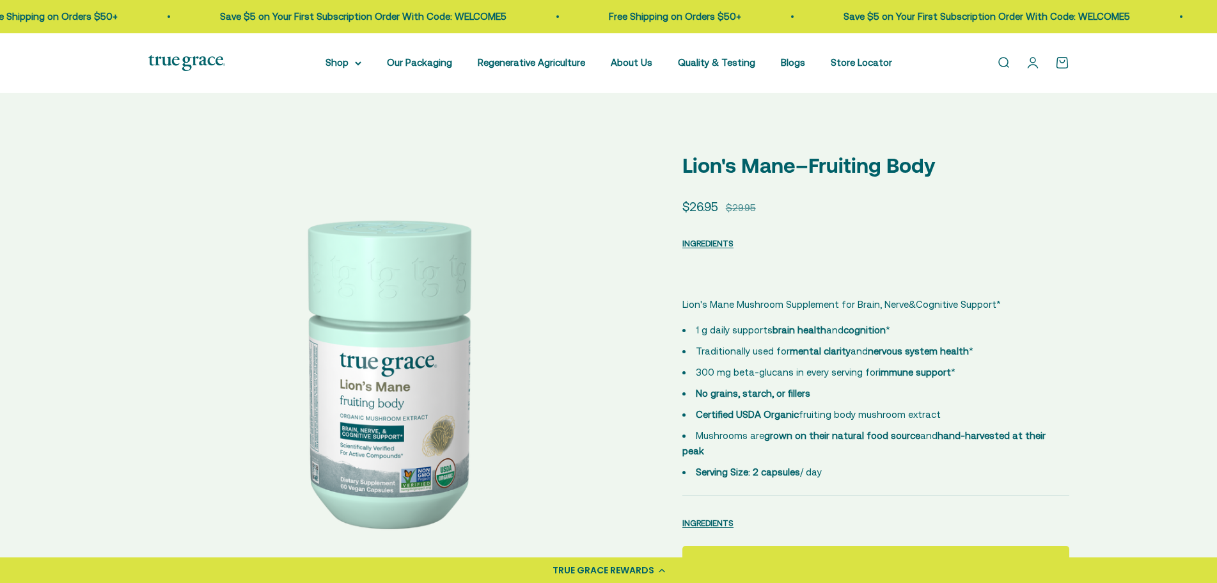
select select "3"
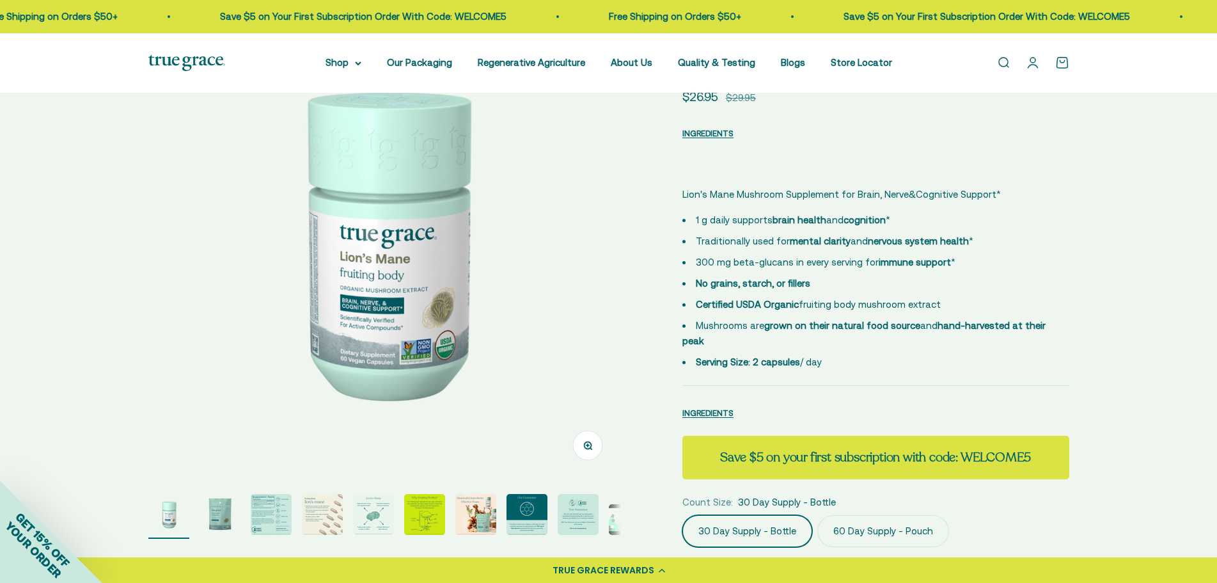
scroll to position [256, 0]
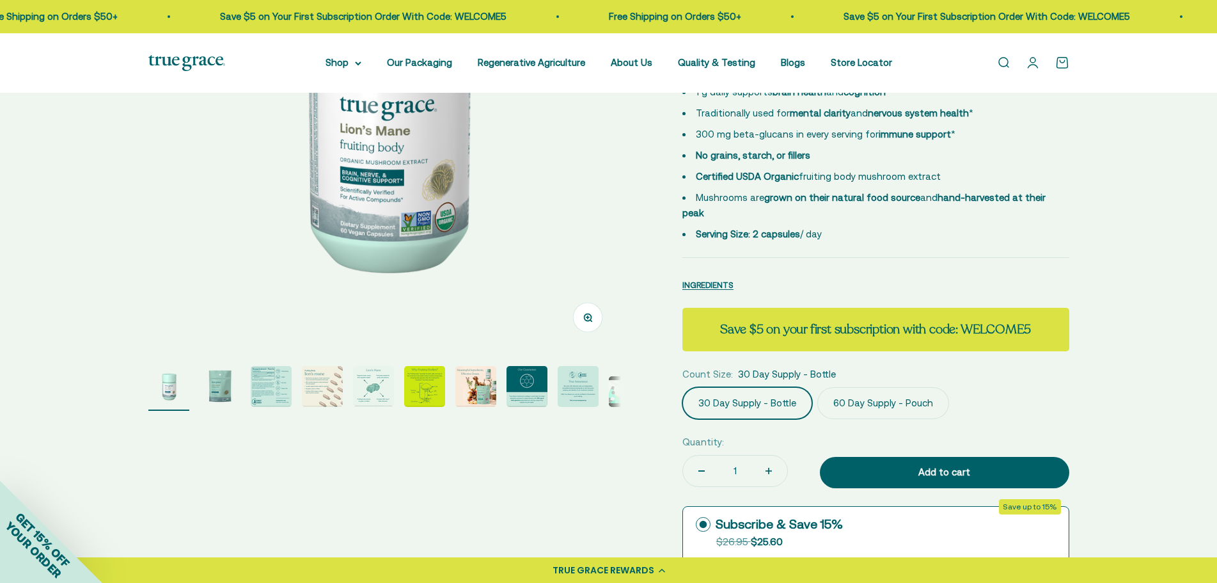
click at [277, 394] on img "Go to item 3" at bounding box center [271, 386] width 41 height 41
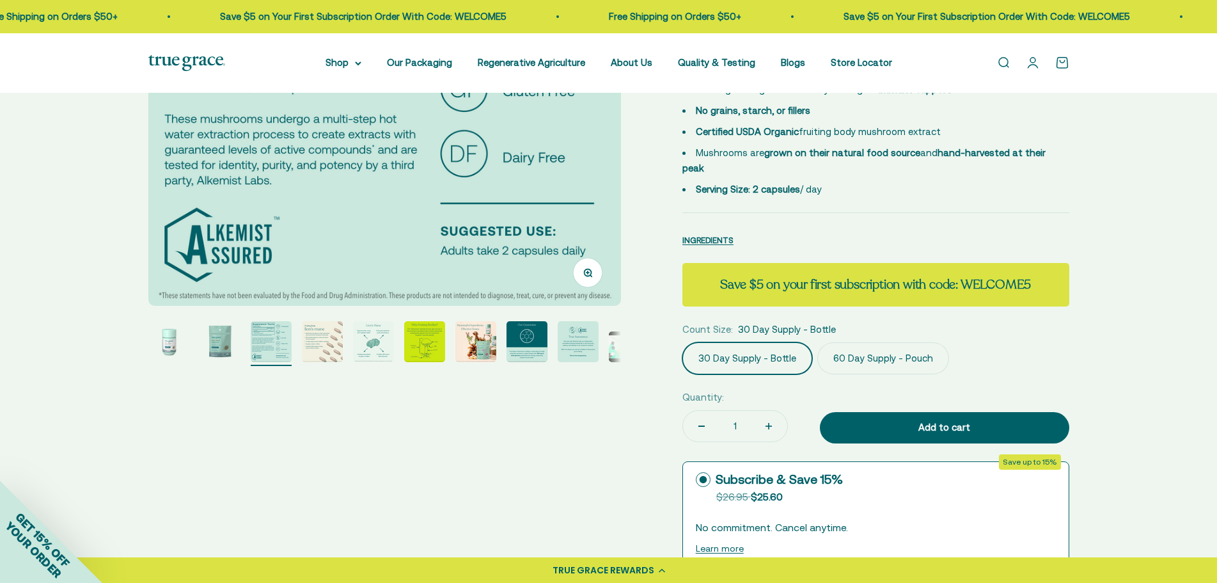
scroll to position [320, 0]
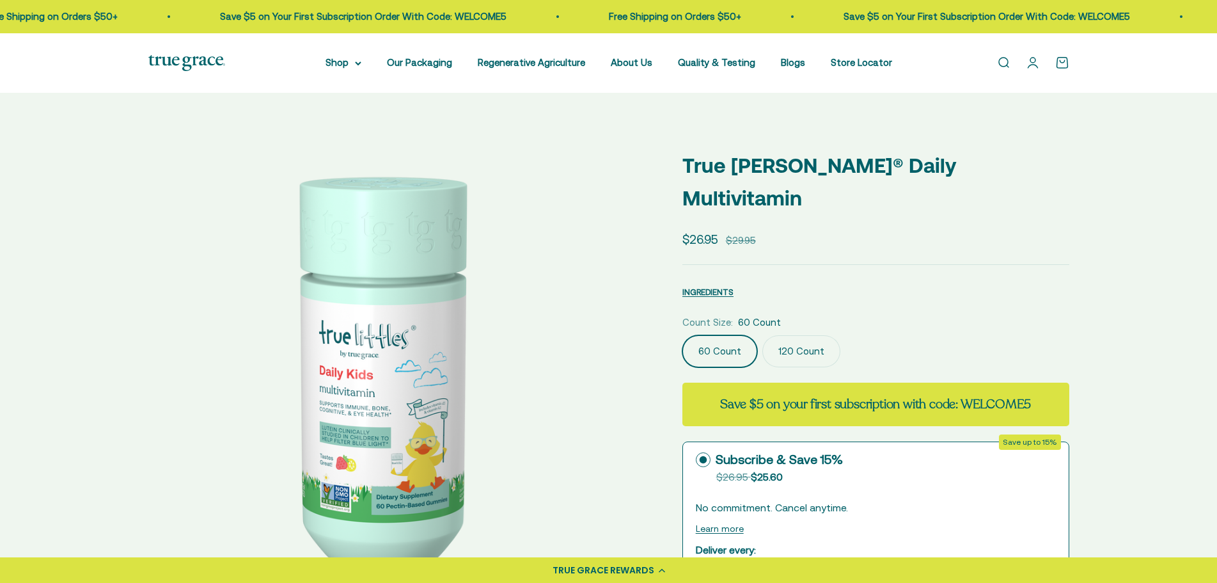
select select "3"
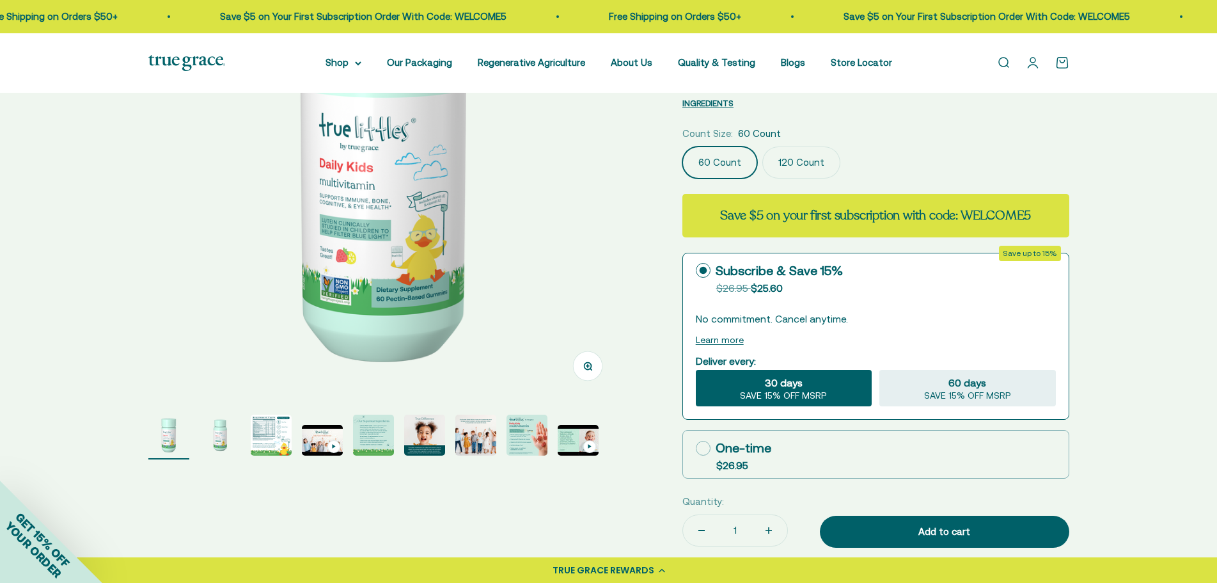
scroll to position [256, 0]
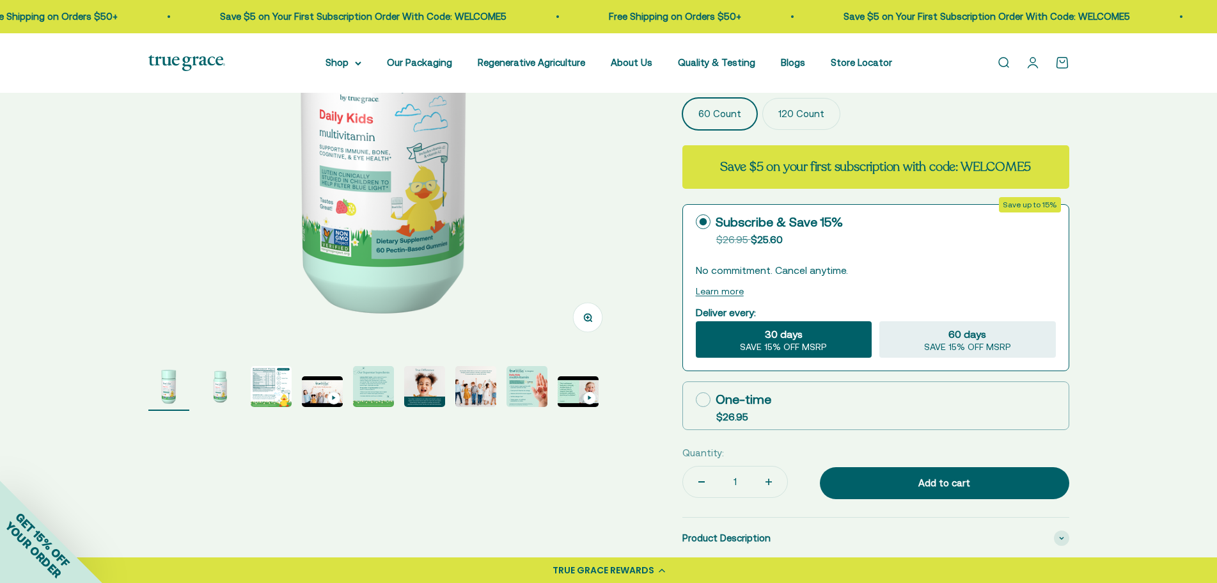
click at [286, 373] on img "Go to item 3" at bounding box center [271, 386] width 41 height 41
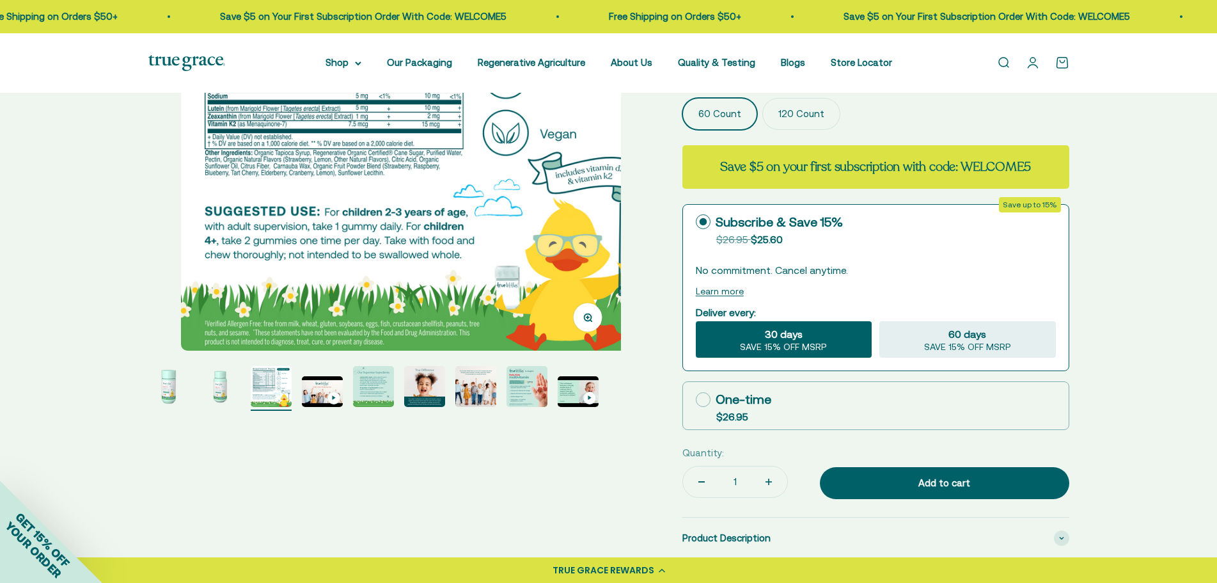
scroll to position [0, 976]
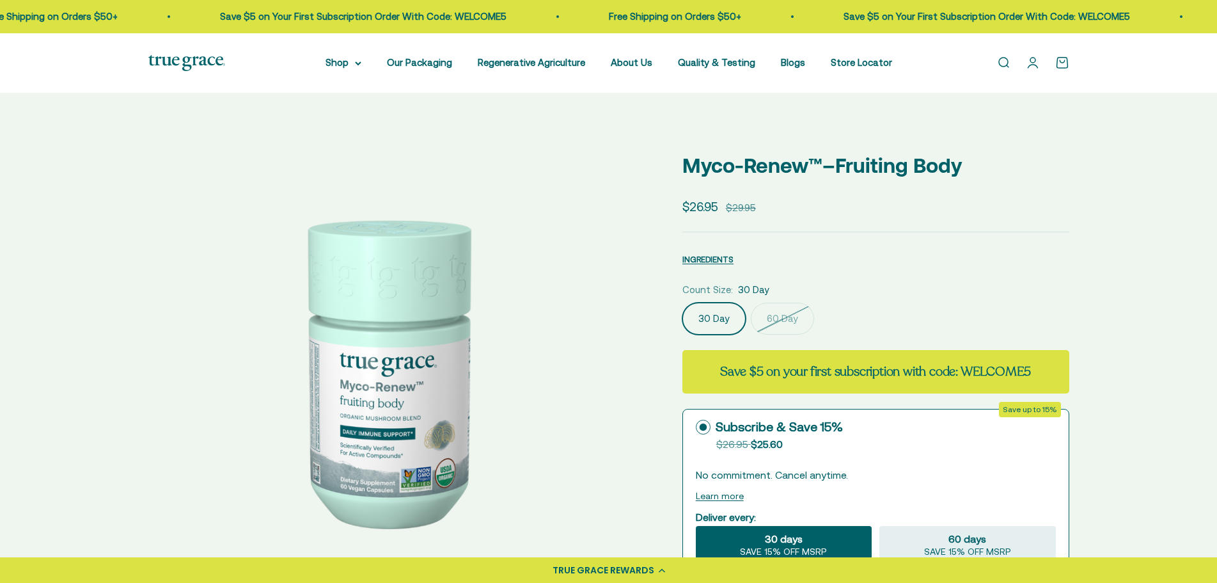
select select "3"
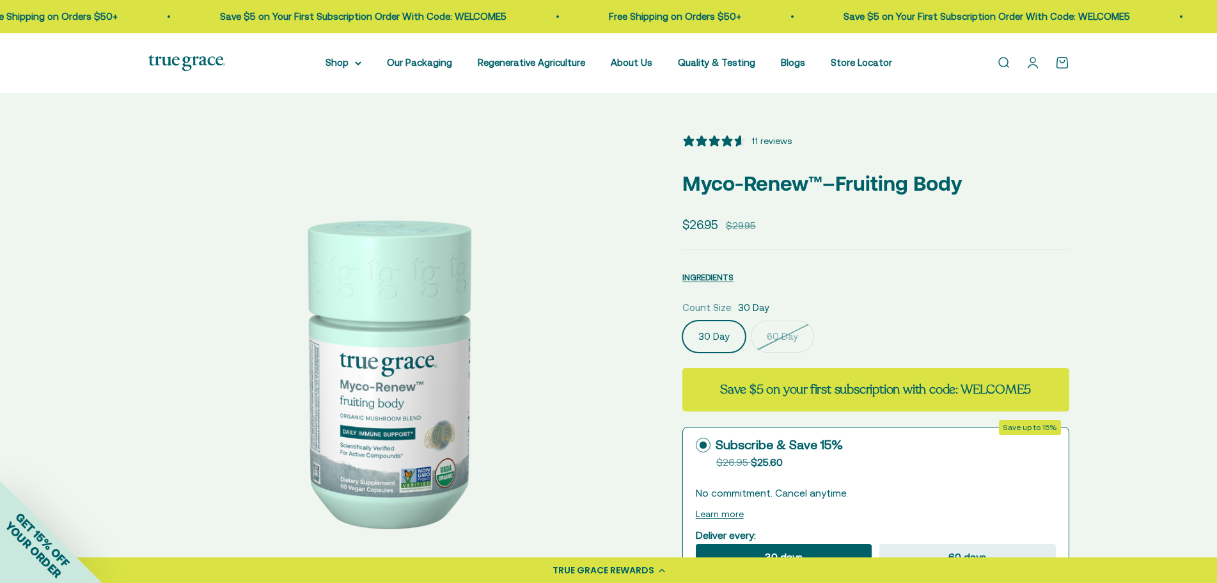
scroll to position [256, 0]
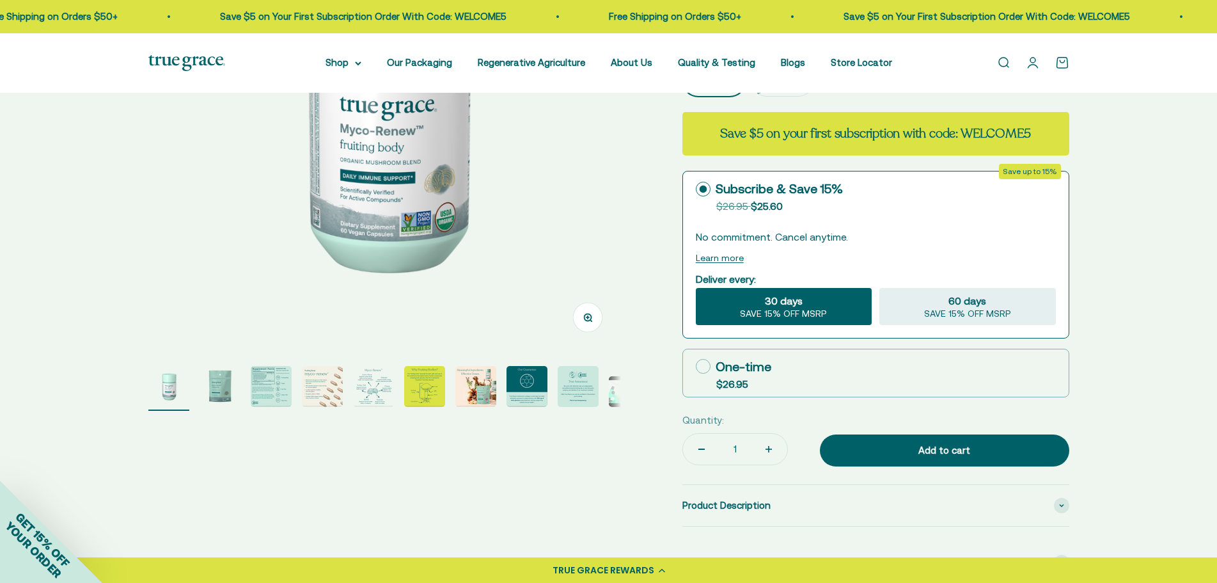
click at [270, 386] on img "Go to item 3" at bounding box center [271, 386] width 41 height 41
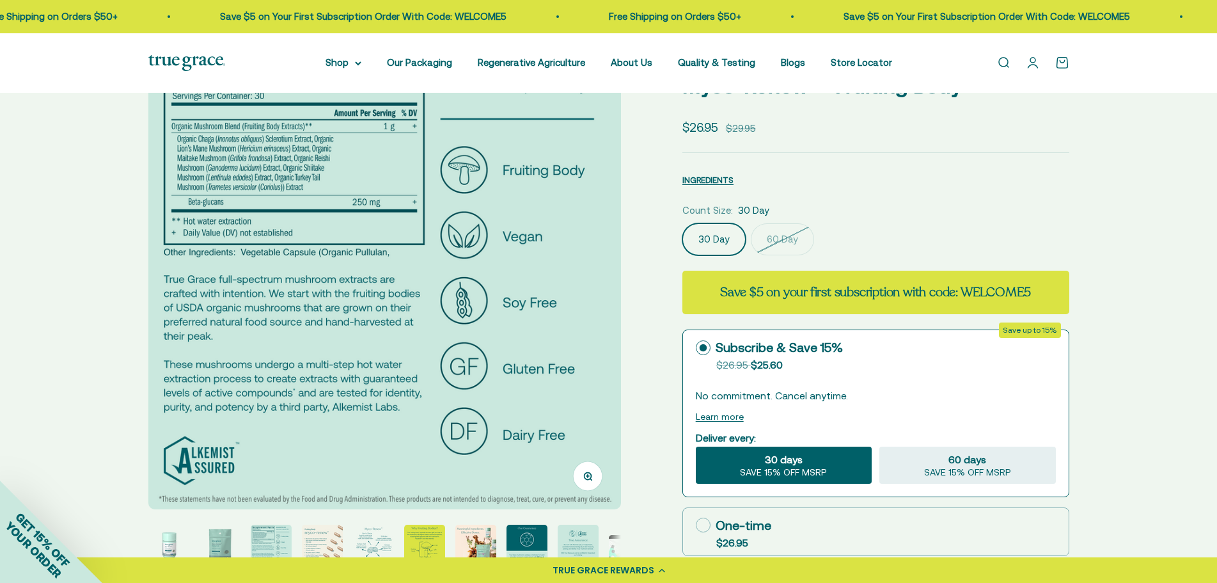
scroll to position [192, 0]
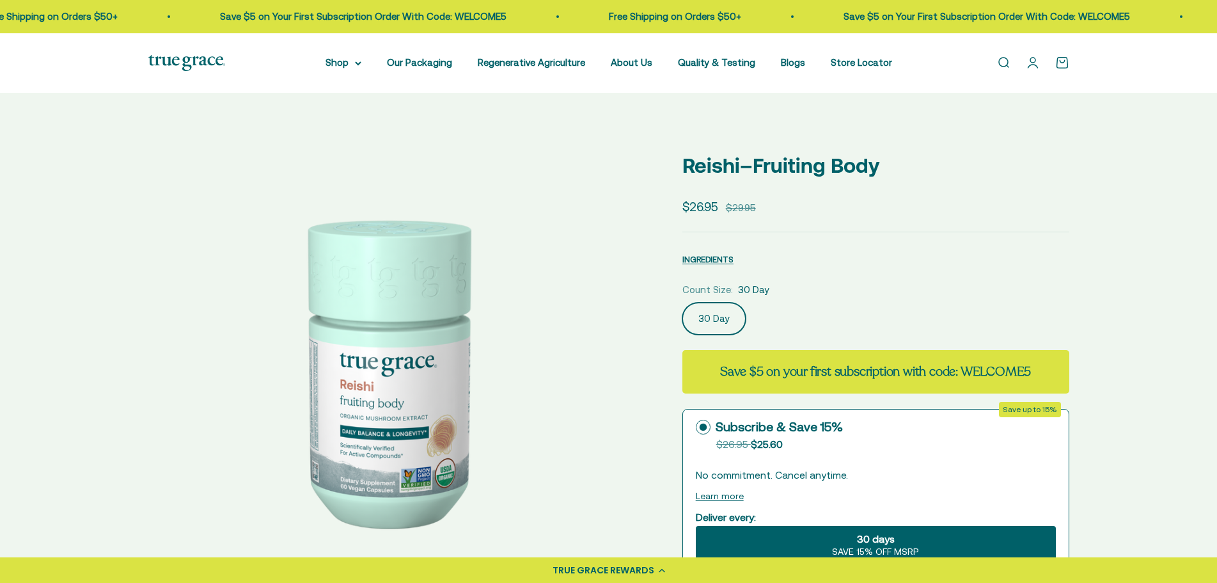
select select "3"
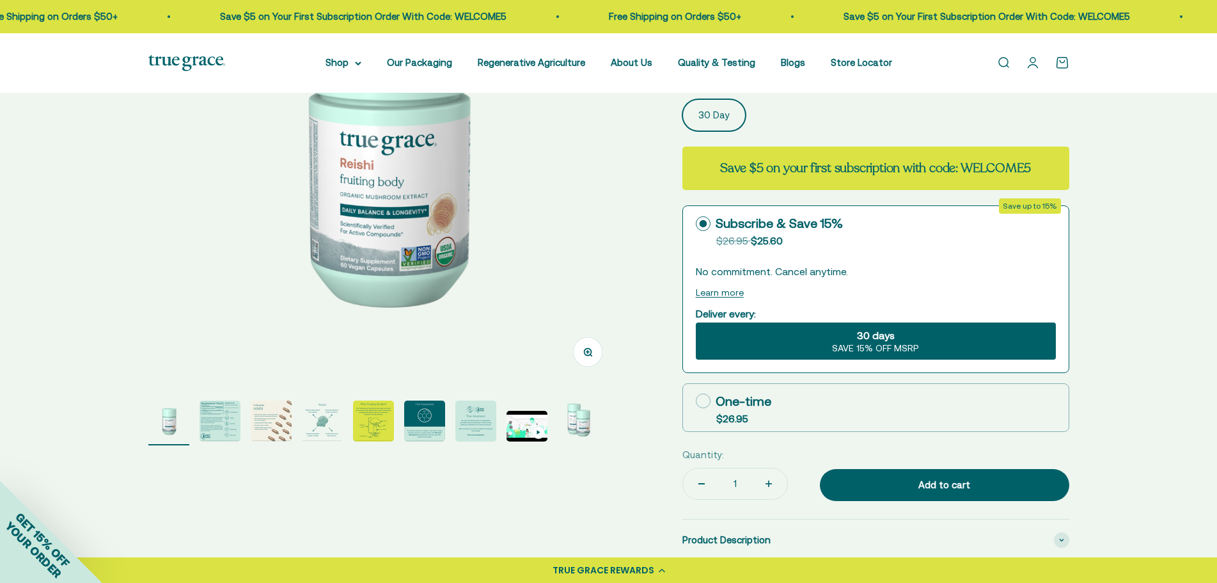
scroll to position [256, 0]
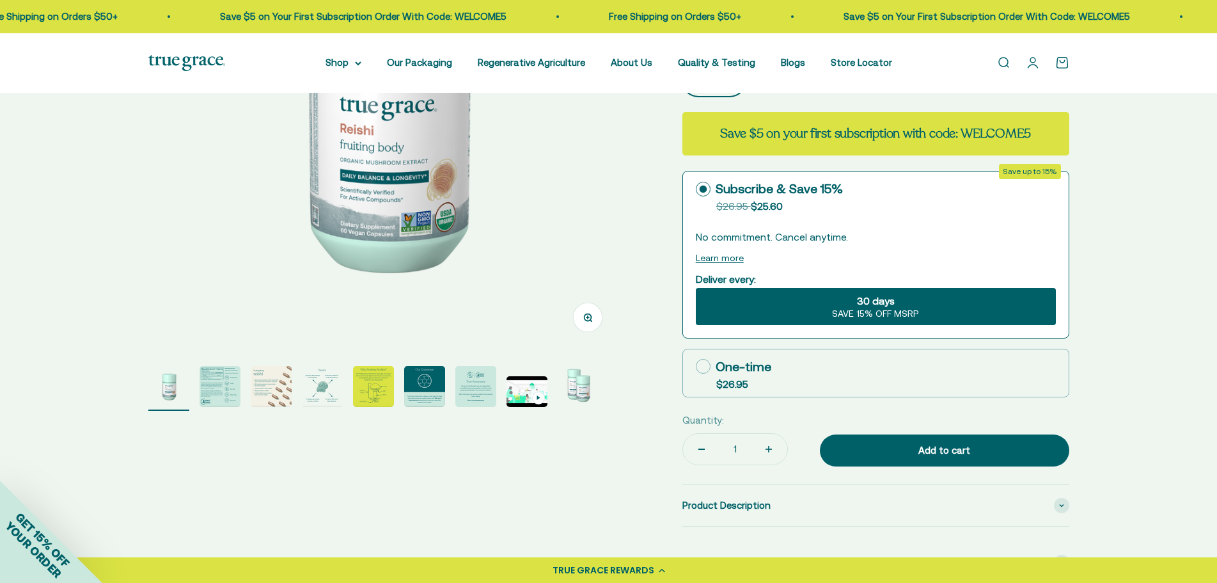
click at [236, 389] on img "Go to item 2" at bounding box center [220, 386] width 41 height 41
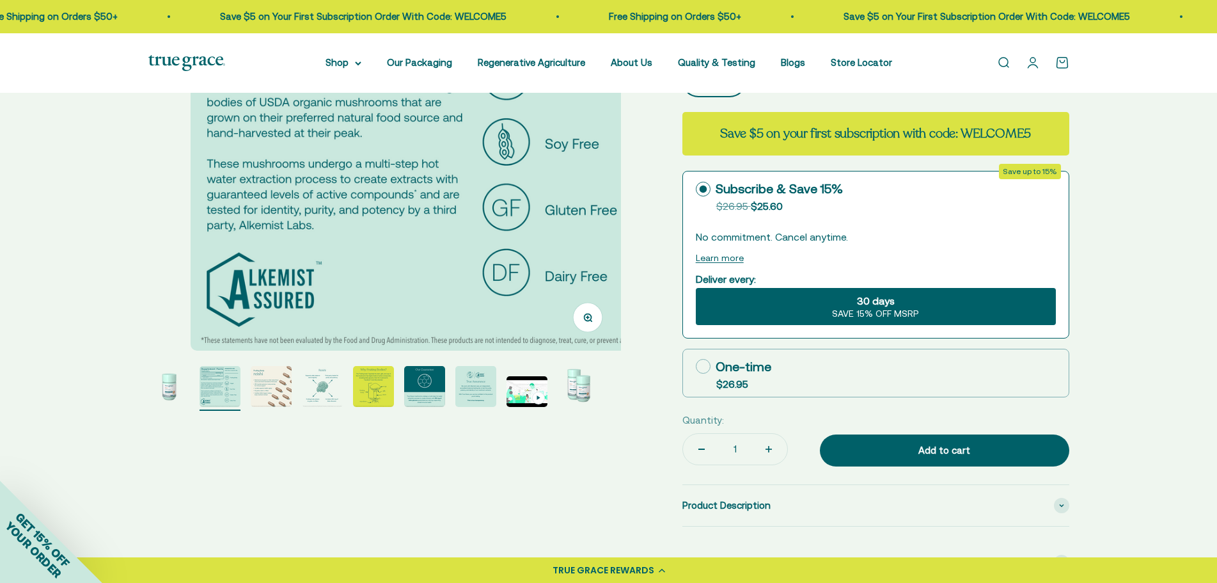
scroll to position [0, 488]
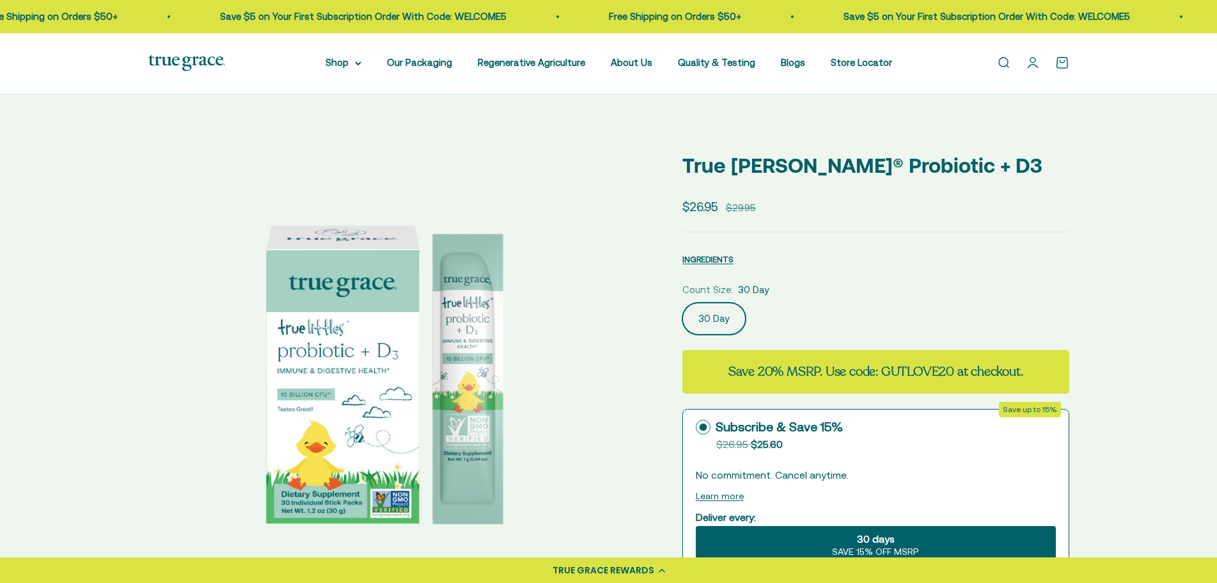
select select "3"
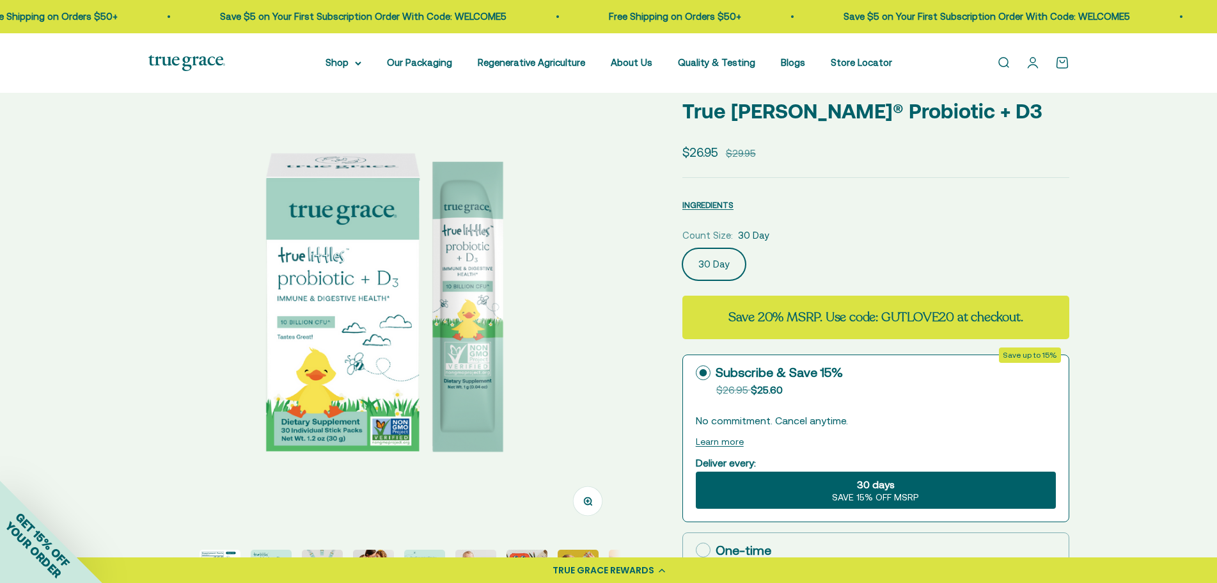
scroll to position [256, 0]
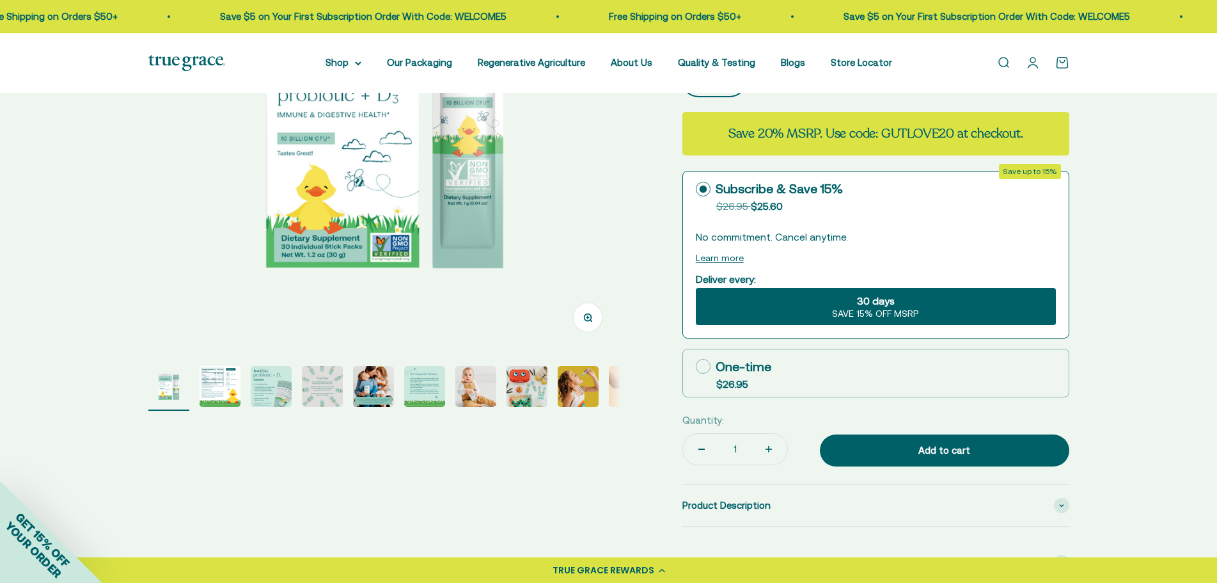
click at [592, 391] on img "Go to item 9" at bounding box center [578, 386] width 41 height 41
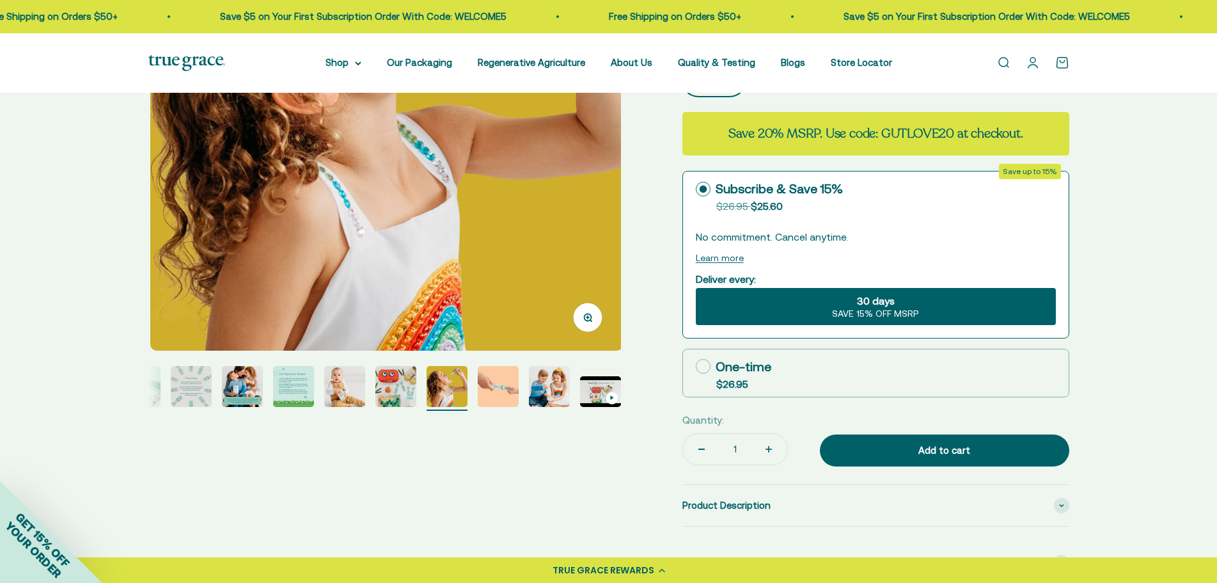
scroll to position [0, 3905]
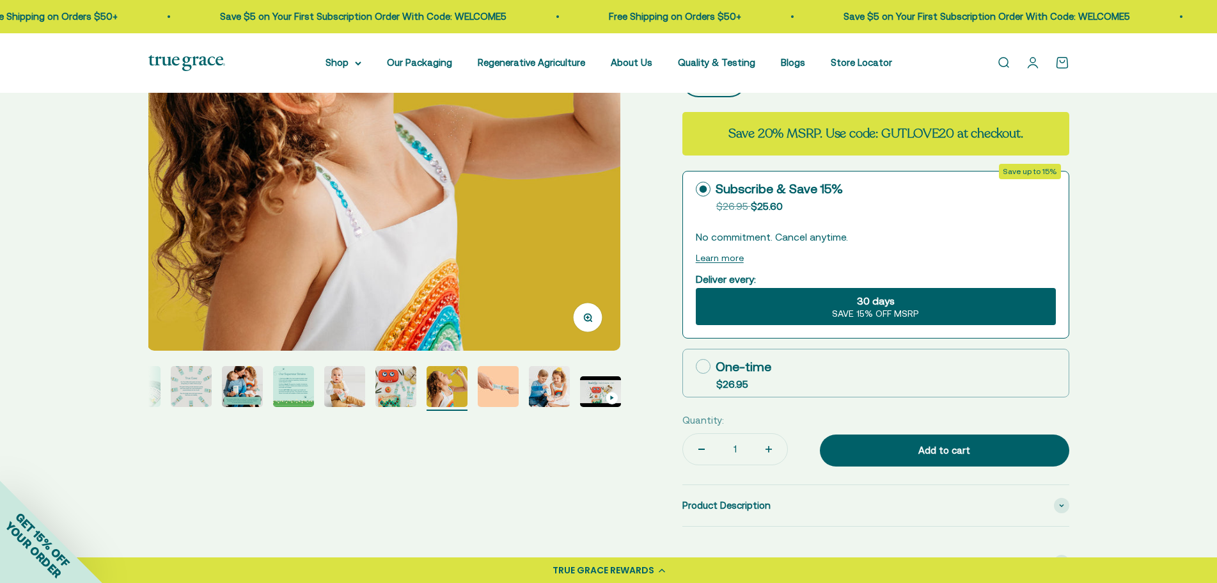
click at [254, 384] on img "Go to item 5" at bounding box center [242, 386] width 41 height 41
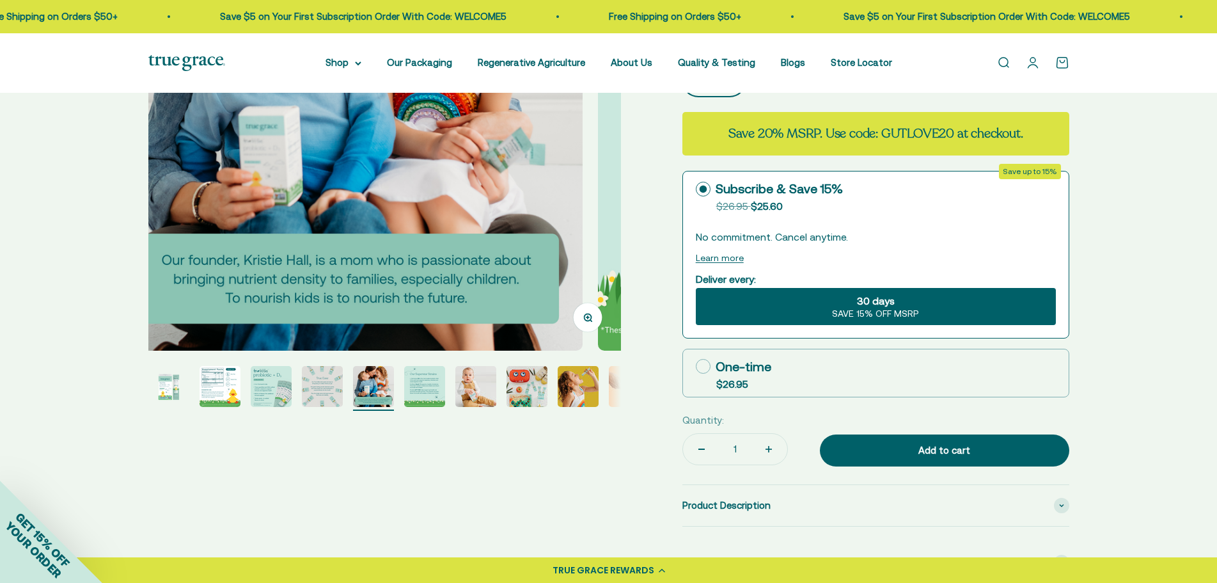
click at [222, 384] on img "Go to item 2" at bounding box center [220, 386] width 41 height 41
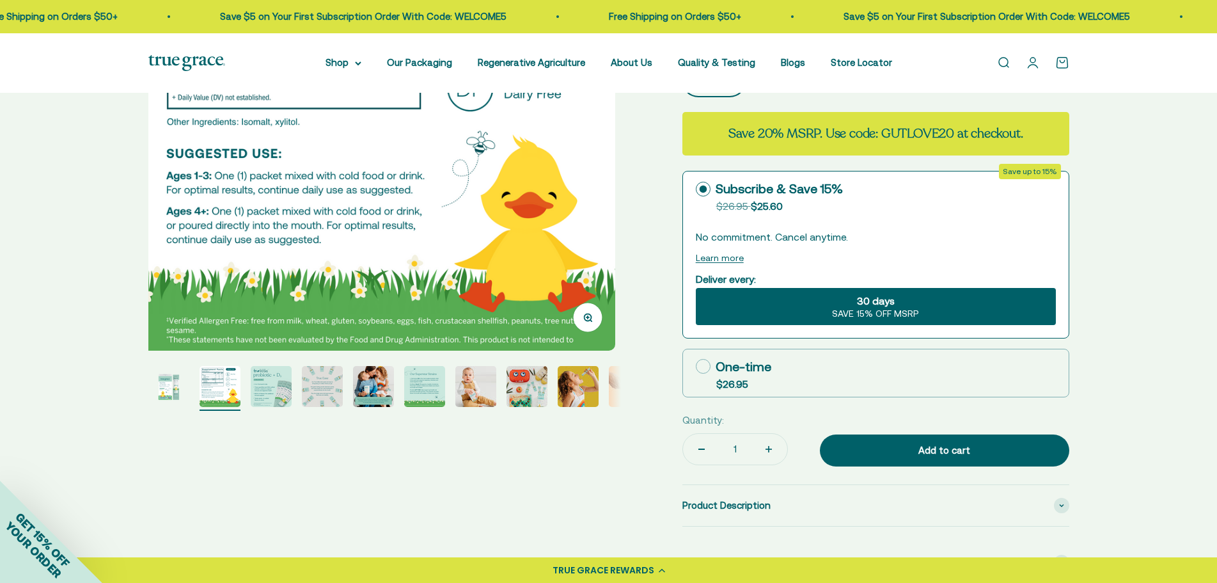
scroll to position [0, 488]
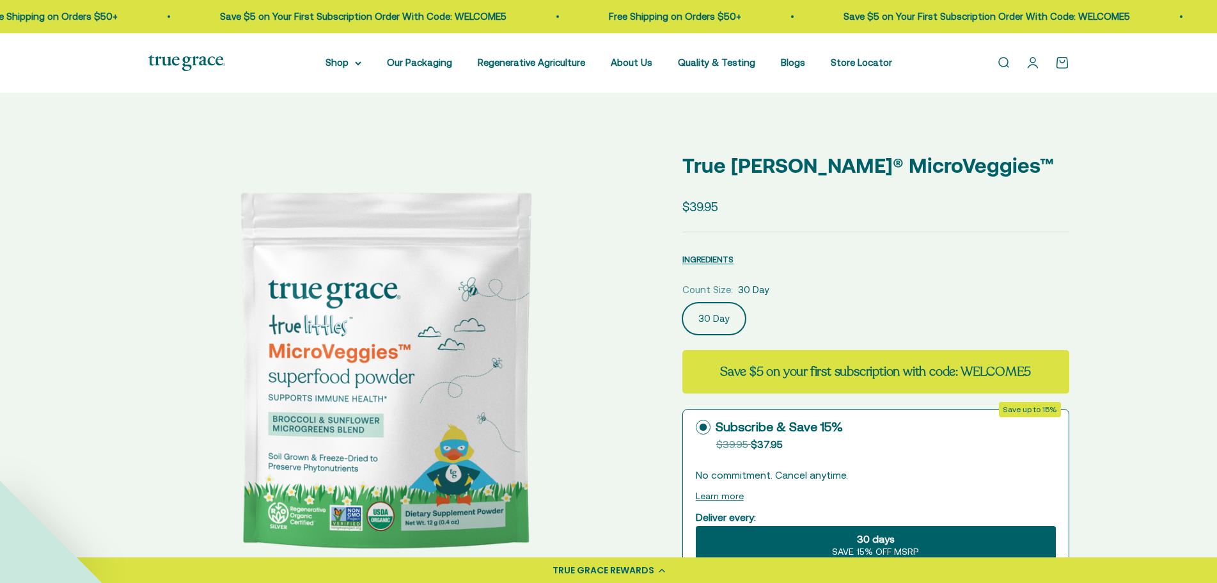
select select "3"
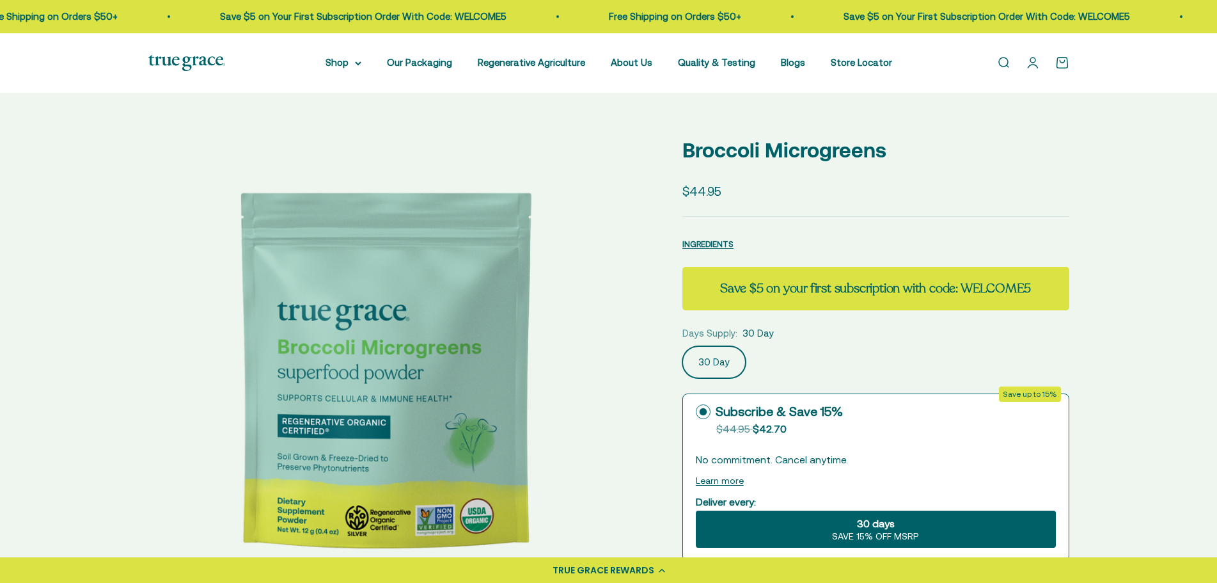
select select "3"
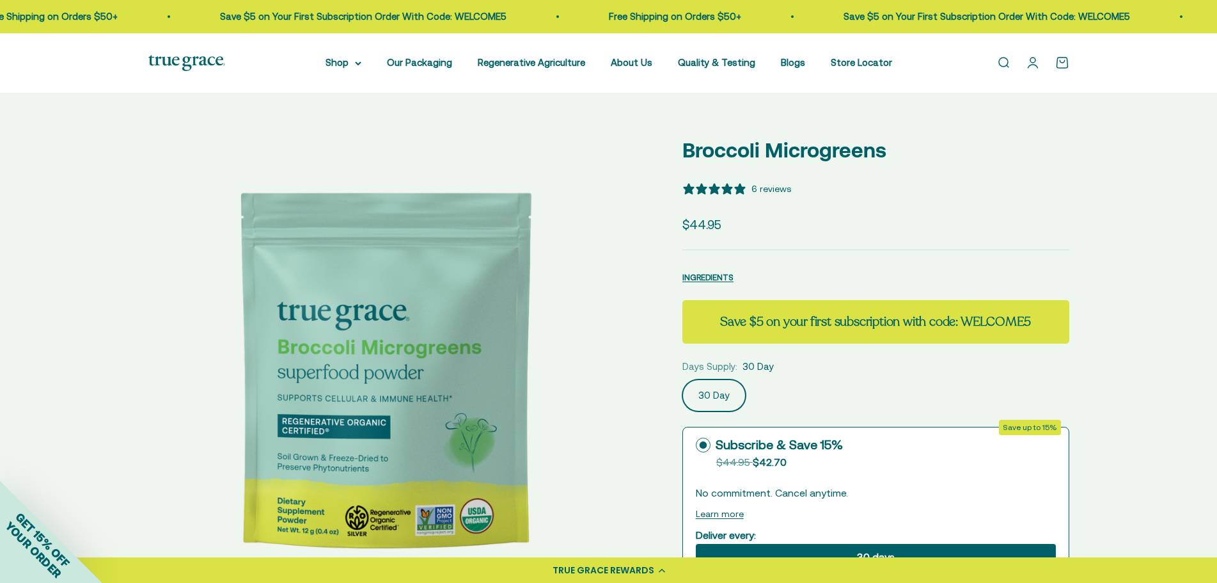
scroll to position [256, 0]
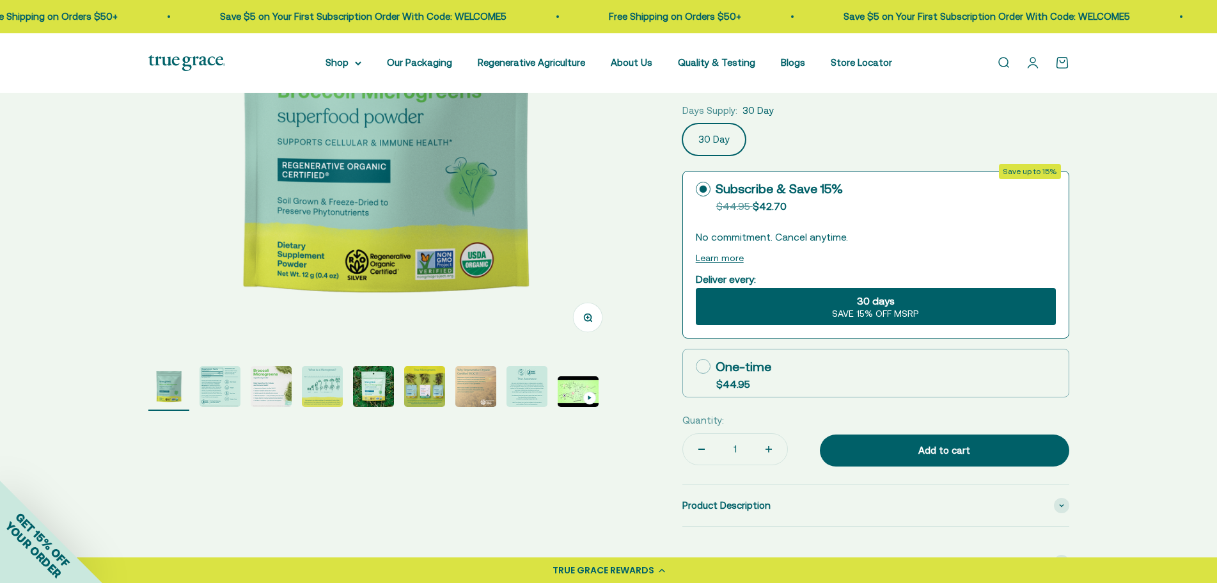
click at [226, 388] on img "Go to item 2" at bounding box center [220, 386] width 41 height 41
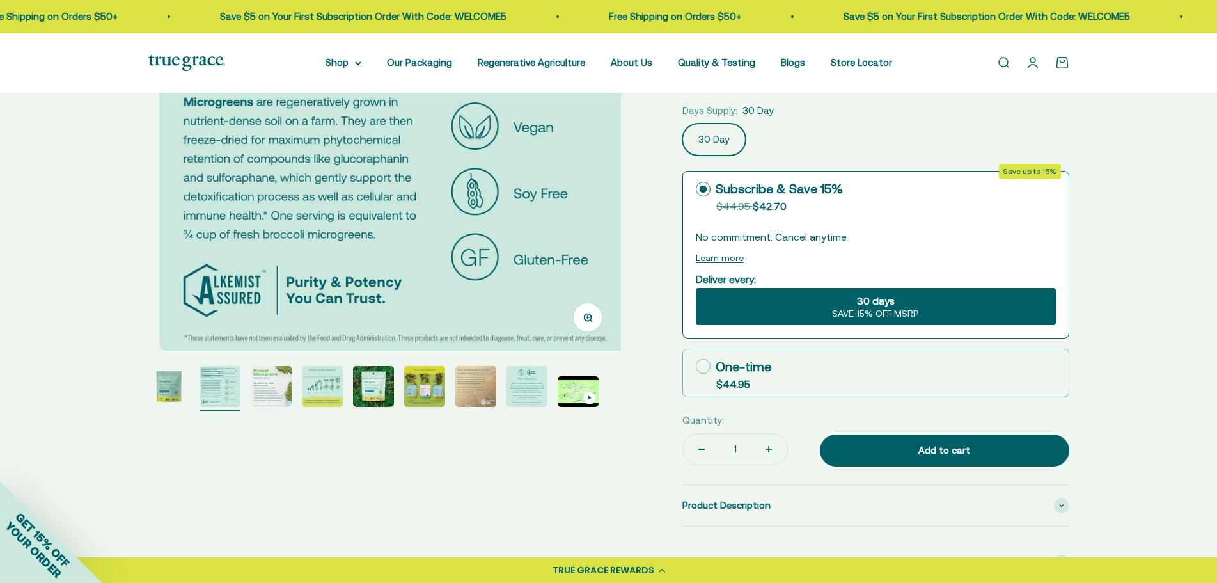
scroll to position [0, 488]
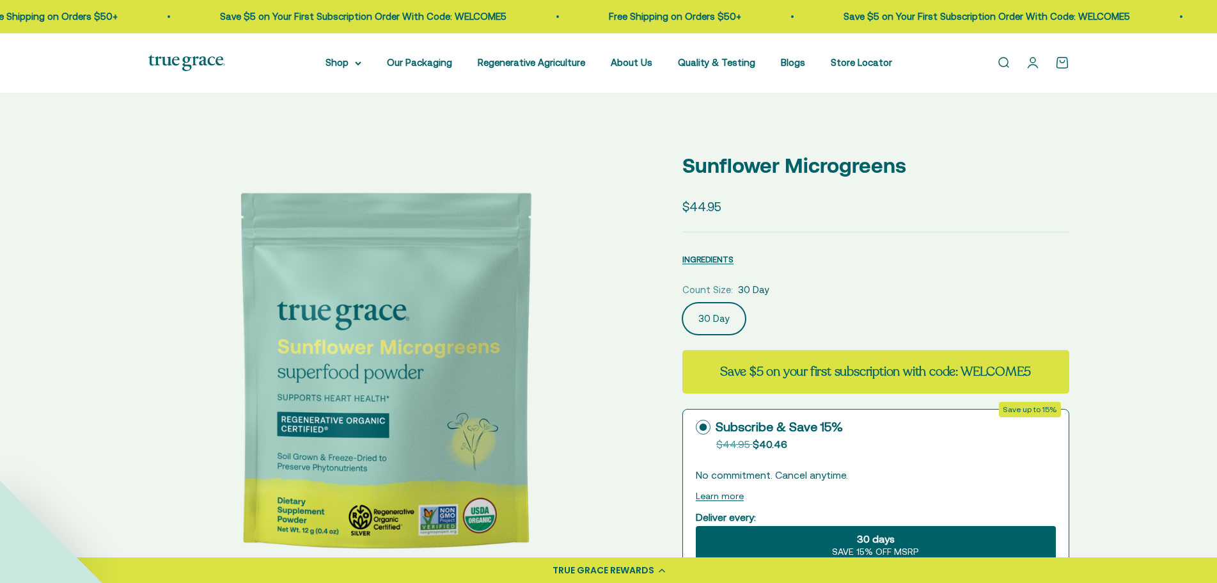
select select "3"
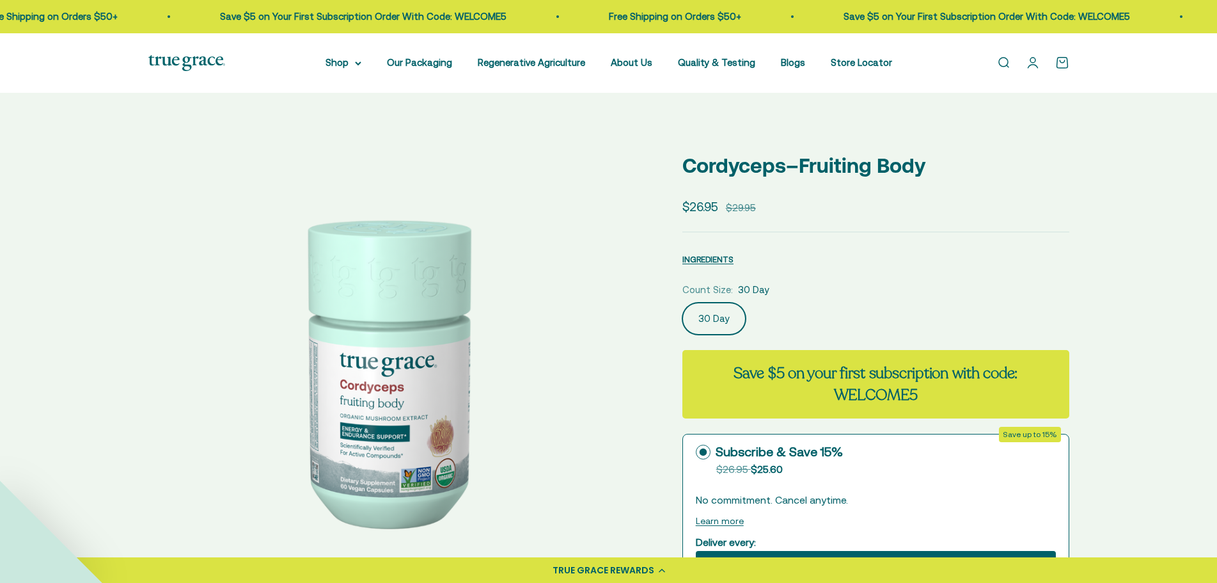
select select "3"
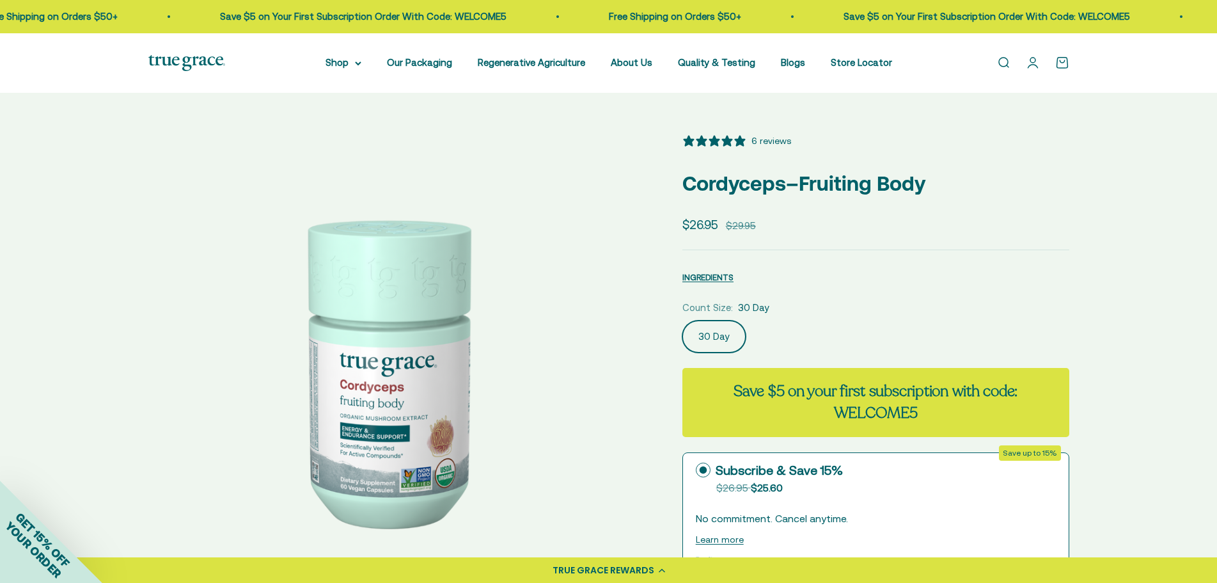
scroll to position [256, 0]
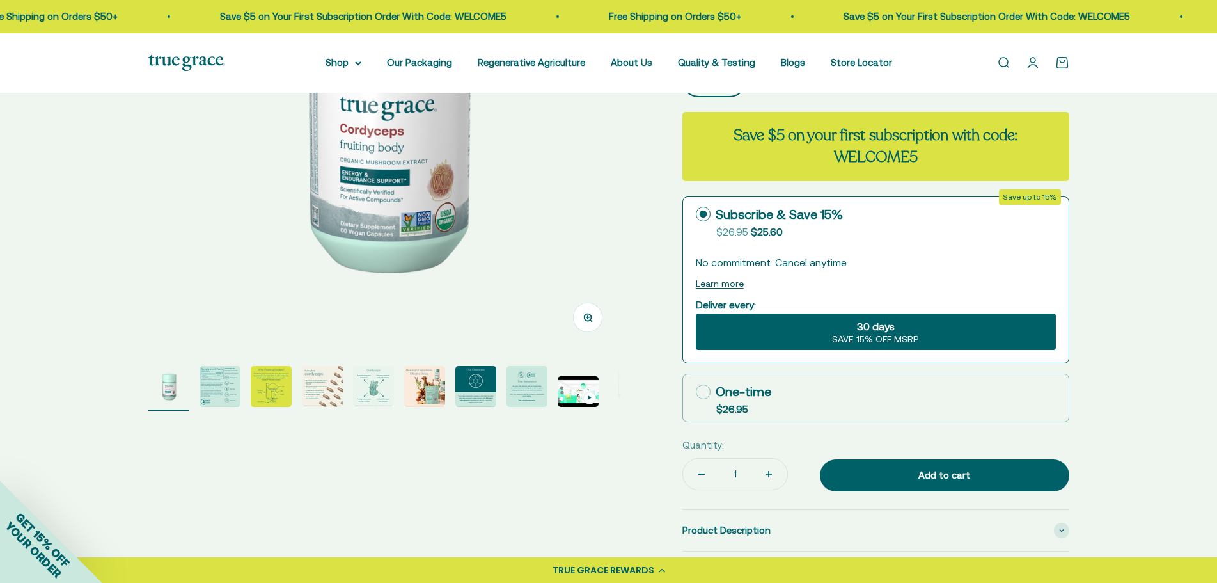
click at [201, 410] on button "Go to item 2" at bounding box center [220, 388] width 41 height 45
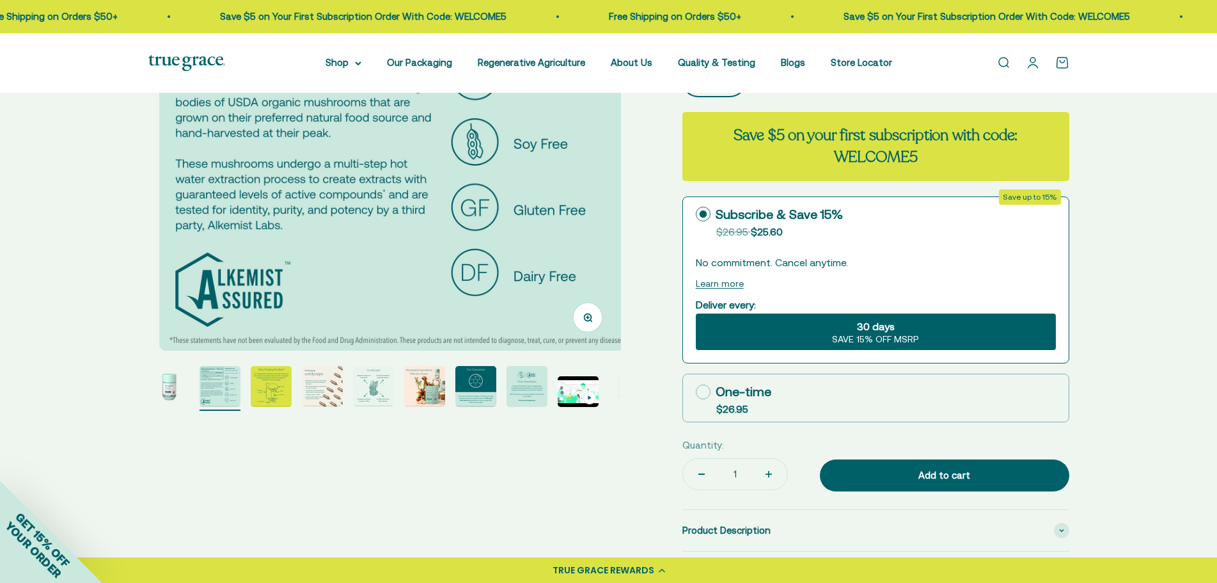
scroll to position [0, 488]
